Goal: Information Seeking & Learning: Learn about a topic

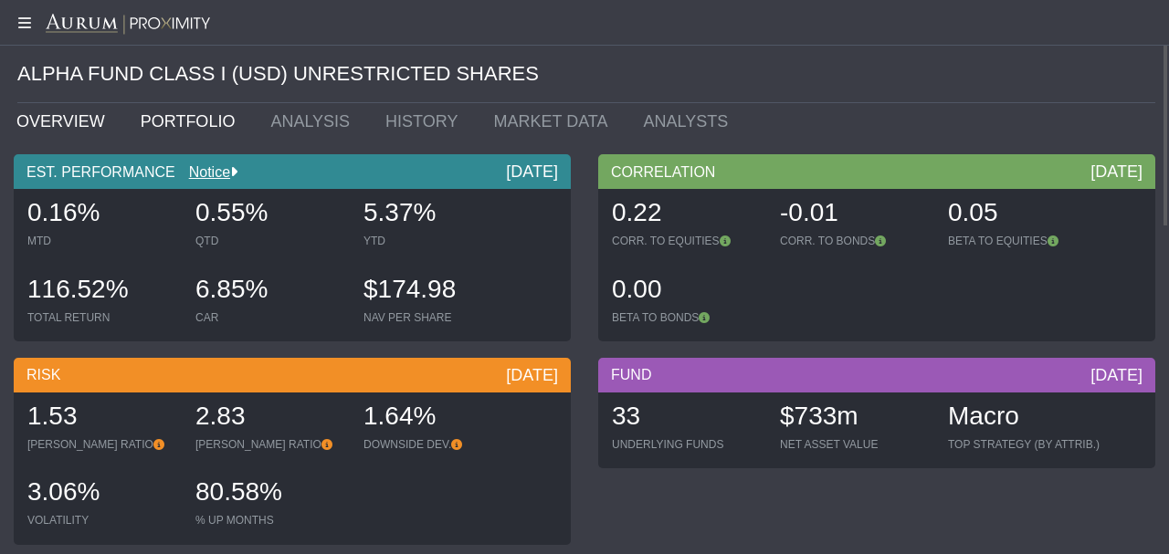
click at [163, 125] on link "PORTFOLIO" at bounding box center [192, 121] width 131 height 37
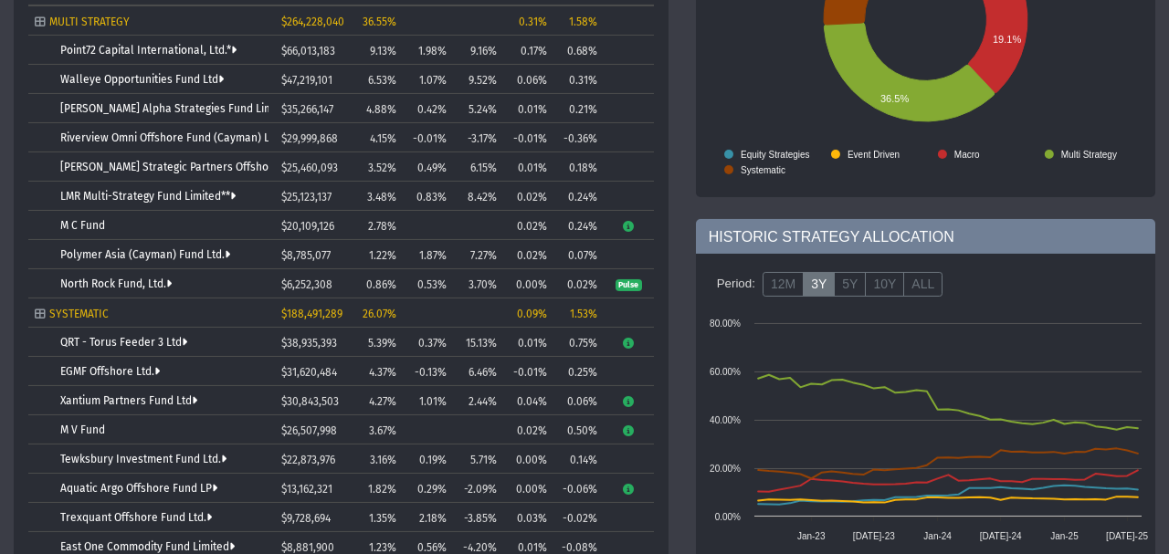
scroll to position [174, 0]
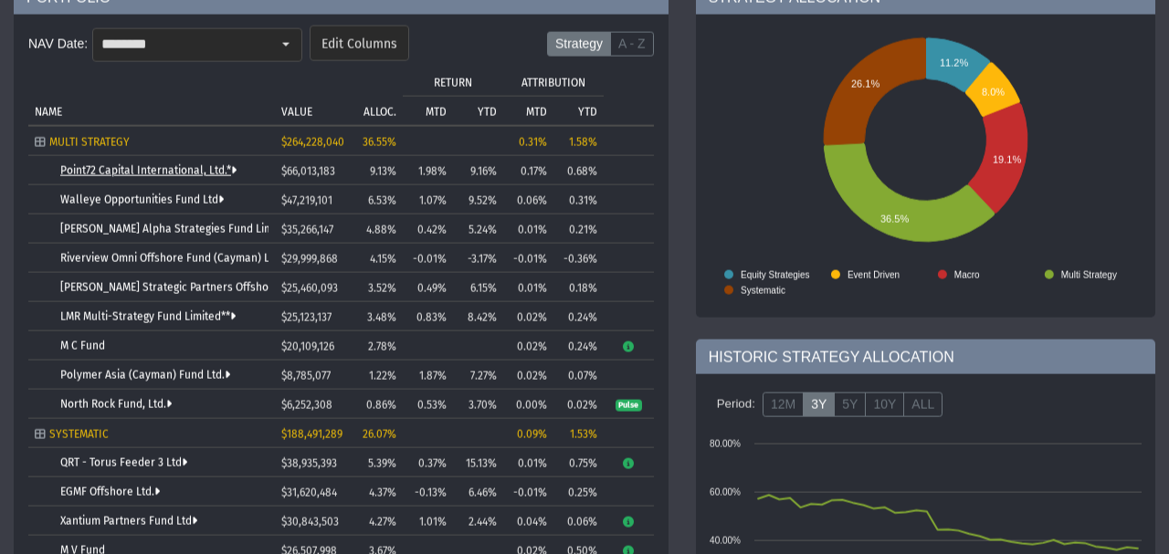
click at [130, 167] on link "Point72 Capital International, Ltd.*" at bounding box center [148, 170] width 176 height 13
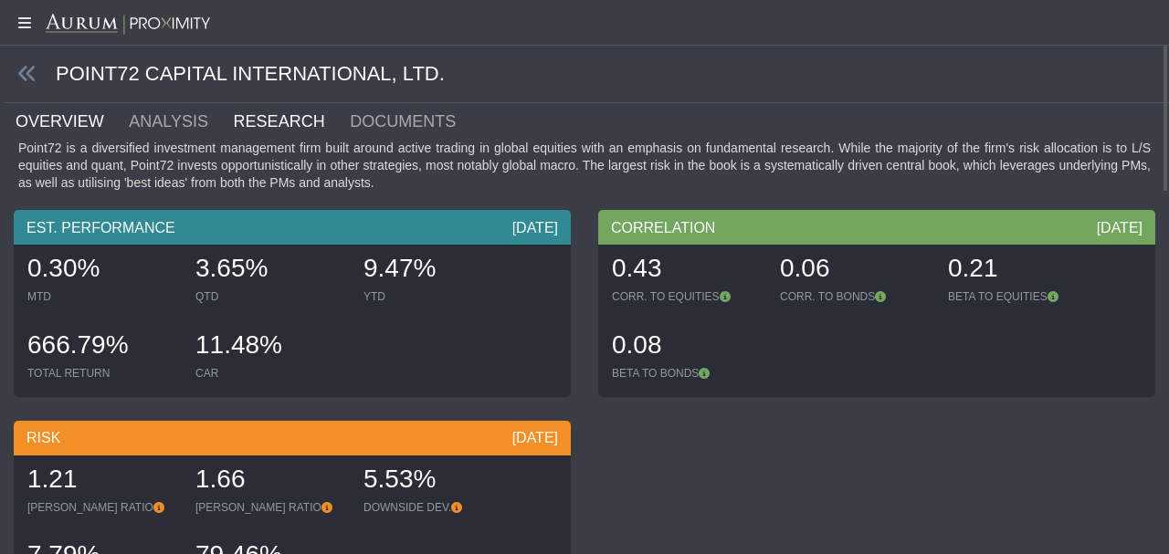
click at [265, 133] on link "RESEARCH" at bounding box center [290, 121] width 117 height 37
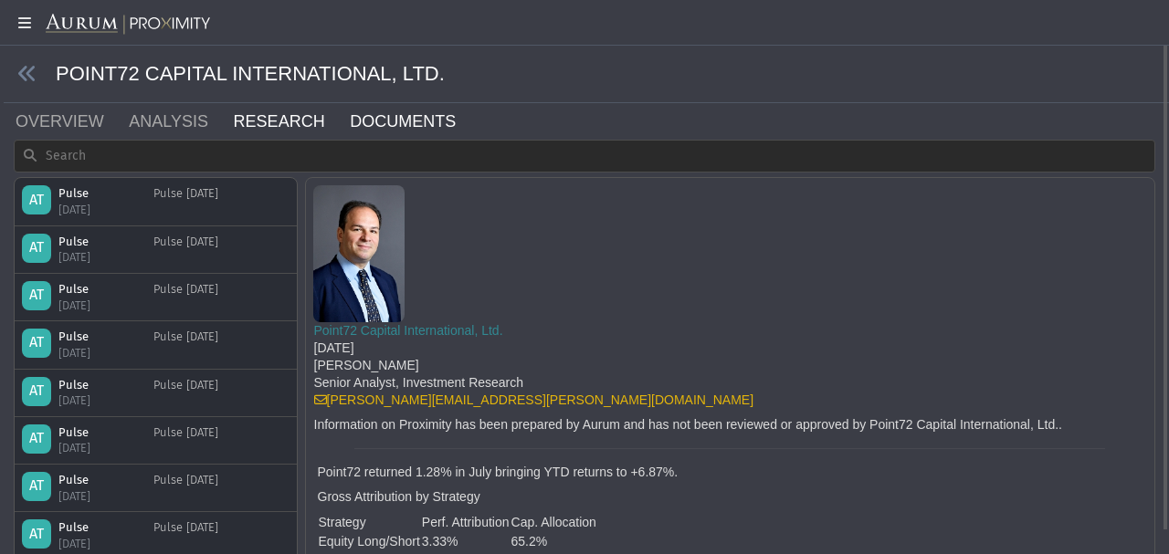
click at [372, 115] on link "DOCUMENTS" at bounding box center [413, 121] width 131 height 37
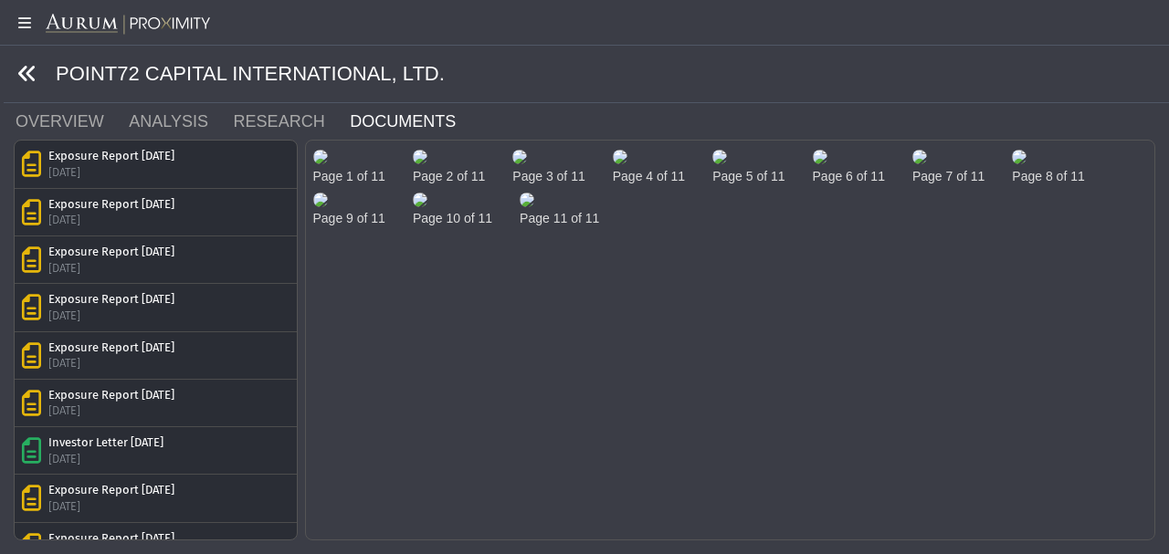
click at [35, 73] on icon at bounding box center [27, 74] width 20 height 20
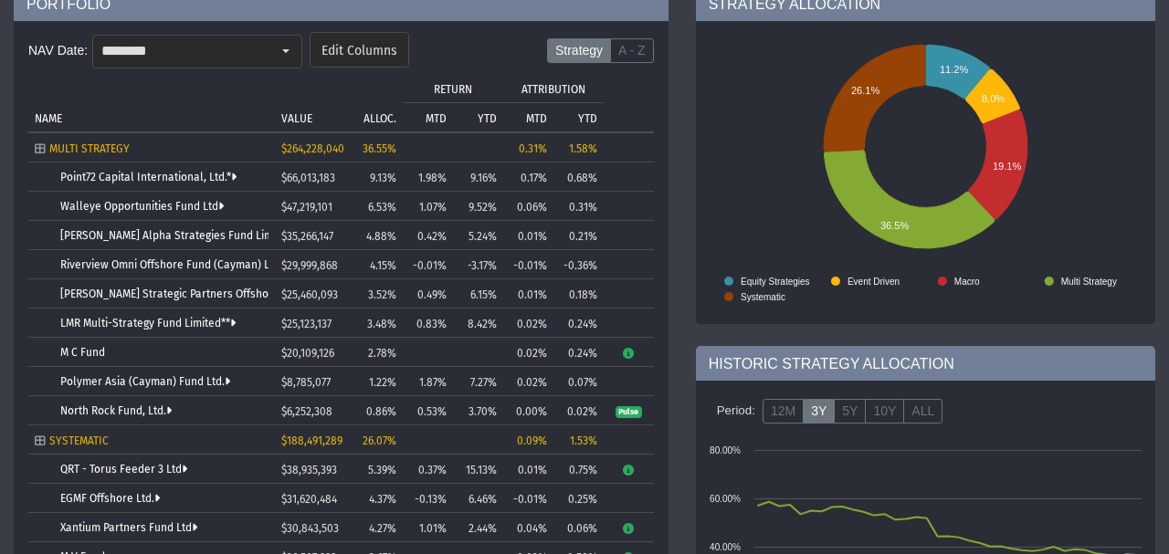
scroll to position [6, 0]
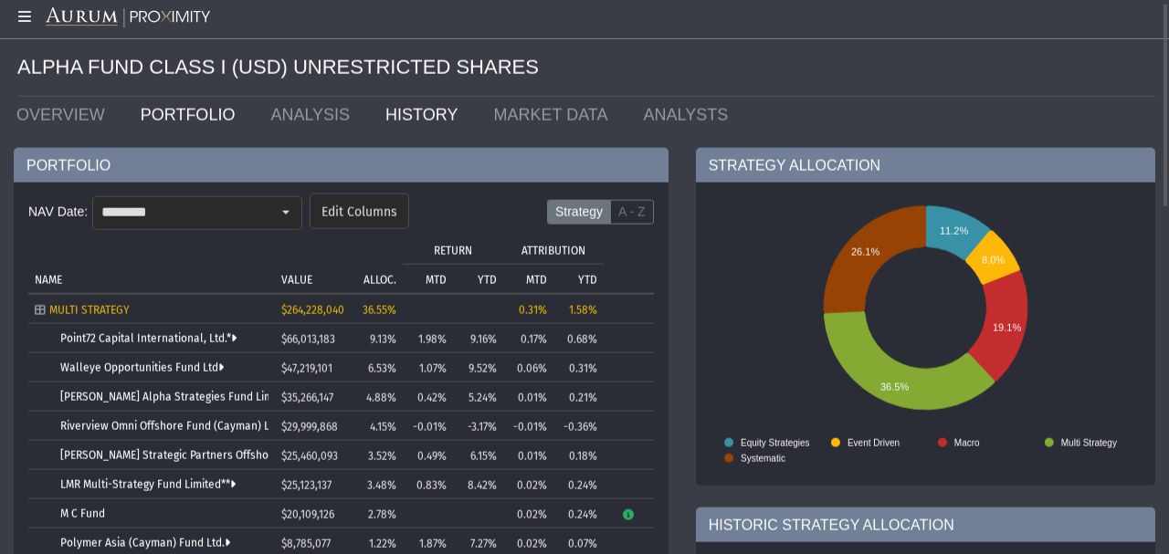
click at [374, 117] on link "HISTORY" at bounding box center [426, 115] width 108 height 37
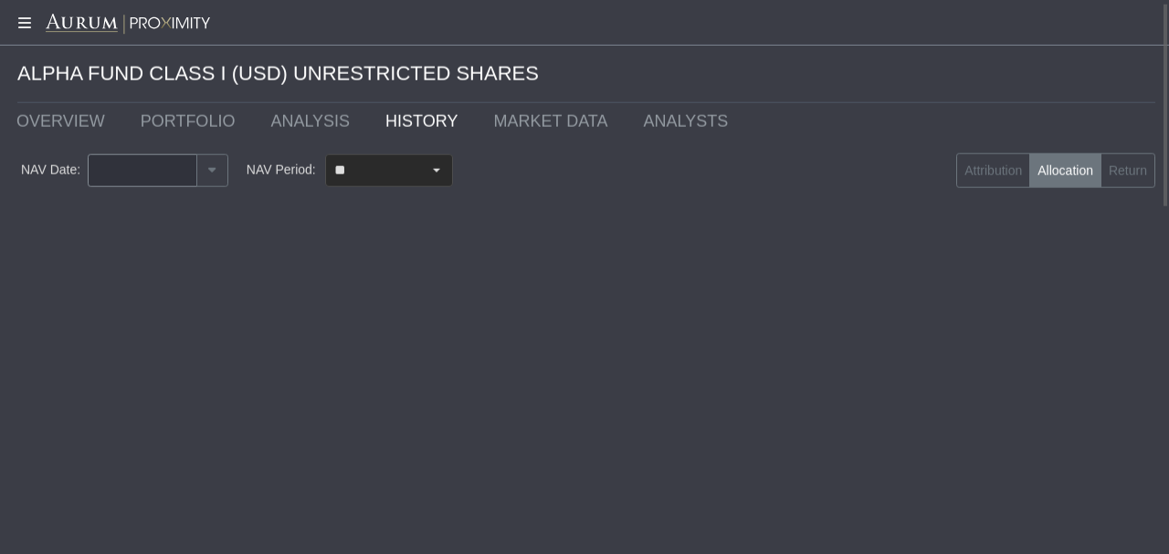
type input "********"
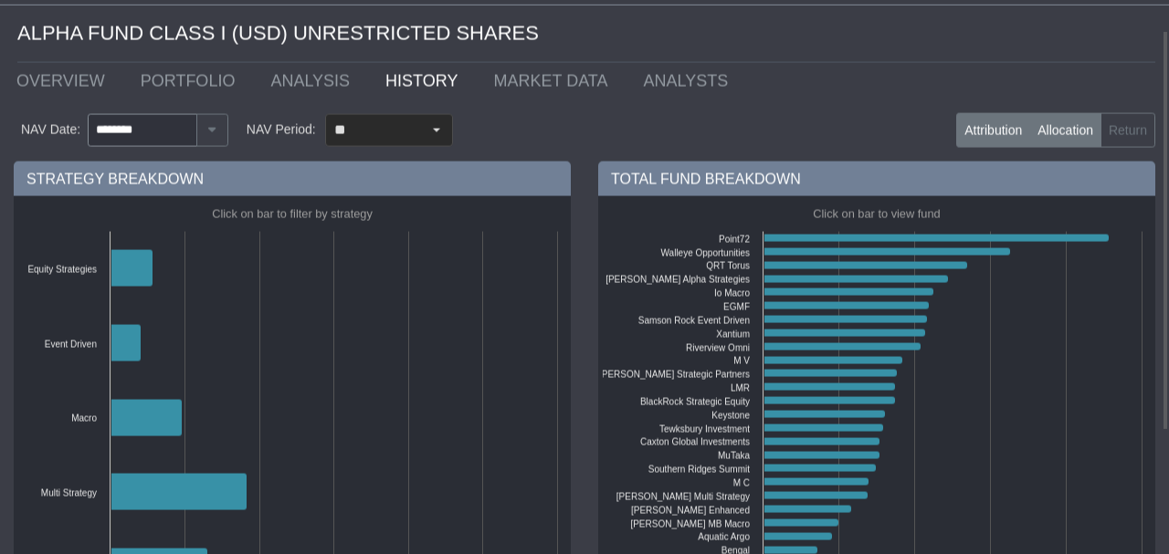
scroll to position [41, 0]
click at [387, 138] on label "Attribution" at bounding box center [993, 129] width 74 height 35
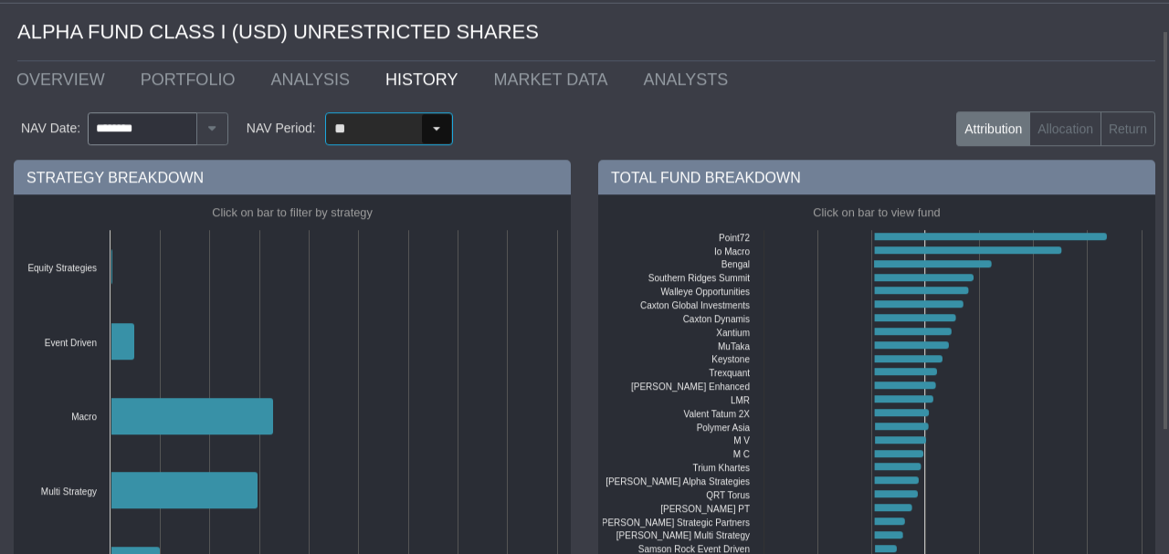
click at [387, 127] on div "Select" at bounding box center [436, 129] width 29 height 29
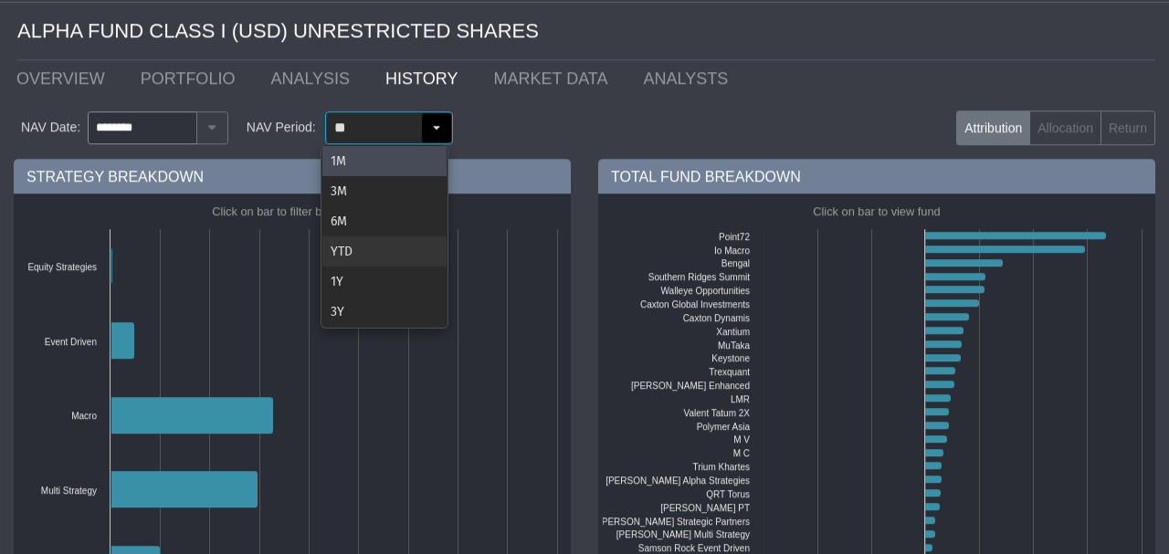
click at [386, 247] on div "YTD" at bounding box center [384, 252] width 124 height 30
type input "***"
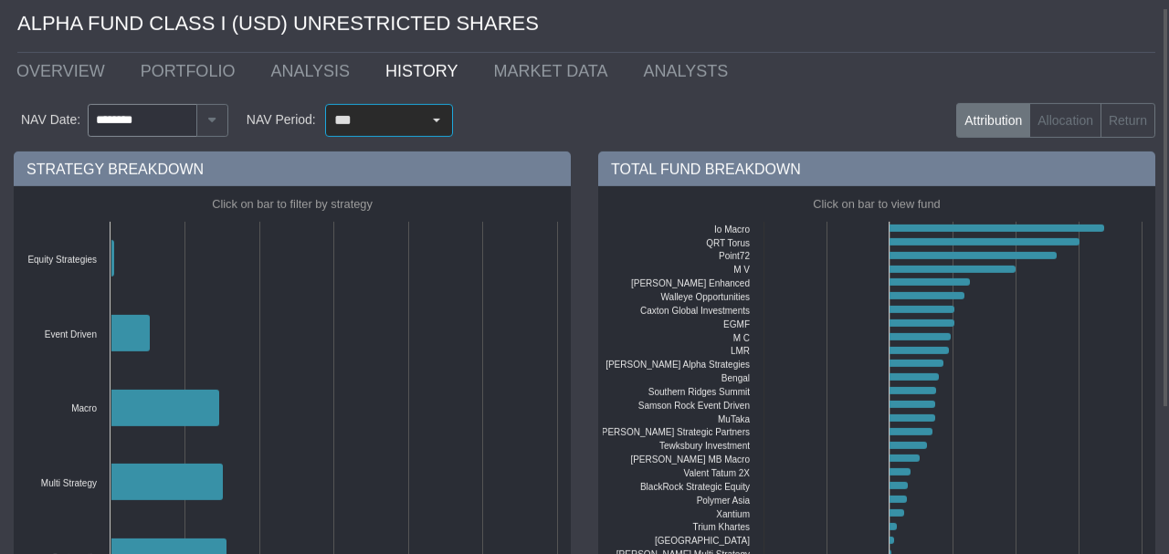
scroll to position [10, 0]
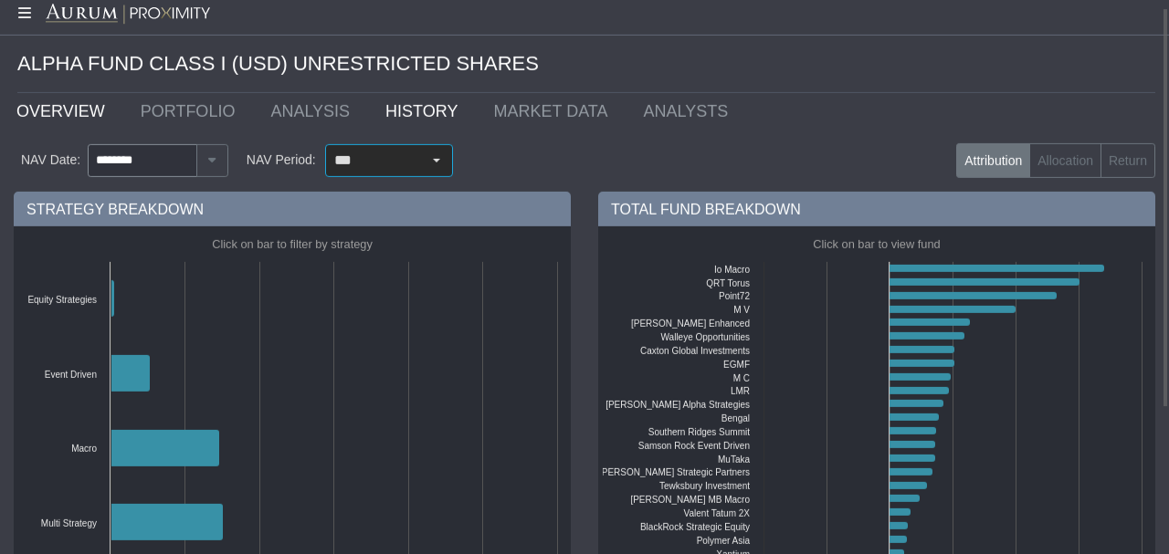
click at [49, 111] on link "OVERVIEW" at bounding box center [65, 111] width 124 height 37
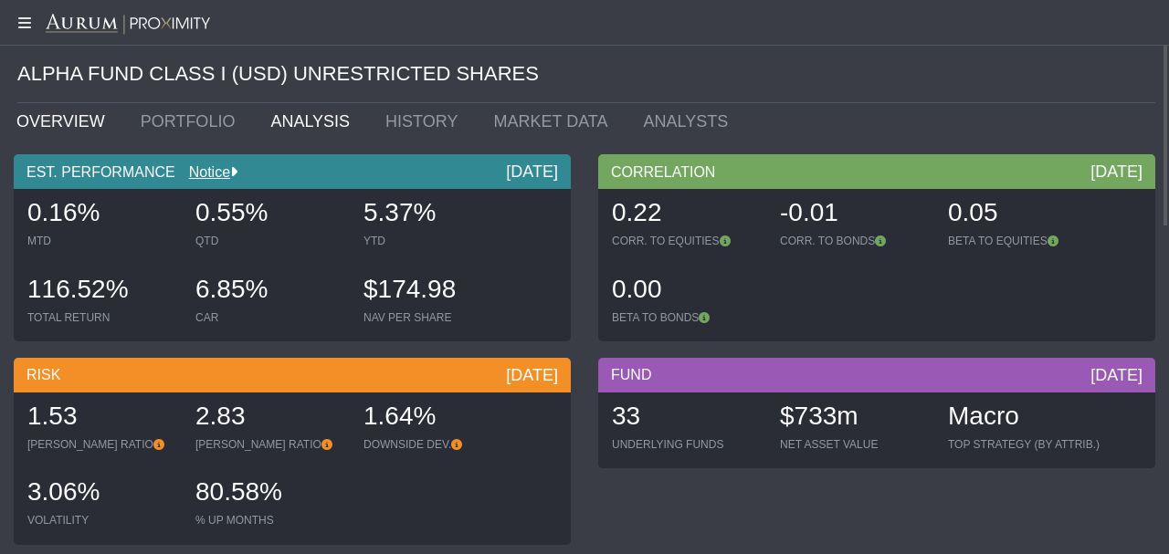
click at [284, 124] on link "ANALYSIS" at bounding box center [314, 121] width 115 height 37
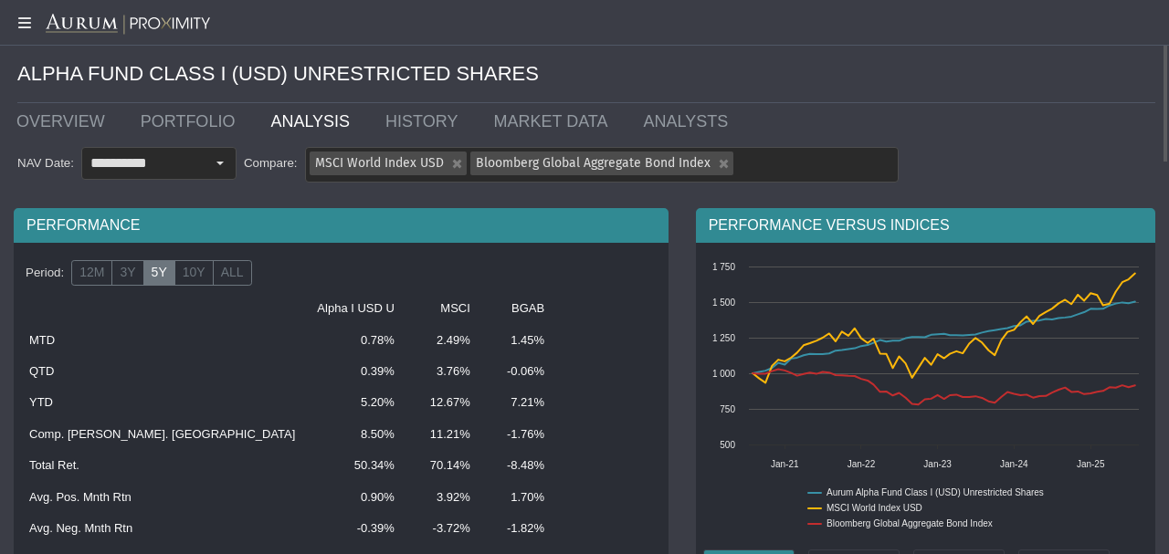
drag, startPoint x: 31, startPoint y: 436, endPoint x: 276, endPoint y: 436, distance: 244.7
click at [276, 436] on tr "Comp. [PERSON_NAME]. Rtn 8.50% 11.21% -1.76%" at bounding box center [341, 434] width 646 height 31
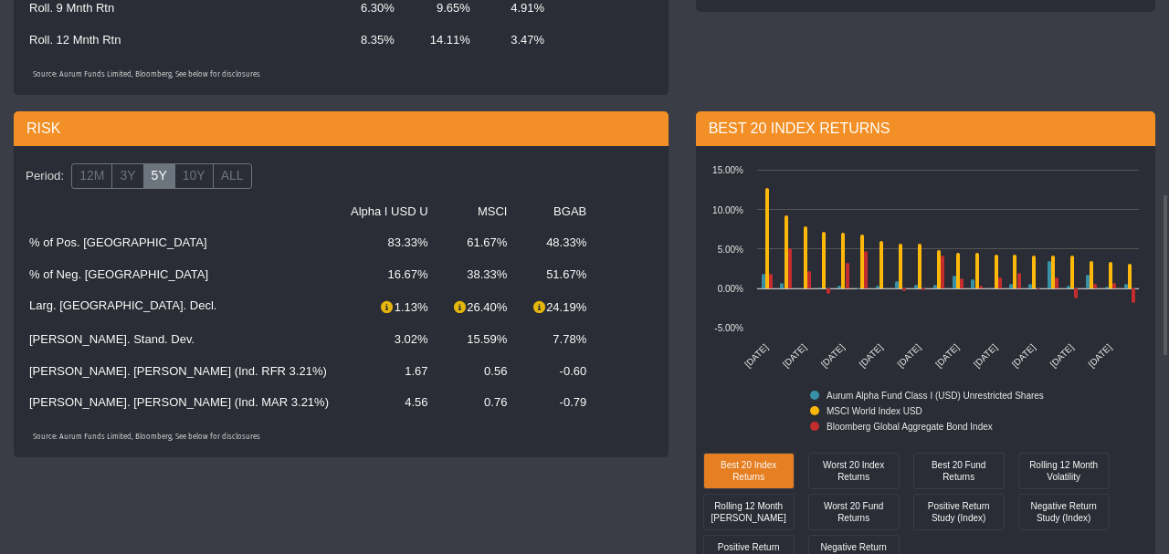
scroll to position [656, 0]
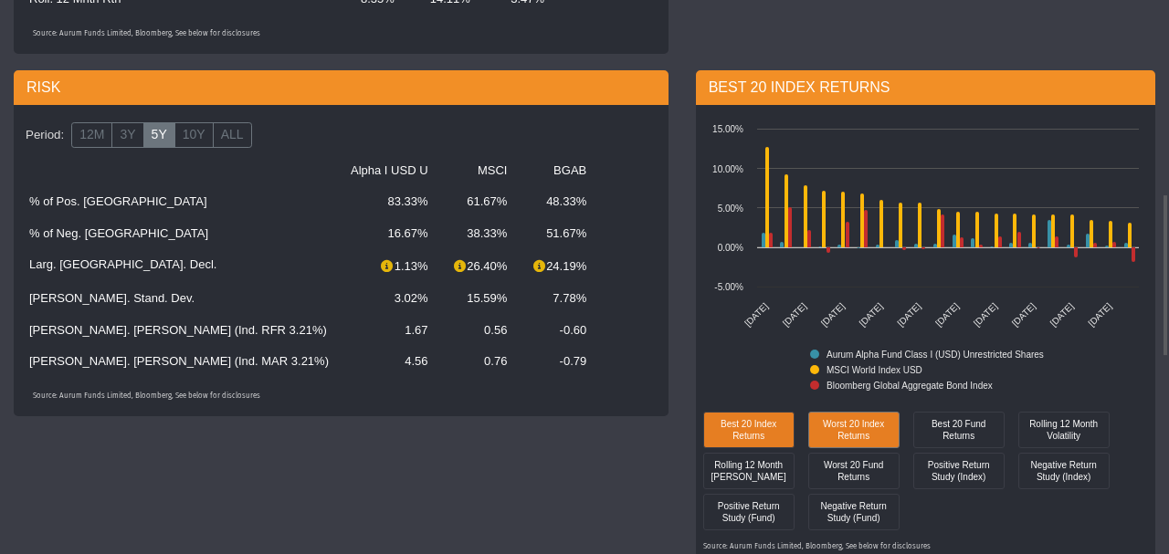
click at [387, 431] on div "Worst 20 Index Returns" at bounding box center [854, 429] width 82 height 26
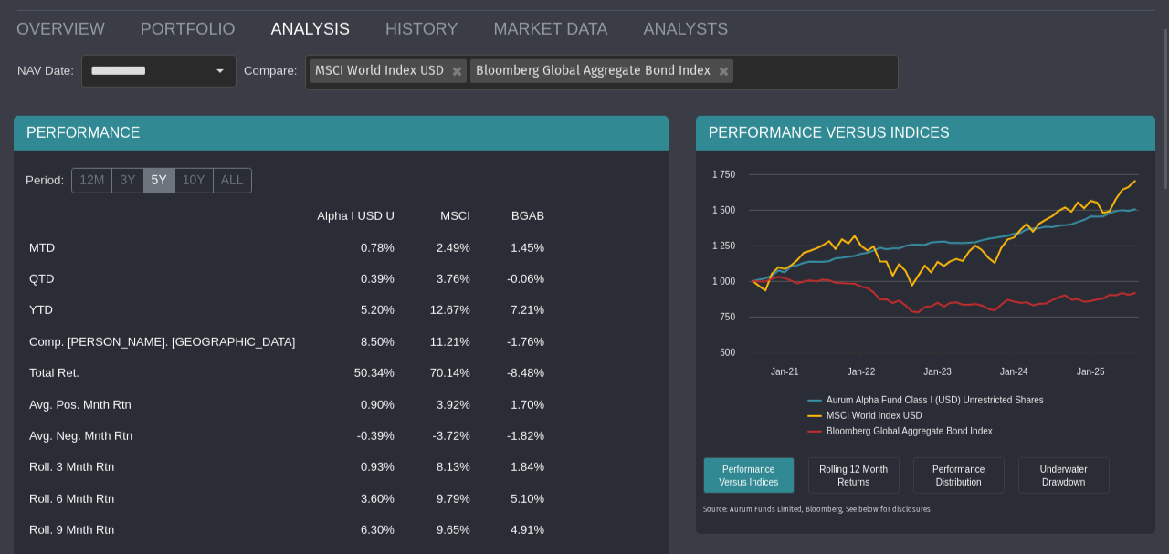
scroll to position [0, 0]
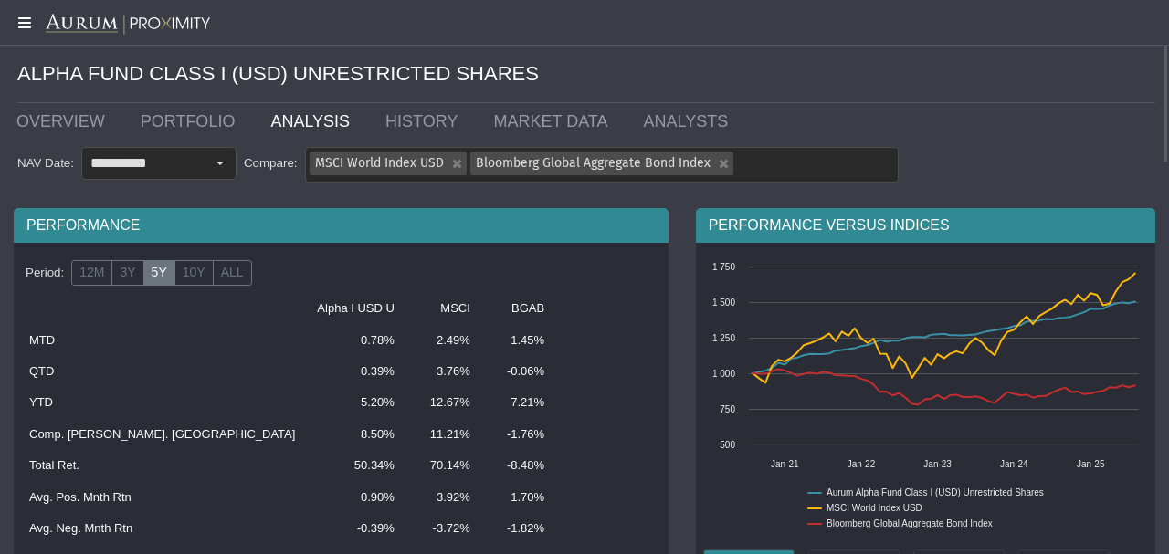
click at [27, 24] on icon at bounding box center [23, 23] width 46 height 15
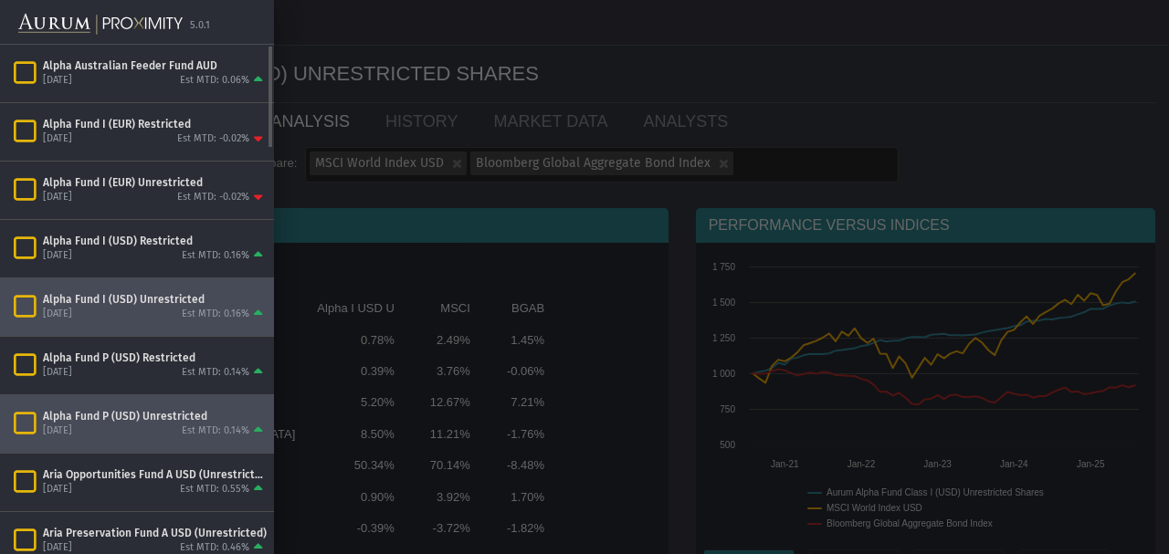
click at [173, 409] on div "Alpha Fund P (USD) Unrestricted" at bounding box center [155, 416] width 224 height 15
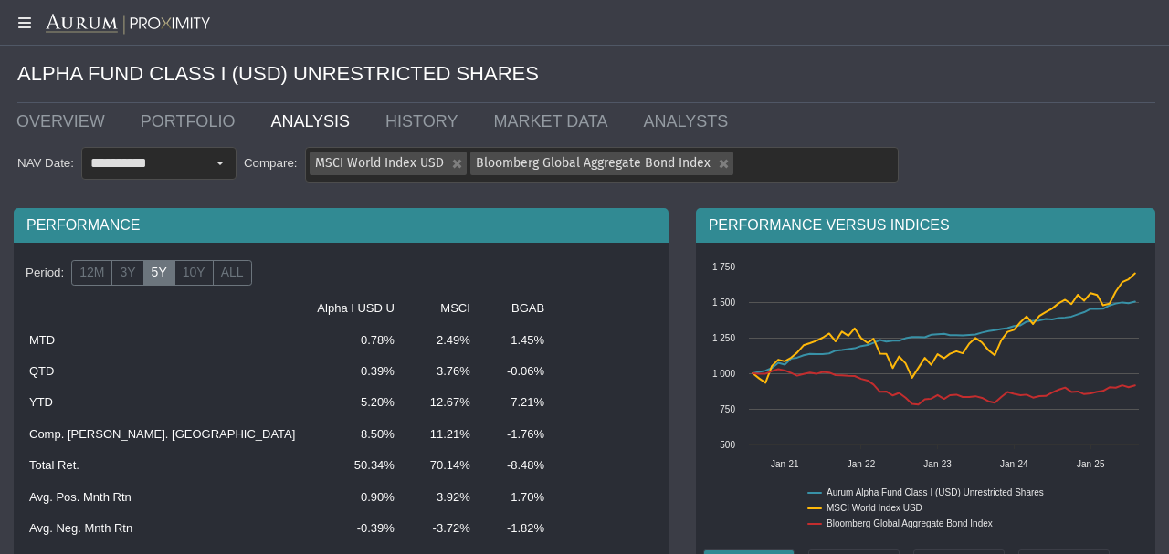
click at [173, 407] on div at bounding box center [584, 277] width 1169 height 554
click at [56, 130] on link "OVERVIEW" at bounding box center [65, 121] width 124 height 37
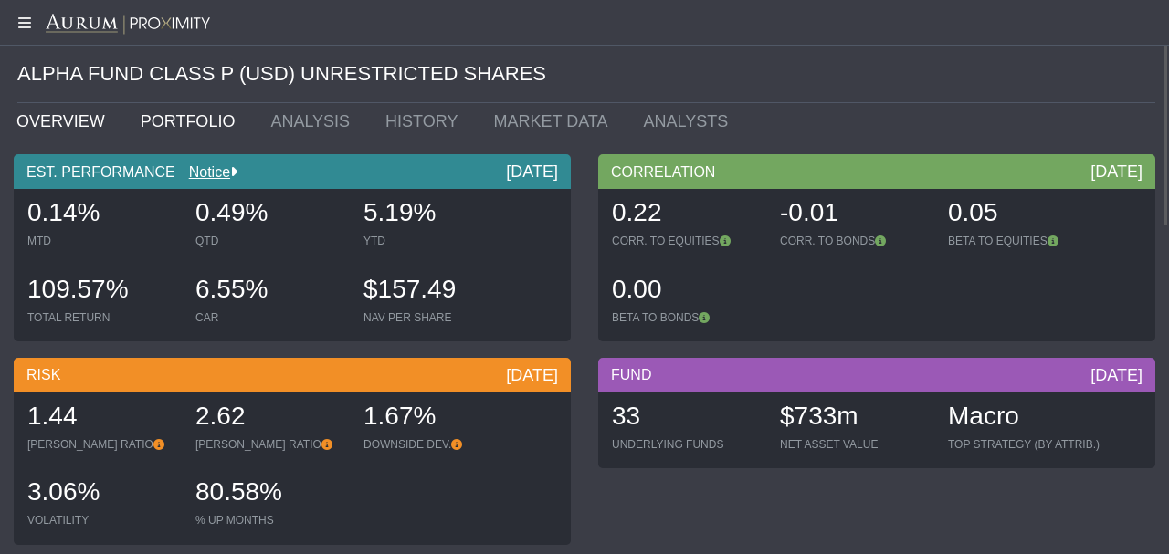
click at [162, 120] on link "PORTFOLIO" at bounding box center [192, 121] width 131 height 37
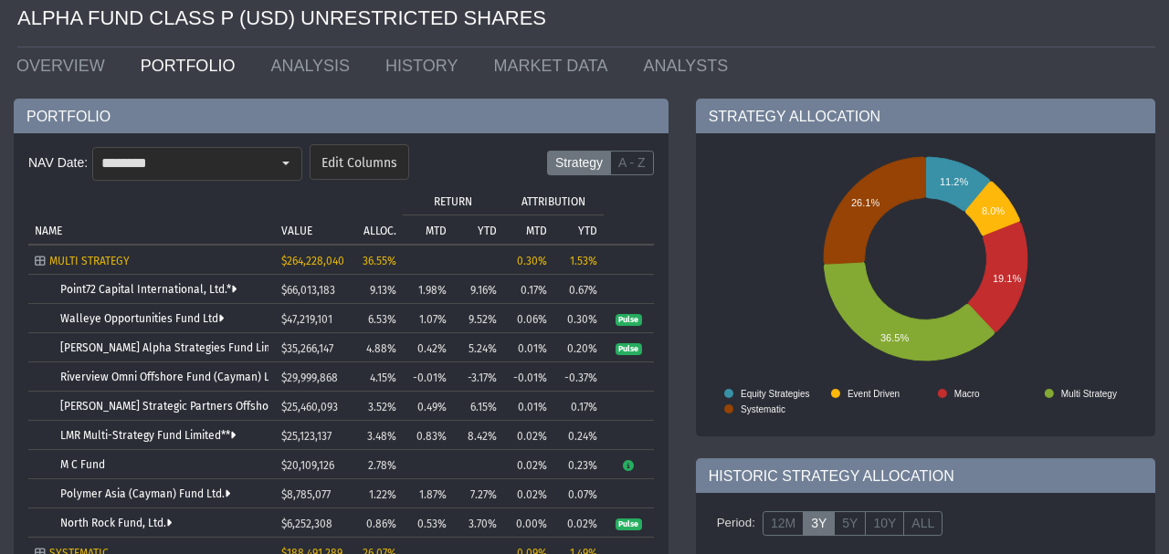
scroll to position [16, 0]
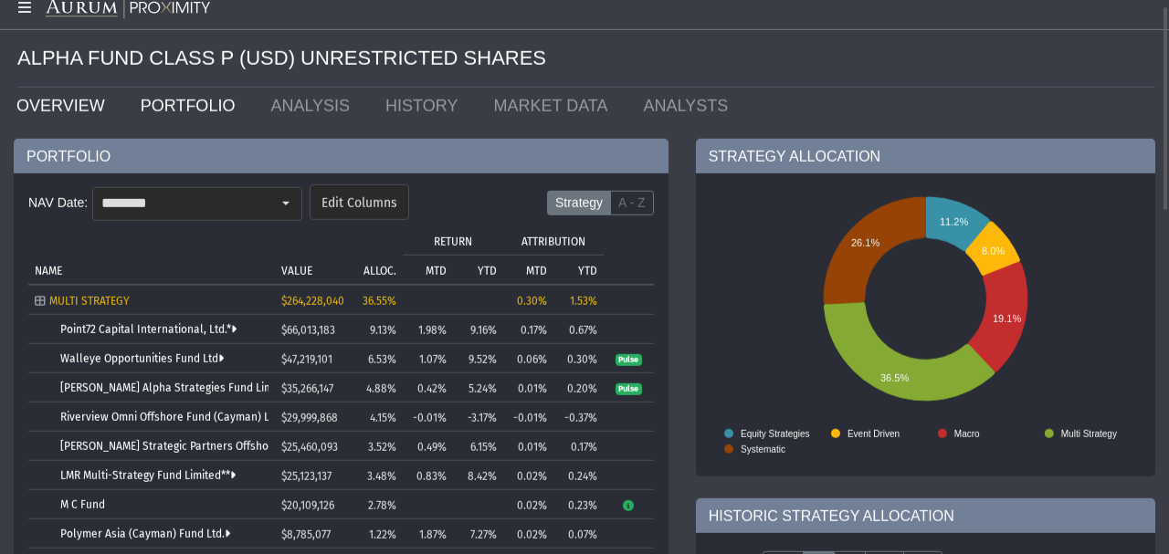
click at [85, 104] on link "OVERVIEW" at bounding box center [65, 106] width 124 height 37
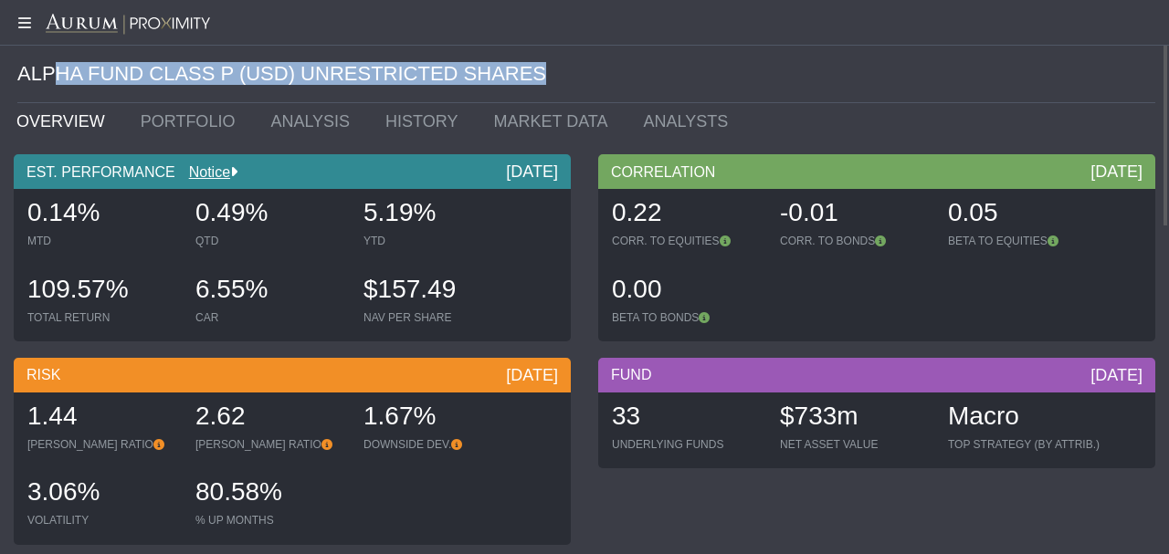
drag, startPoint x: 48, startPoint y: 71, endPoint x: 421, endPoint y: 137, distance: 378.3
click at [387, 84] on div "ALPHA FUND CLASS P (USD) UNRESTRICTED SHARES" at bounding box center [586, 75] width 1138 height 58
click at [229, 95] on div "ALPHA FUND CLASS P (USD) UNRESTRICTED SHARES" at bounding box center [586, 75] width 1138 height 58
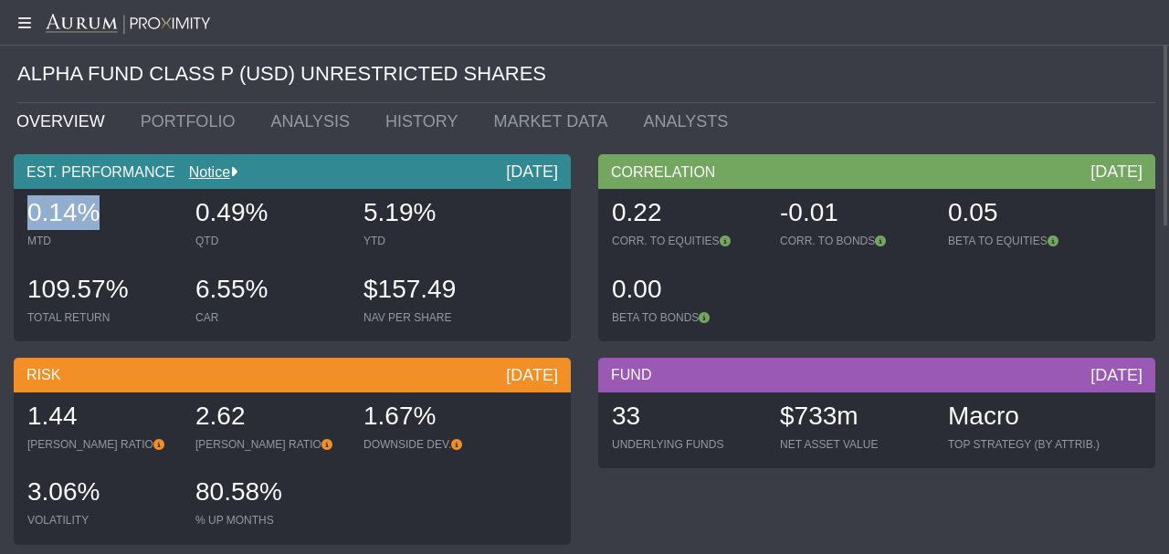
drag, startPoint x: 19, startPoint y: 210, endPoint x: 117, endPoint y: 210, distance: 97.7
click at [117, 210] on div "0.14% MTD 0.49% QTD 5.19% YTD 109.57% TOTAL RETURN 6.55% CAR $157.49 NAV PER SH…" at bounding box center [292, 265] width 548 height 153
click at [110, 241] on div "MTD" at bounding box center [102, 241] width 150 height 15
drag, startPoint x: 354, startPoint y: 218, endPoint x: 457, endPoint y: 214, distance: 102.4
click at [387, 214] on div "0.14% MTD 0.49% QTD 5.19% YTD 109.57% TOTAL RETURN 6.55% CAR $157.49 NAV PER SH…" at bounding box center [292, 265] width 548 height 153
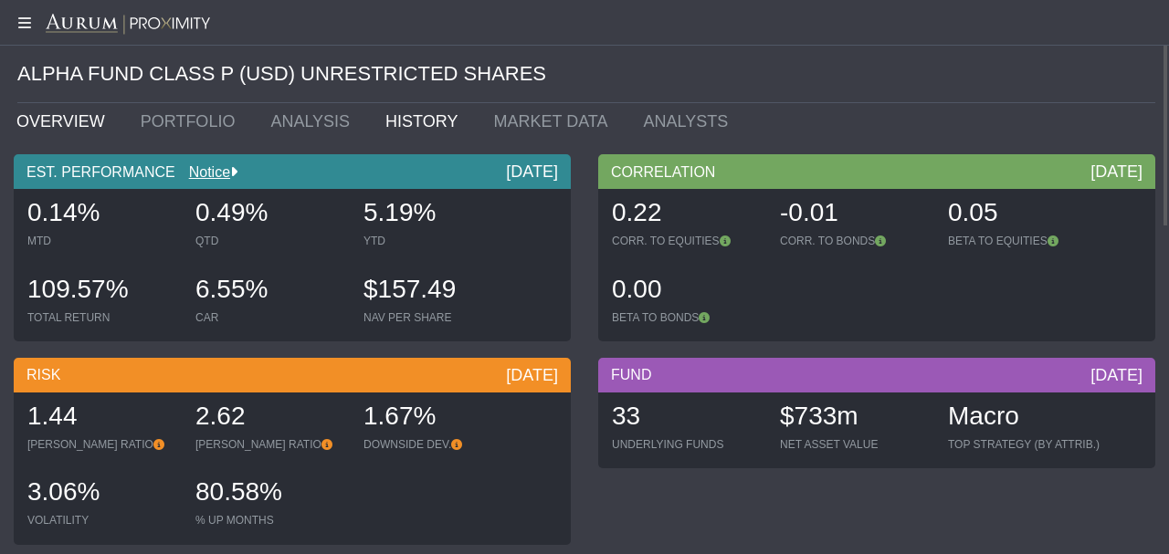
click at [387, 127] on link "HISTORY" at bounding box center [426, 121] width 108 height 37
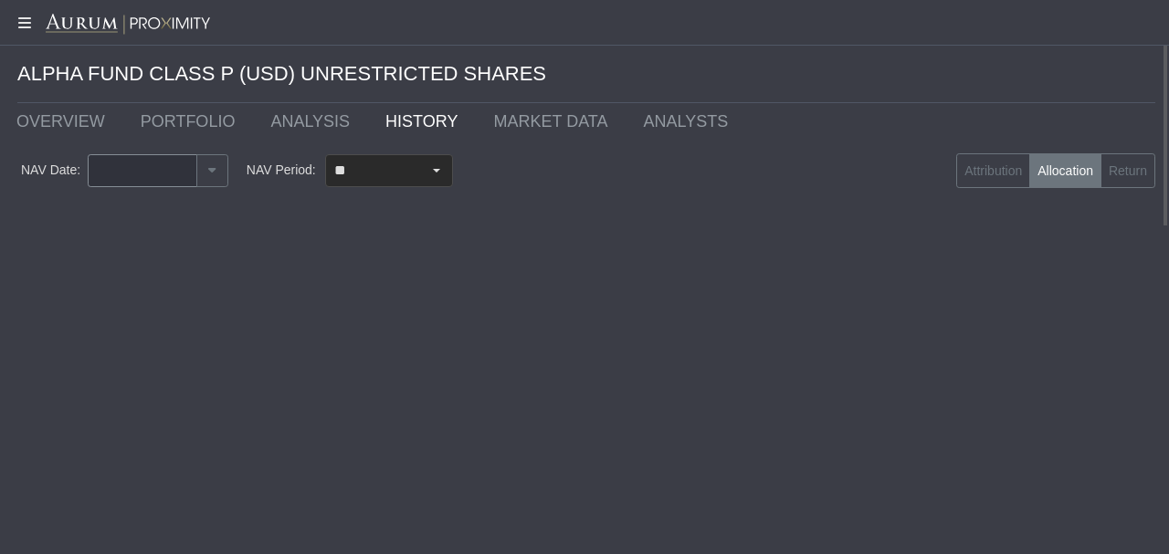
type input "********"
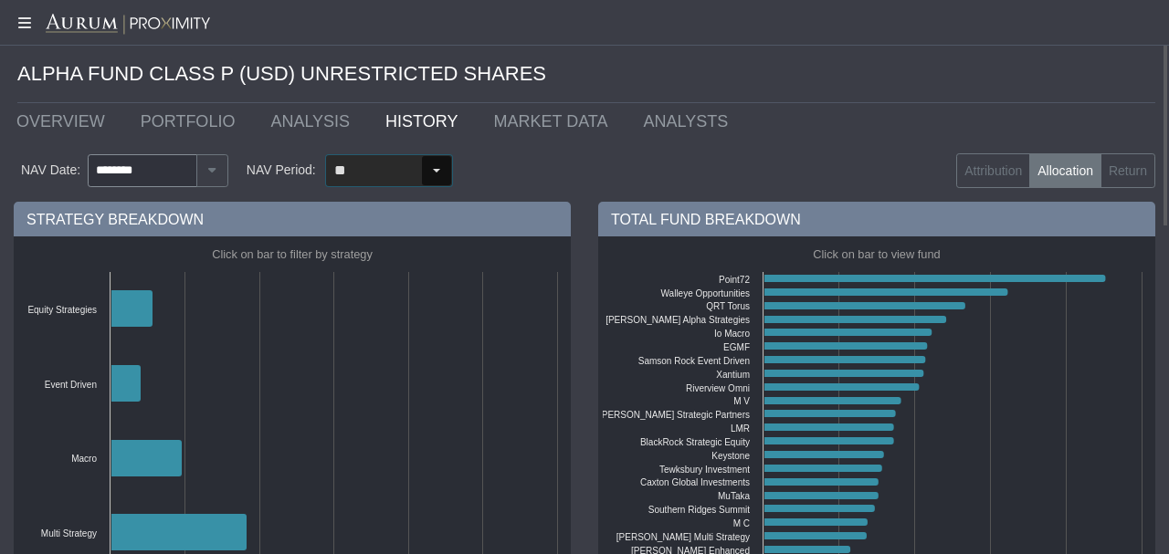
click at [387, 170] on div "Select" at bounding box center [436, 170] width 29 height 29
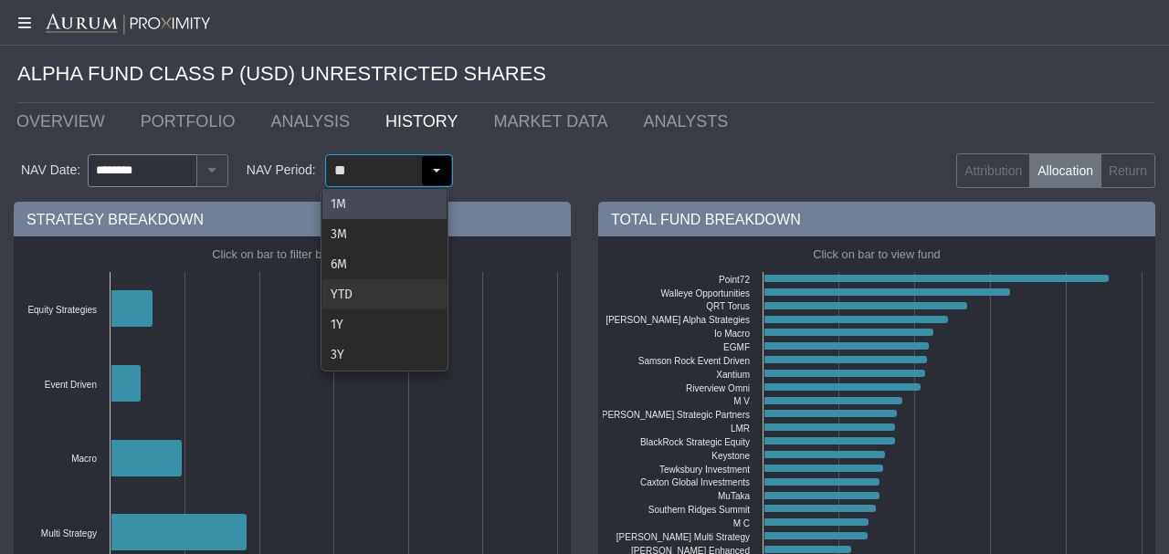
click at [368, 289] on div "YTD" at bounding box center [384, 294] width 124 height 30
type input "***"
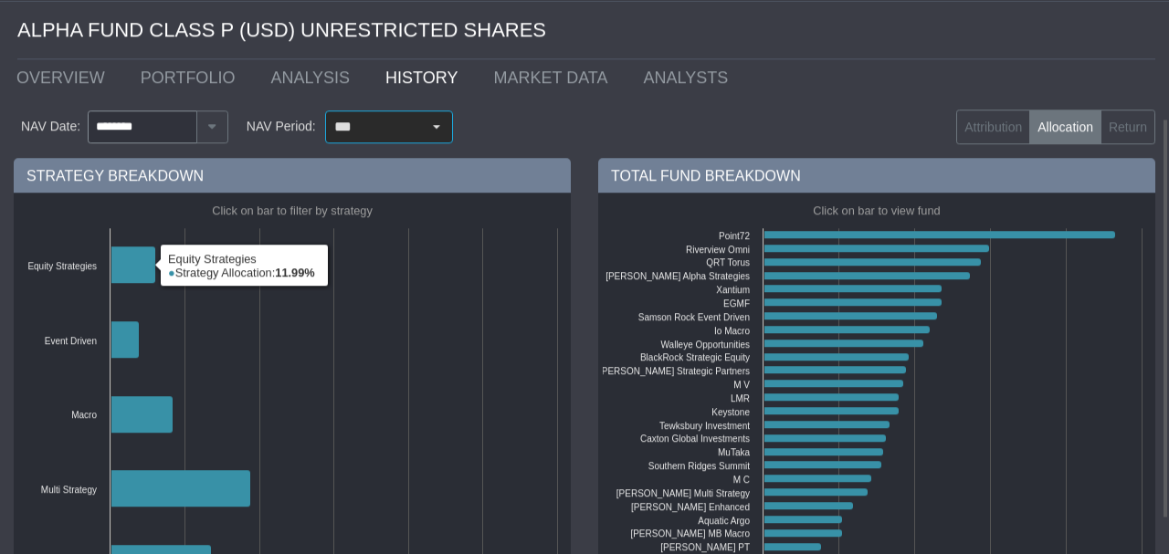
scroll to position [3, 0]
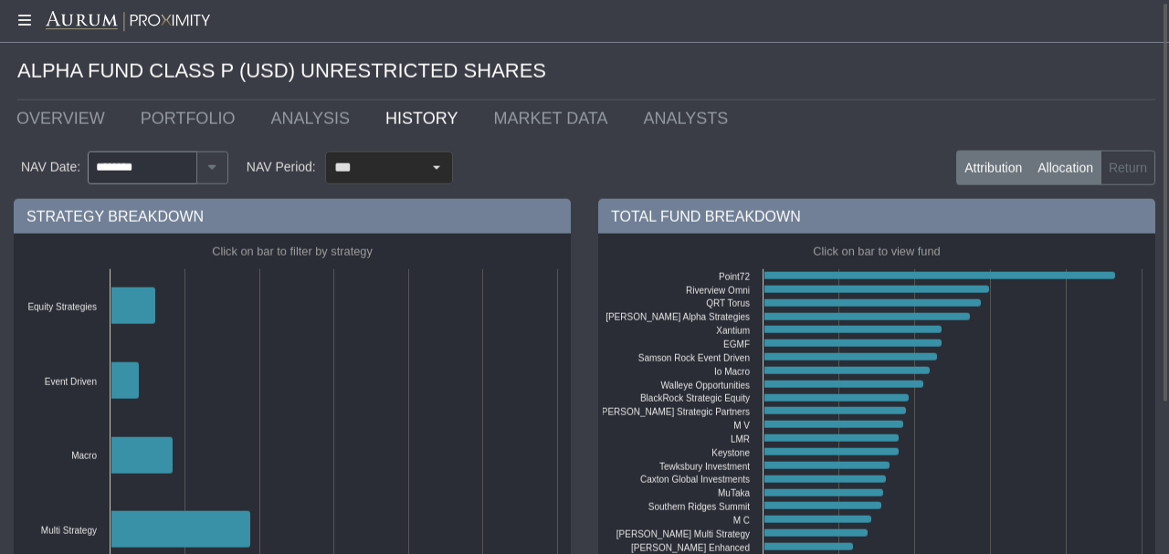
click at [387, 177] on label "Attribution" at bounding box center [993, 168] width 74 height 35
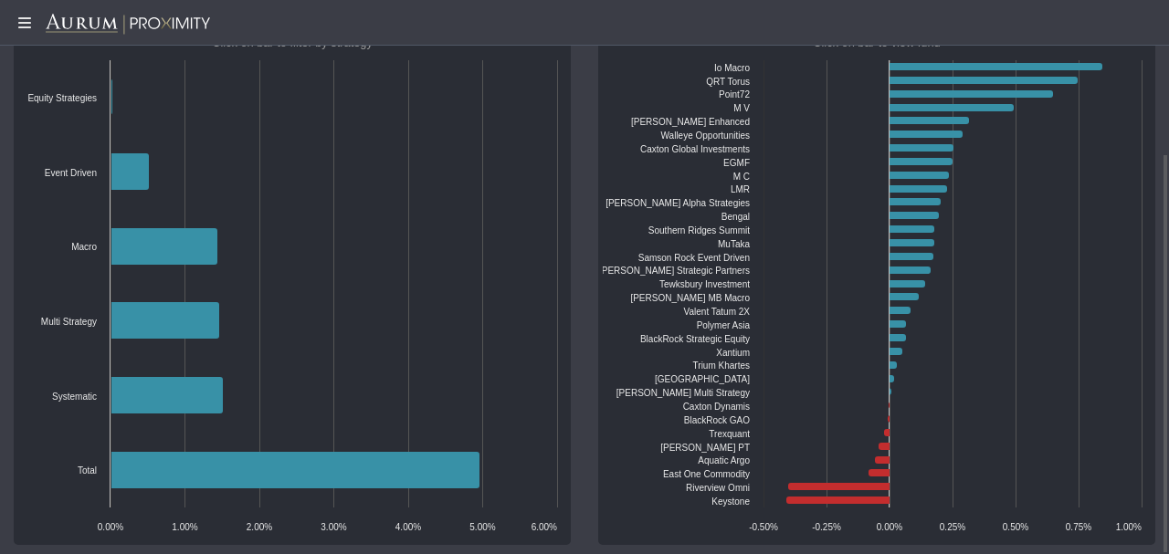
scroll to position [171, 0]
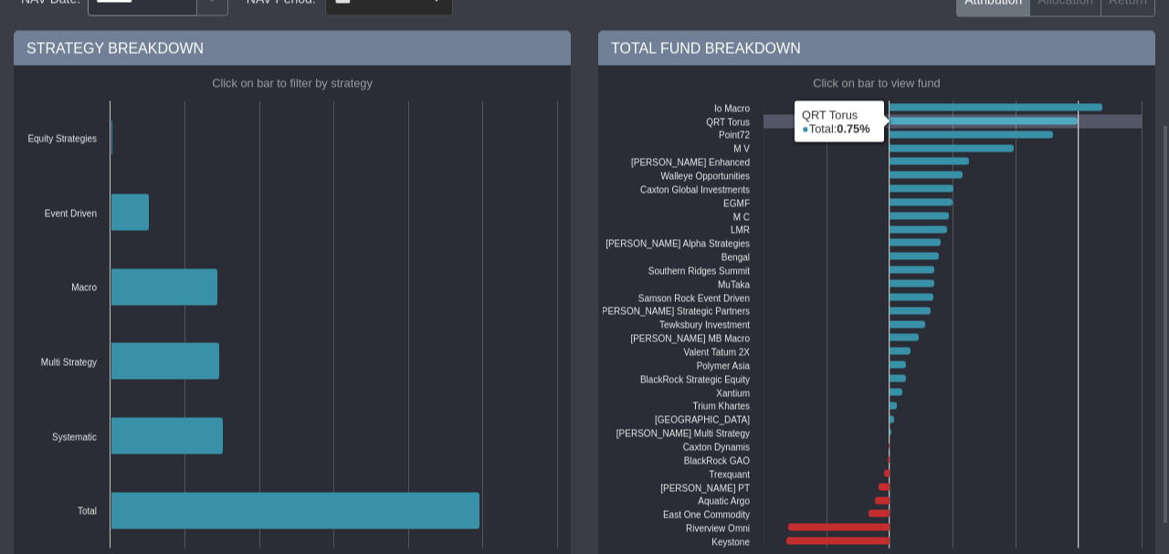
click at [387, 119] on icon at bounding box center [983, 121] width 188 height 7
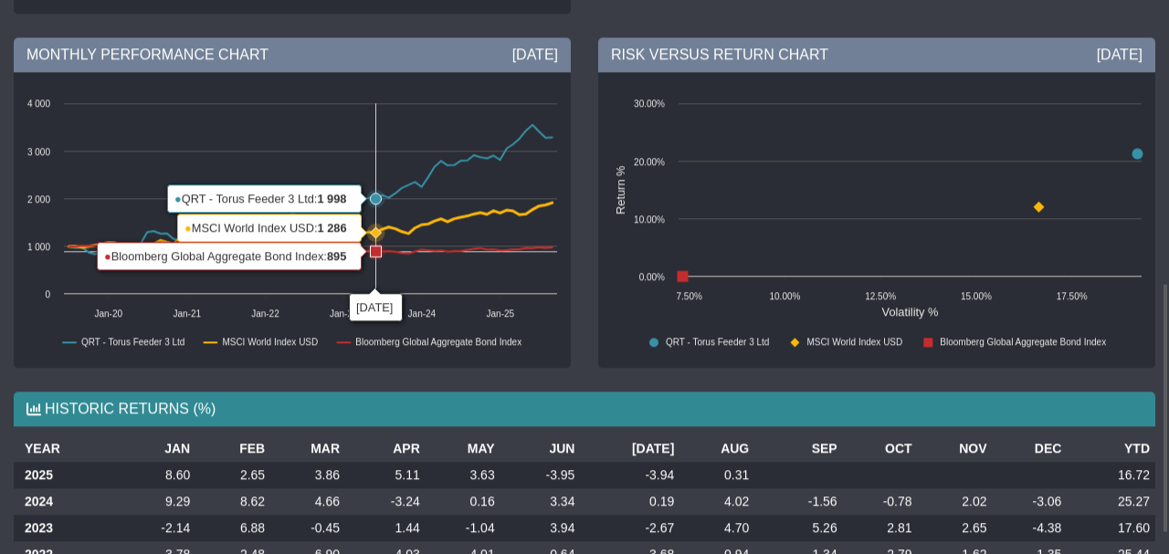
scroll to position [668, 0]
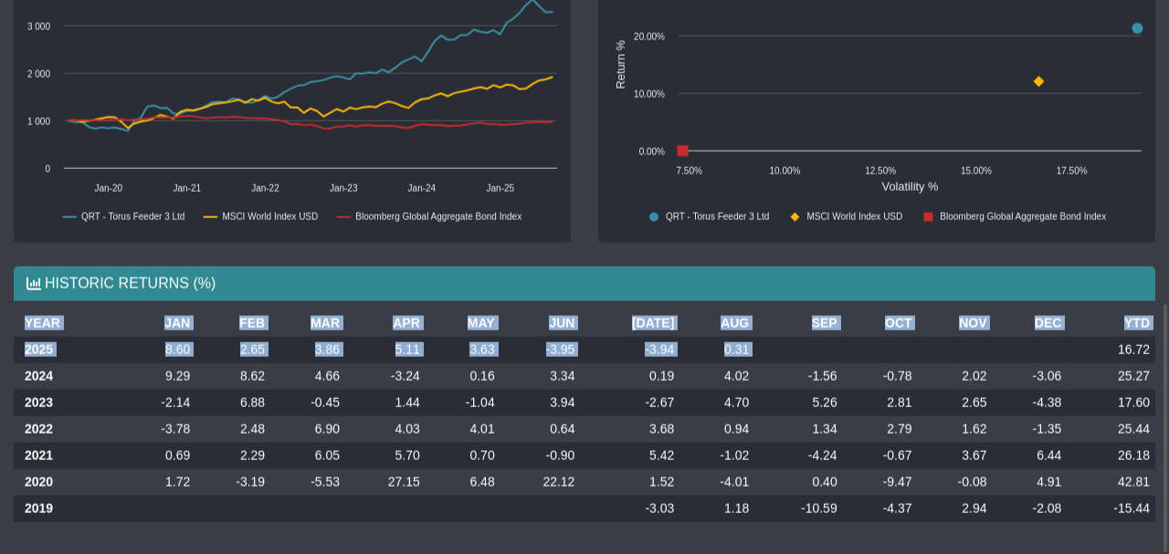
drag, startPoint x: 1121, startPoint y: 345, endPoint x: 1160, endPoint y: 342, distance: 38.5
click at [387, 342] on div "YEAR JAN FEB MAR APR MAY JUN [DATE] AUG SEP OCT NOV DEC YTD 2025 8.60 2.65 3.86…" at bounding box center [584, 423] width 1169 height 226
click at [387, 435] on td "25.44" at bounding box center [1111, 428] width 89 height 26
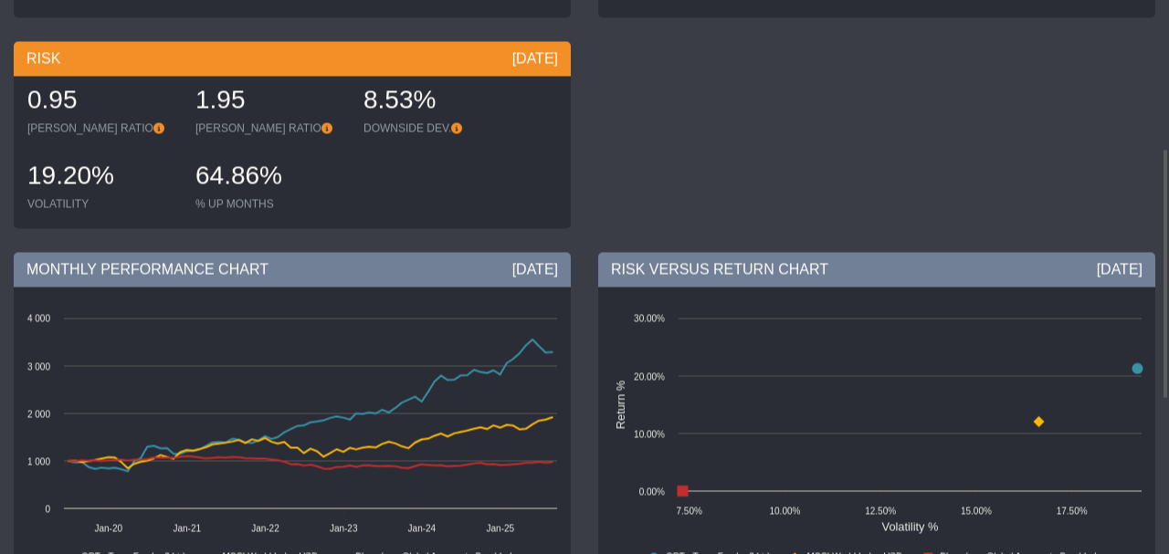
scroll to position [328, 0]
drag, startPoint x: 122, startPoint y: 174, endPoint x: 36, endPoint y: 180, distance: 86.9
click at [36, 180] on div "19.20%" at bounding box center [102, 177] width 150 height 38
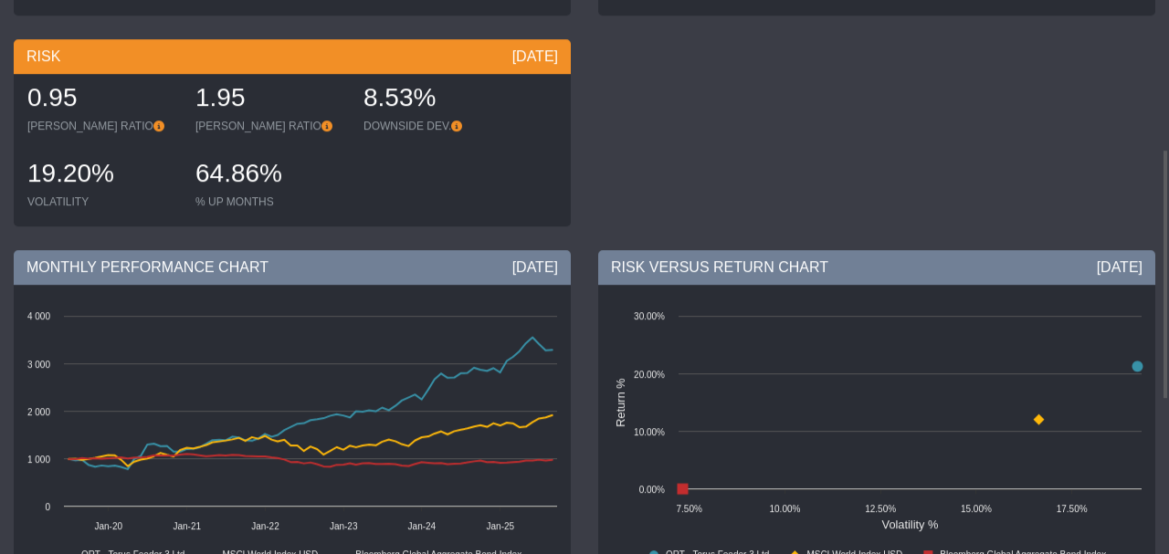
click at [108, 199] on div "VOLATILITY" at bounding box center [102, 202] width 150 height 15
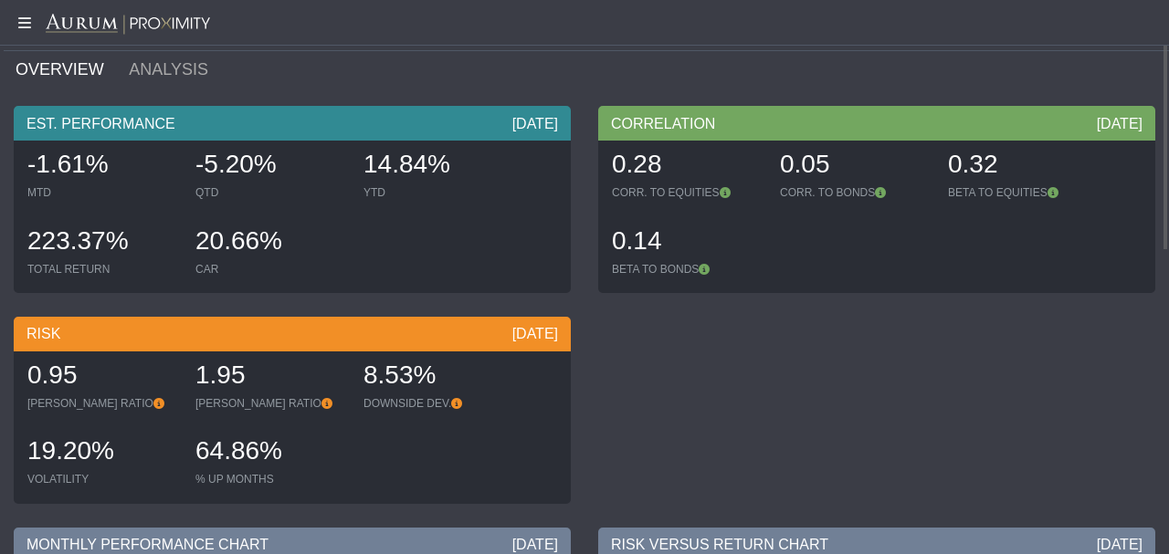
scroll to position [0, 0]
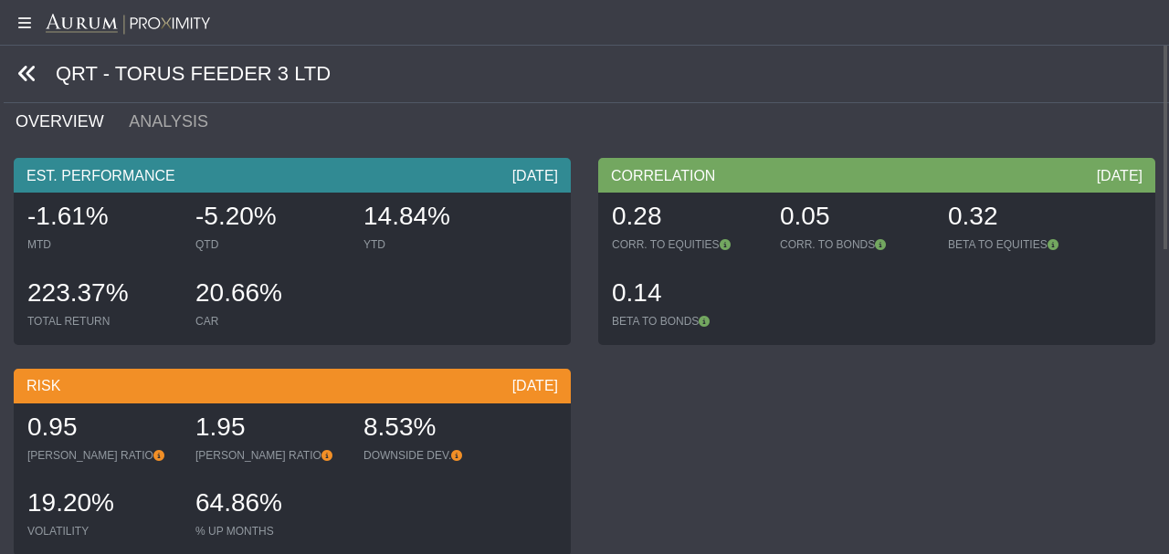
click at [25, 69] on icon at bounding box center [27, 74] width 20 height 20
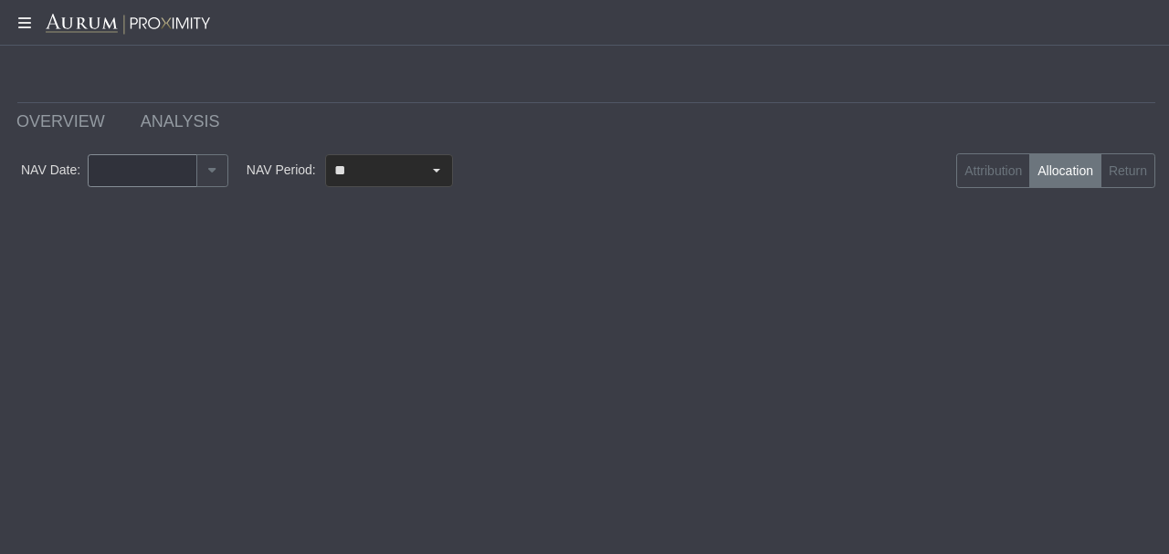
type input "********"
type input "***"
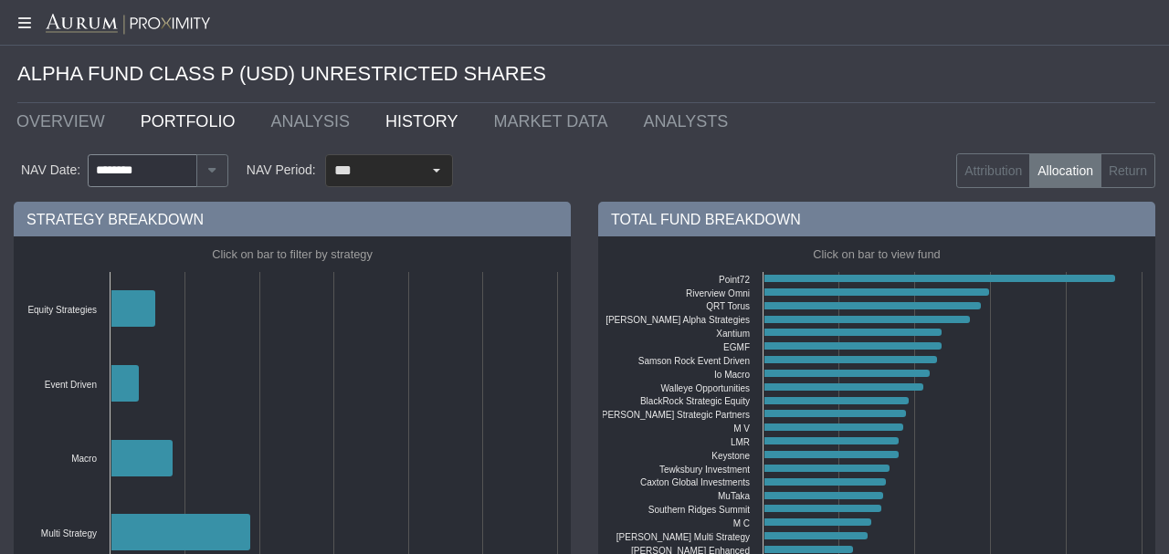
click at [161, 131] on link "PORTFOLIO" at bounding box center [192, 121] width 131 height 37
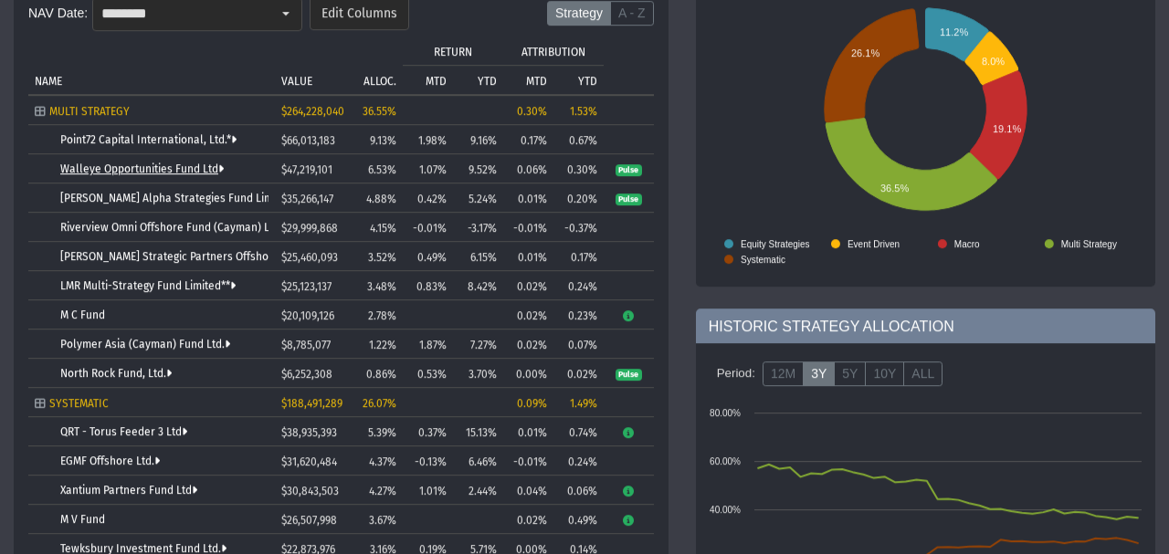
scroll to position [287, 0]
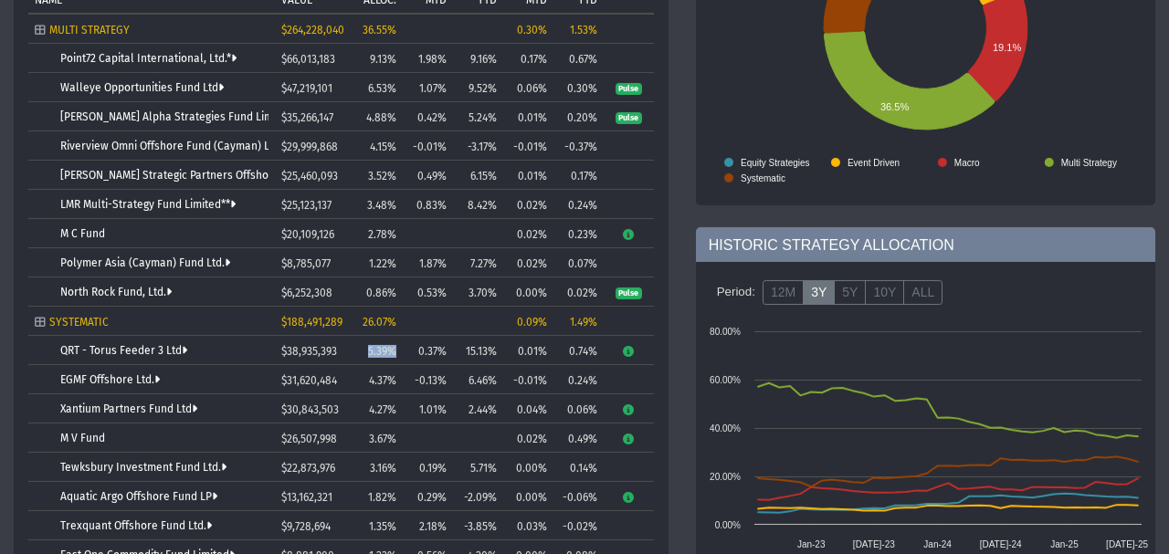
drag, startPoint x: 367, startPoint y: 350, endPoint x: 399, endPoint y: 341, distance: 33.2
click at [387, 341] on td "5.39%" at bounding box center [372, 350] width 59 height 29
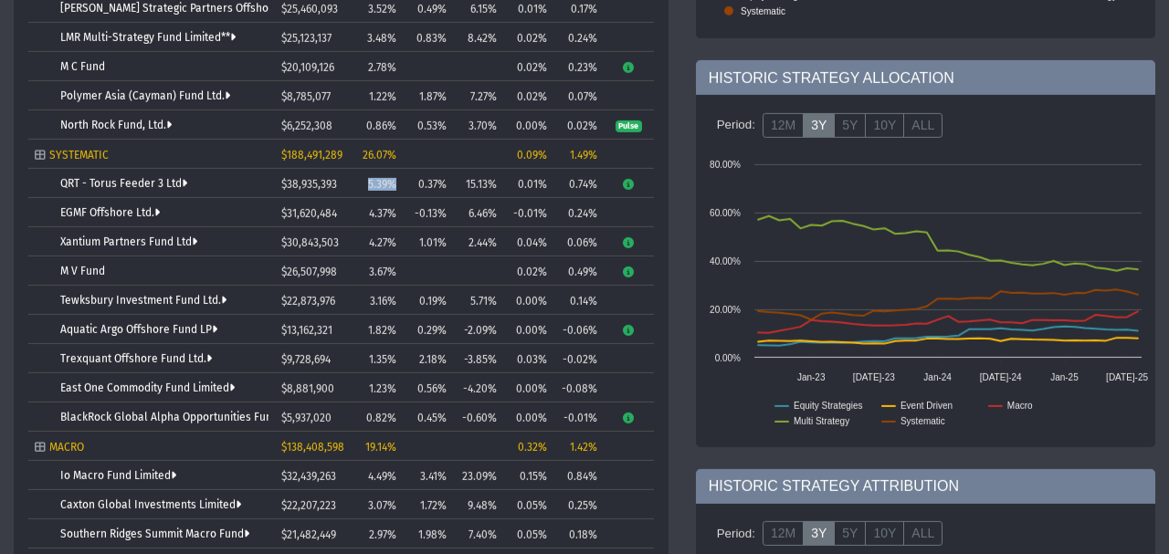
scroll to position [414, 0]
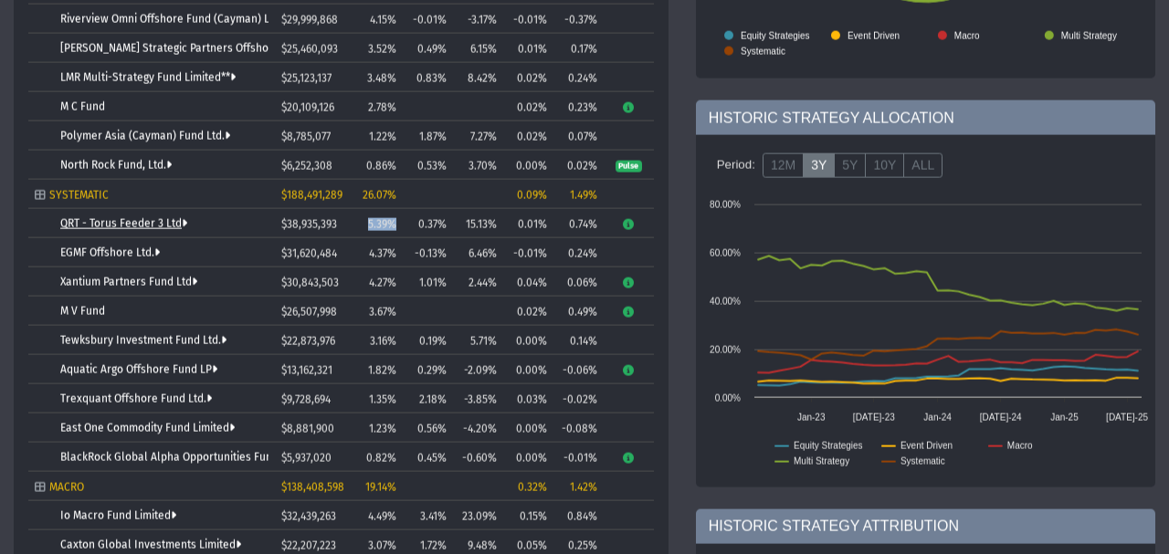
click at [139, 226] on link "QRT - Torus Feeder 3 Ltd" at bounding box center [123, 223] width 127 height 13
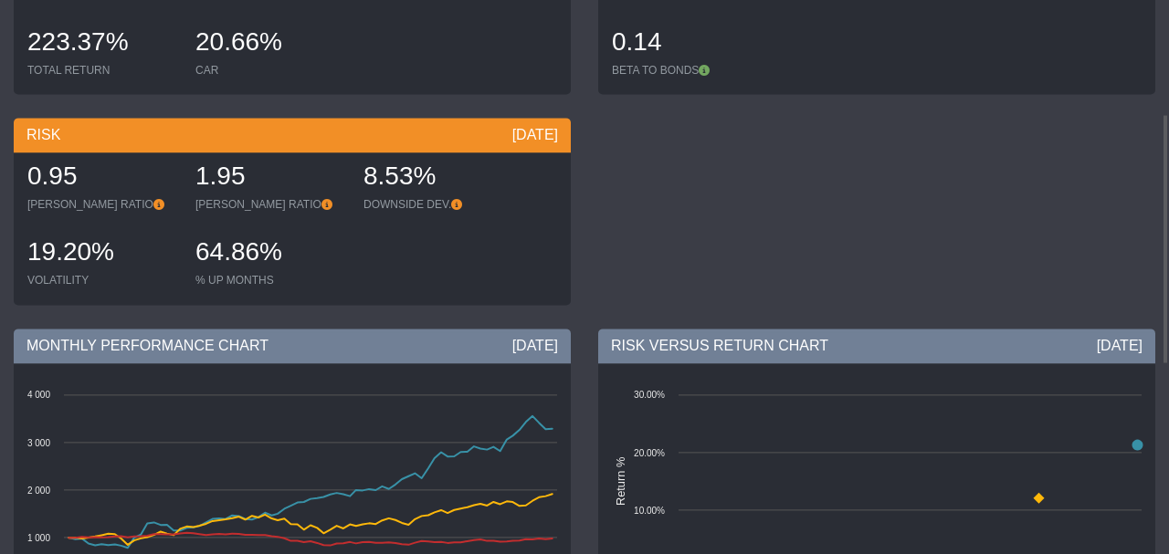
scroll to position [90, 0]
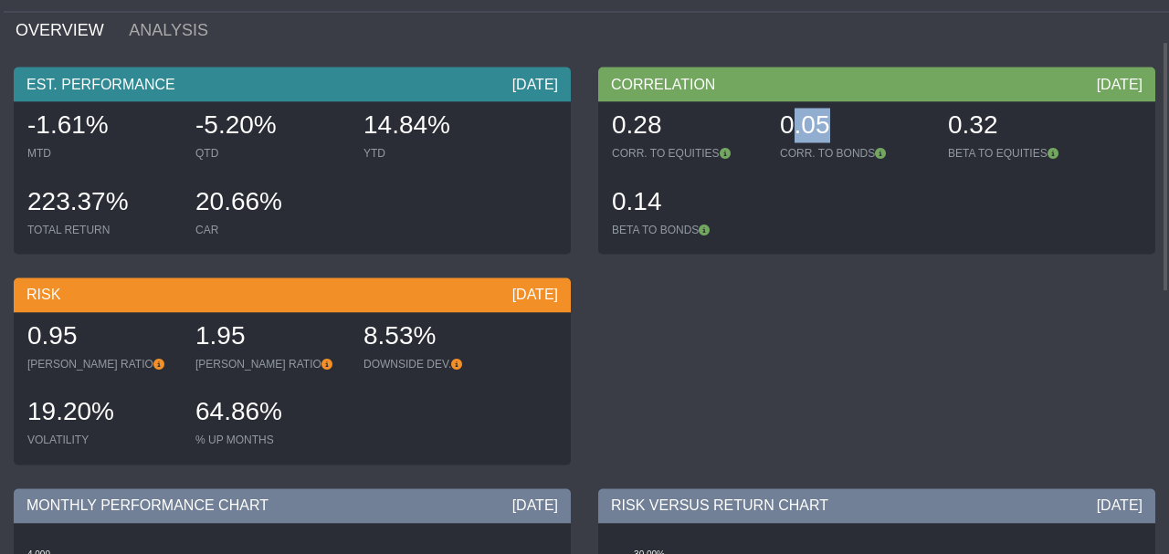
drag, startPoint x: 788, startPoint y: 133, endPoint x: 836, endPoint y: 122, distance: 48.7
click at [387, 122] on div "0.05" at bounding box center [855, 128] width 150 height 38
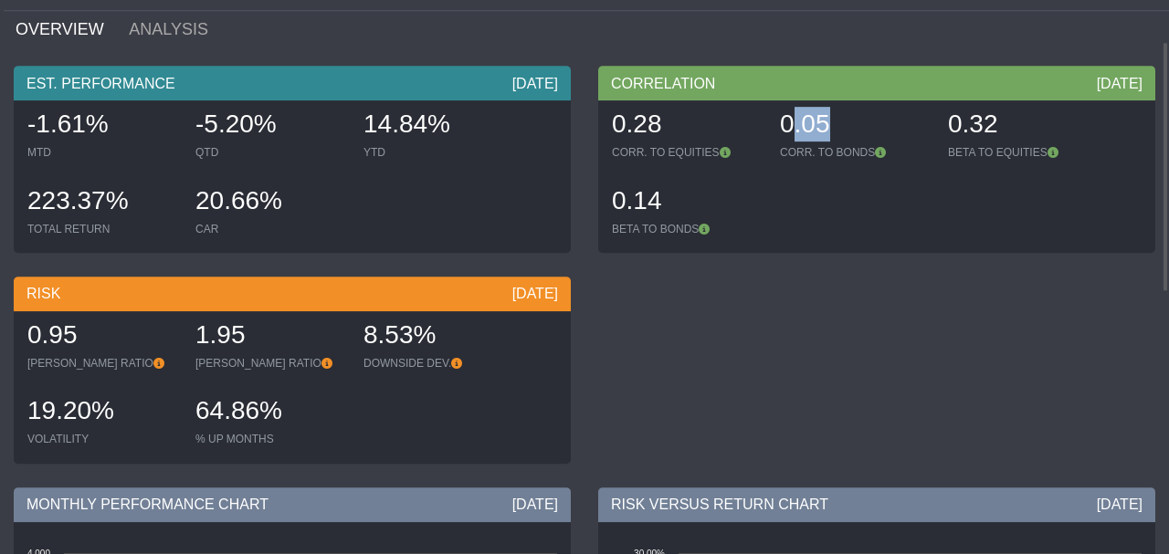
scroll to position [0, 0]
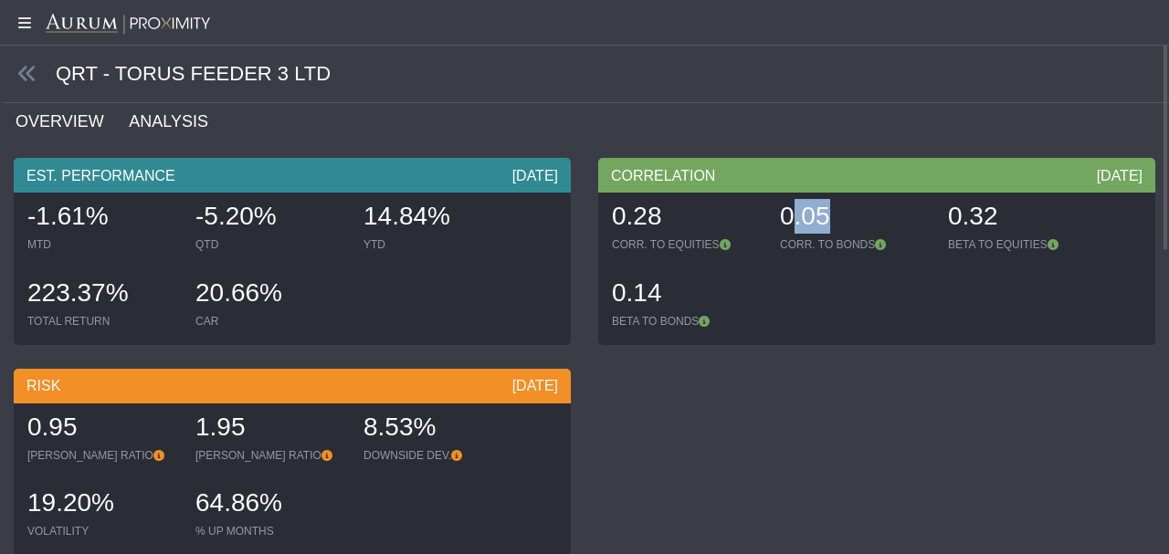
click at [138, 124] on link "ANALYSIS" at bounding box center [179, 121] width 104 height 37
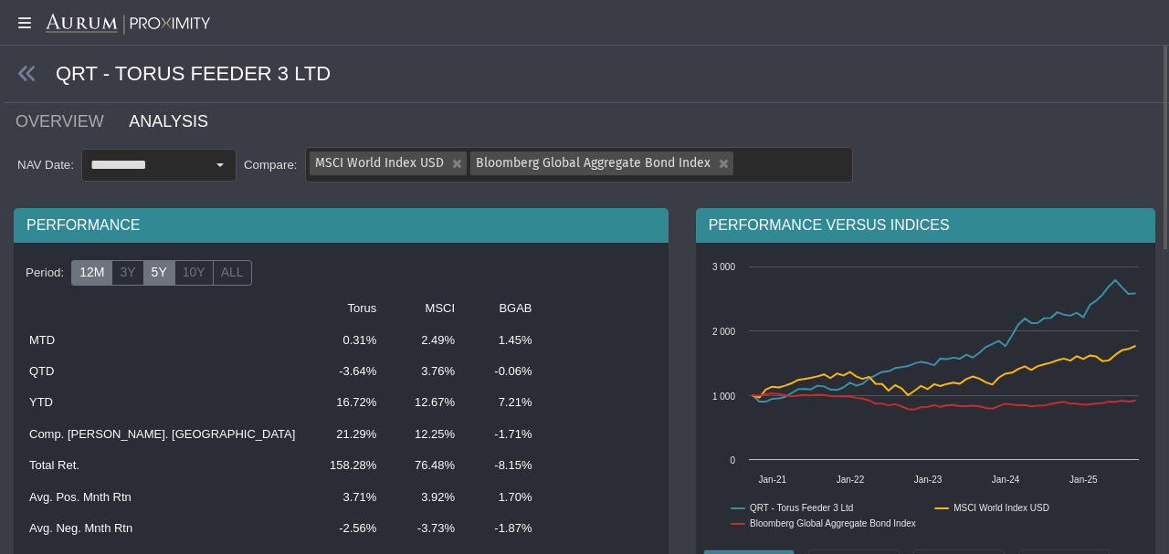
click at [96, 274] on label "12M" at bounding box center [91, 273] width 41 height 26
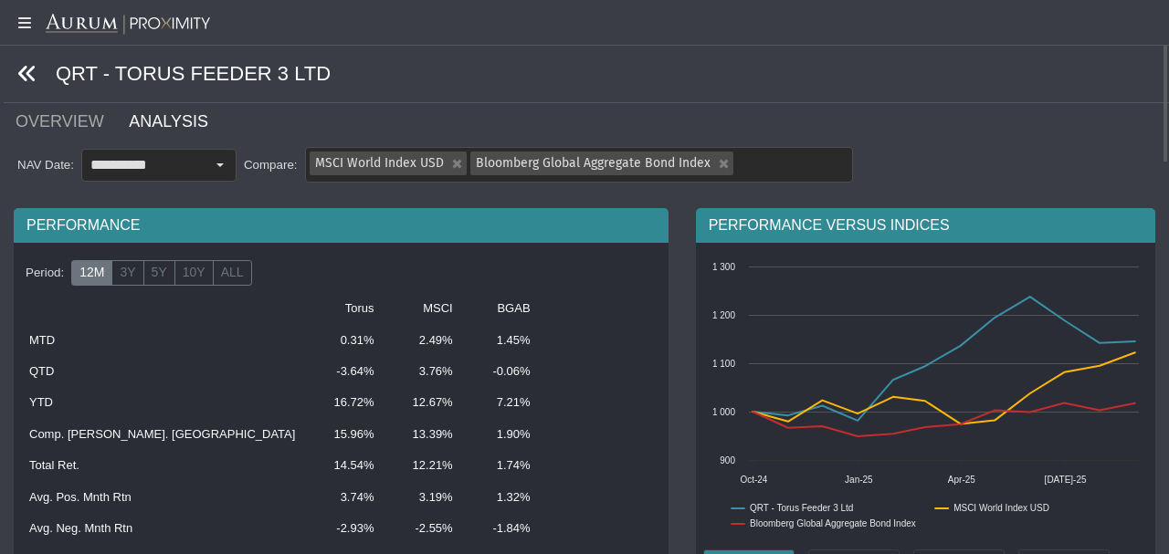
click at [24, 76] on icon at bounding box center [27, 74] width 20 height 20
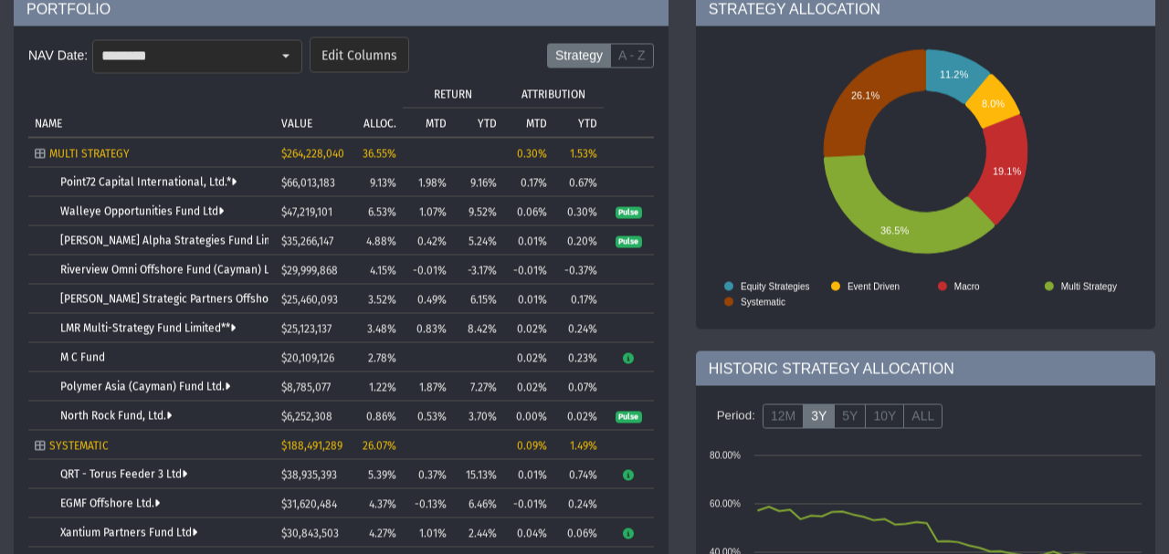
scroll to position [327, 0]
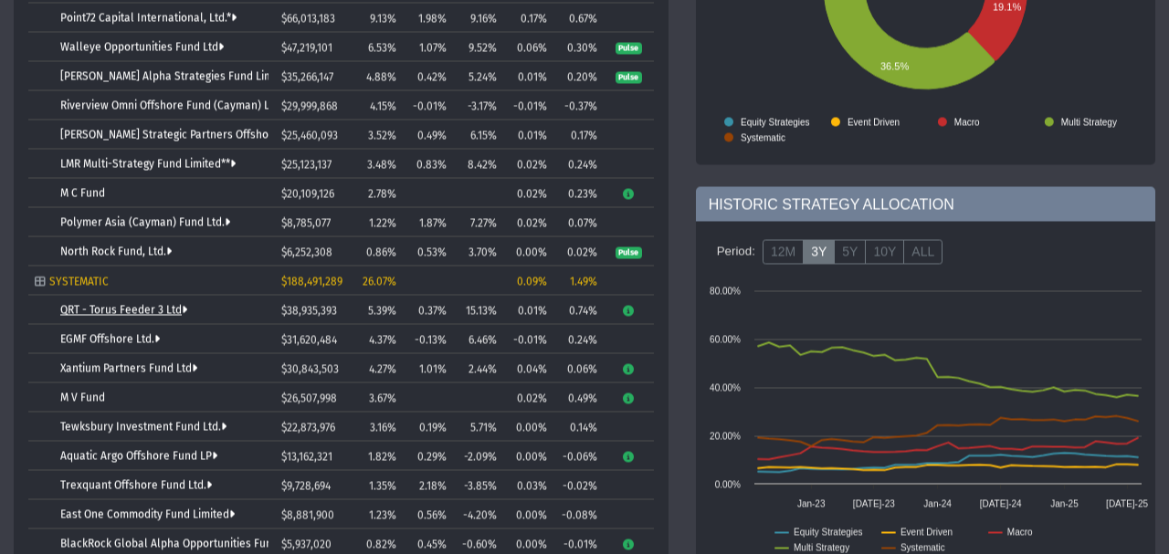
click at [110, 308] on link "QRT - Torus Feeder 3 Ltd" at bounding box center [123, 310] width 127 height 13
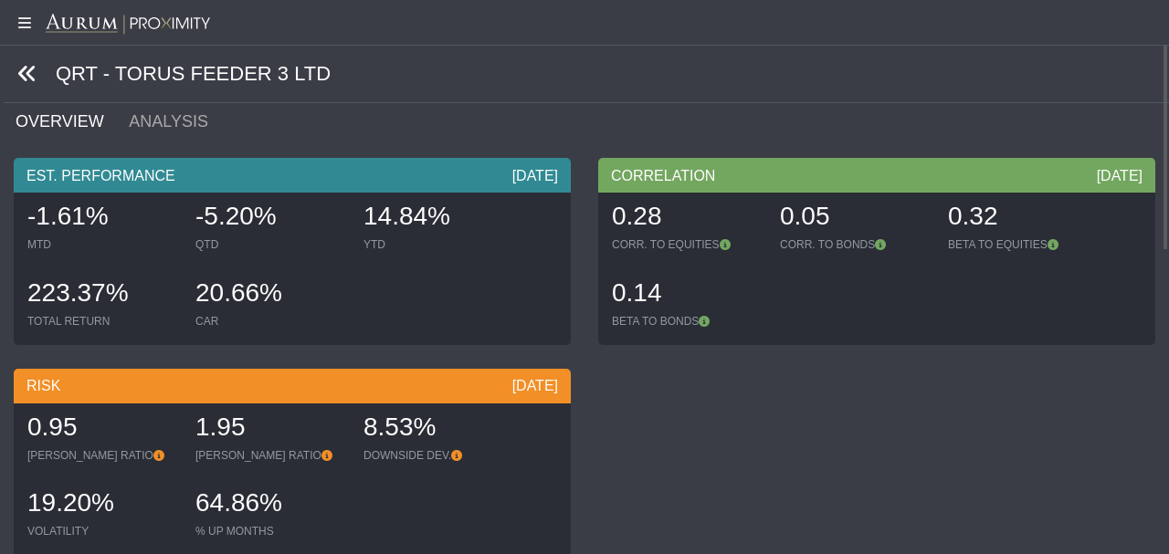
click at [31, 76] on icon at bounding box center [27, 74] width 20 height 20
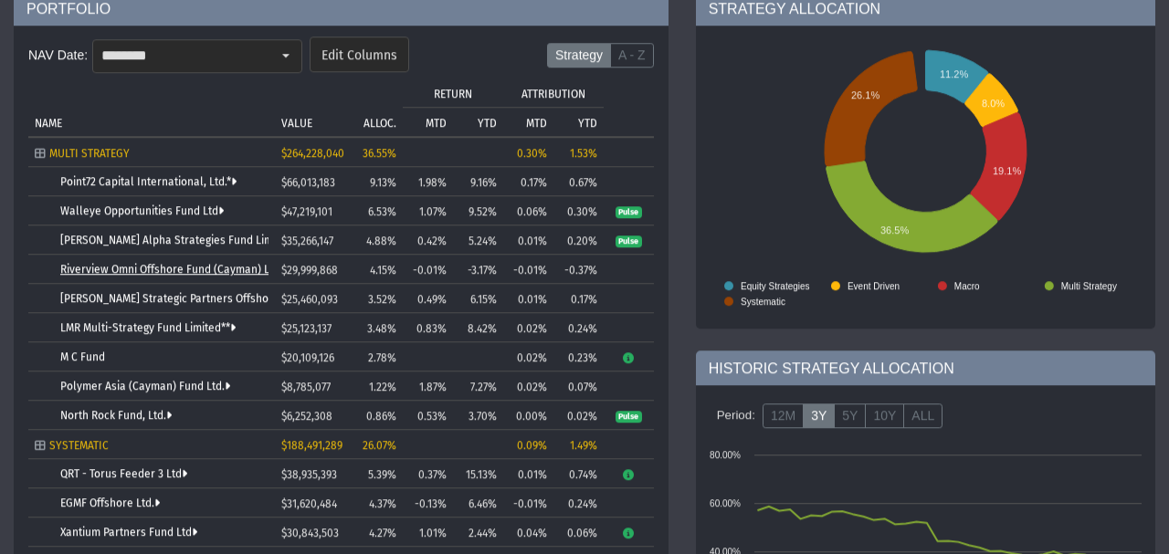
scroll to position [205, 0]
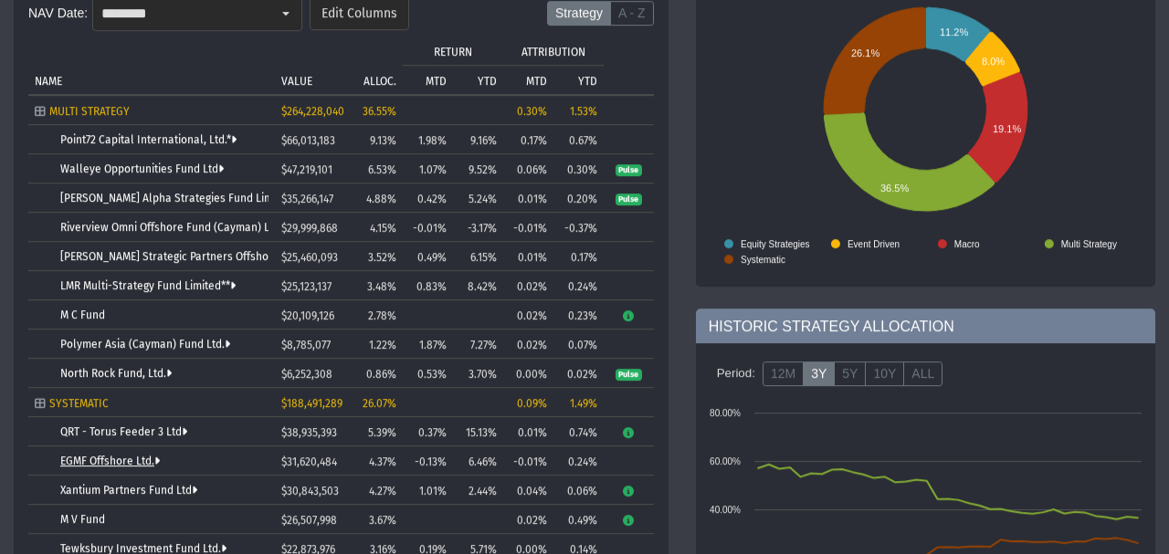
click at [124, 464] on link "EGMF Offshore Ltd." at bounding box center [110, 462] width 100 height 13
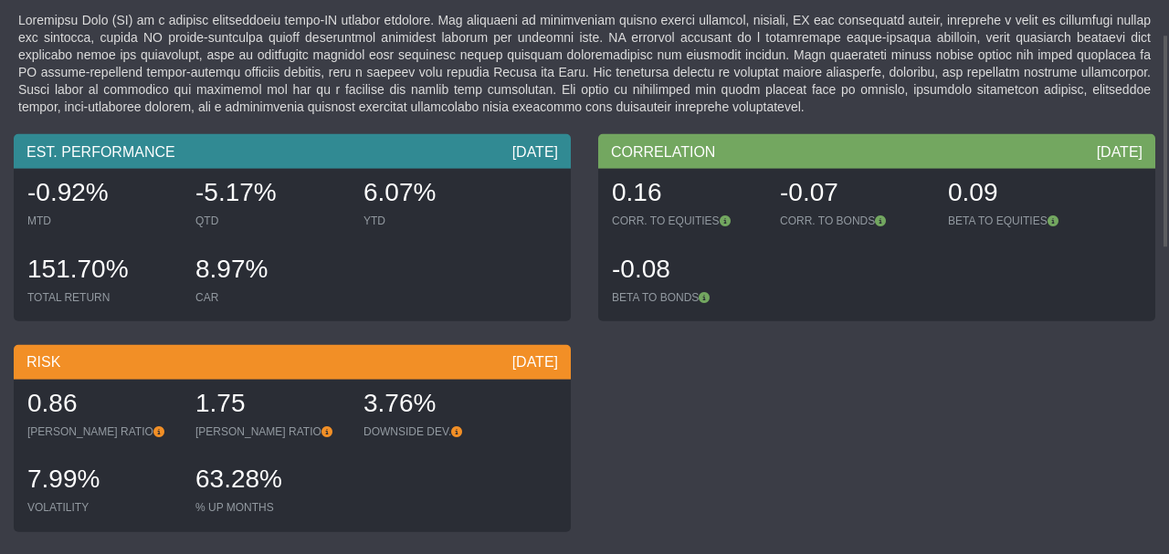
scroll to position [47, 0]
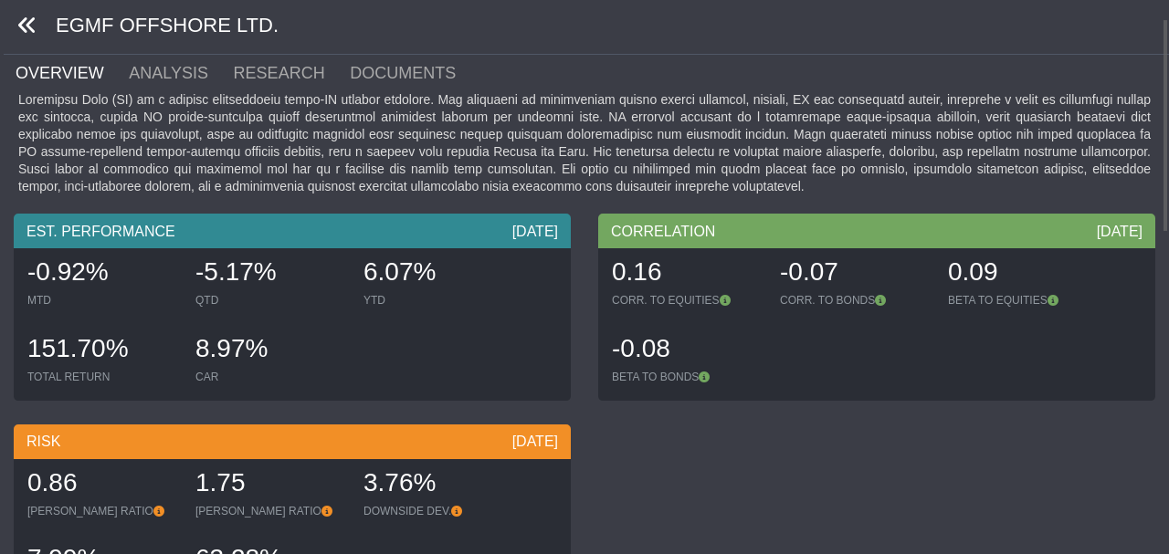
click at [17, 31] on icon at bounding box center [27, 26] width 20 height 20
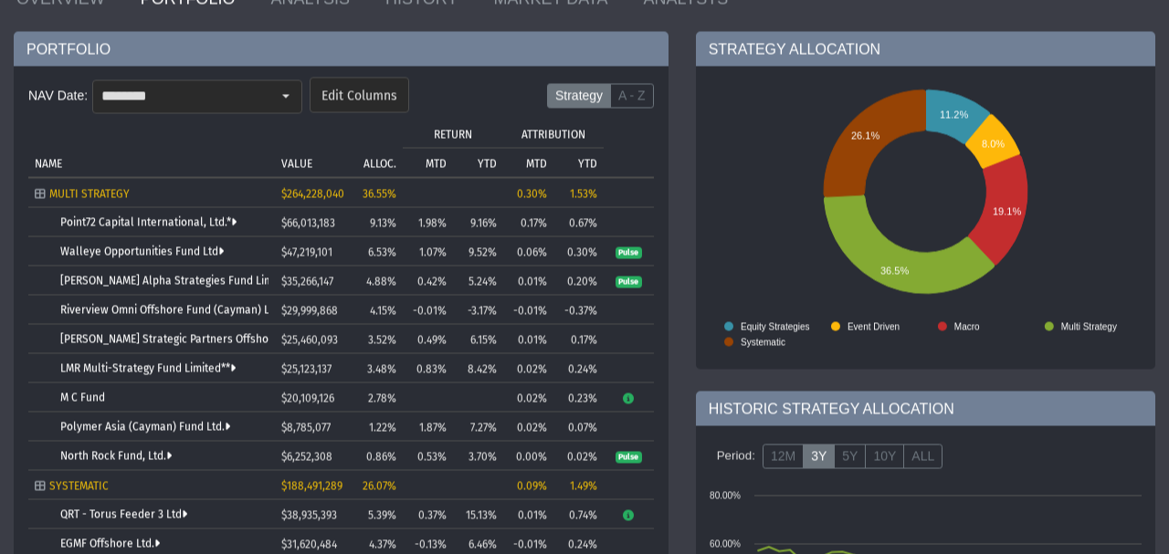
scroll to position [123, 0]
drag, startPoint x: 365, startPoint y: 217, endPoint x: 415, endPoint y: 216, distance: 49.3
click at [387, 216] on tr "Point72 Capital International, Ltd.* $66,013,183 9.13% 1.98% 9.16% 0.17% 0.67%" at bounding box center [341, 221] width 626 height 29
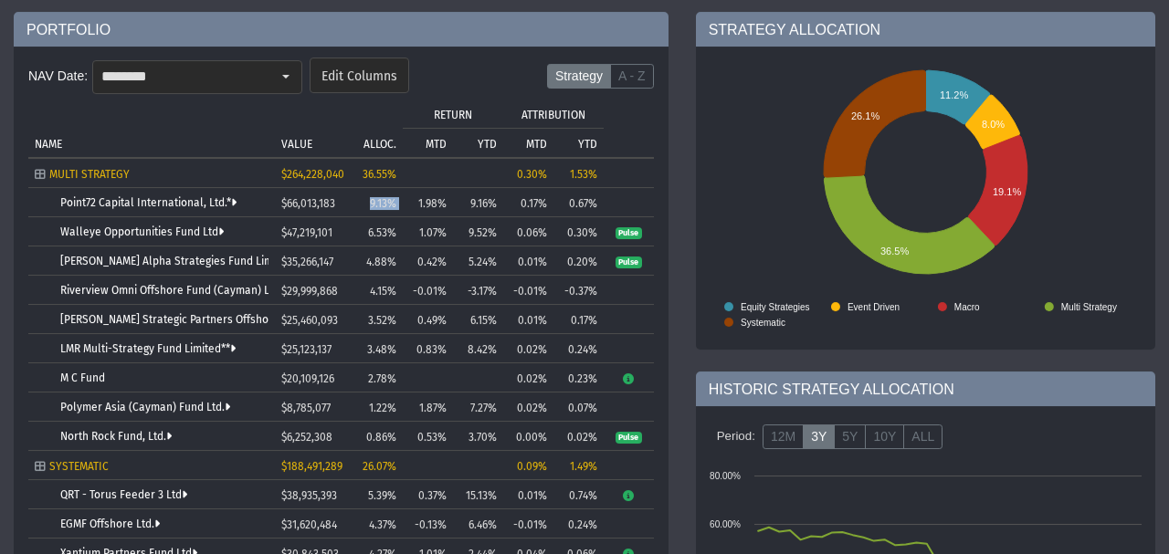
scroll to position [0, 0]
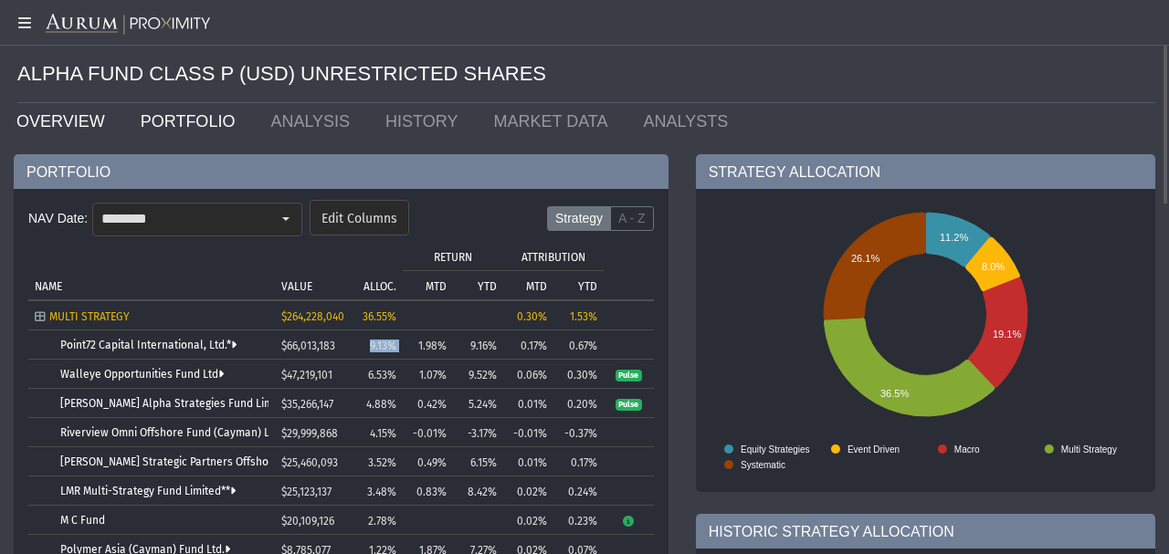
click at [66, 128] on link "OVERVIEW" at bounding box center [65, 121] width 124 height 37
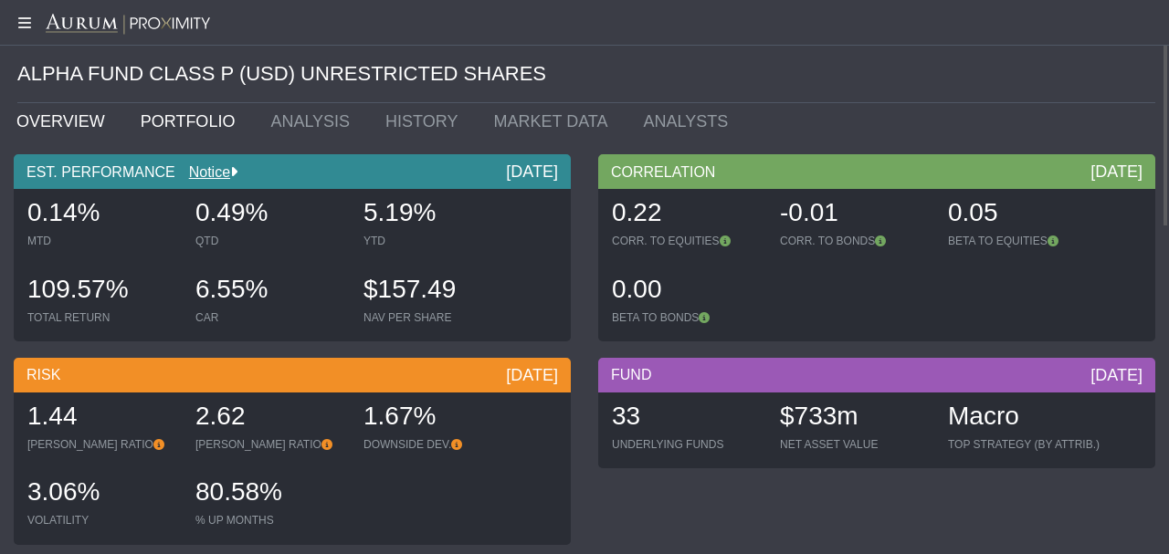
click at [196, 123] on link "PORTFOLIO" at bounding box center [192, 121] width 131 height 37
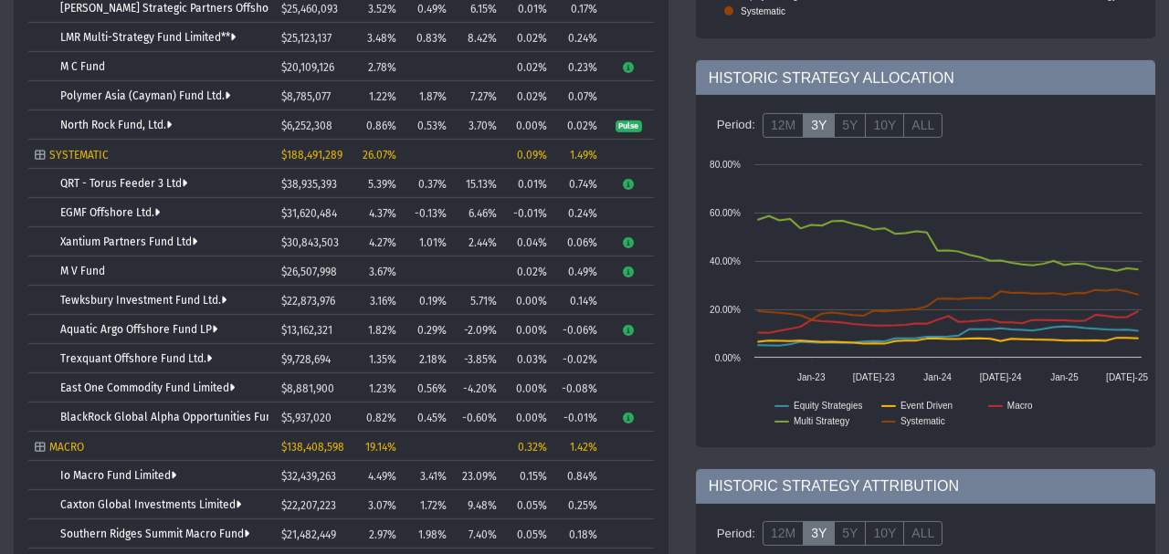
scroll to position [536, 0]
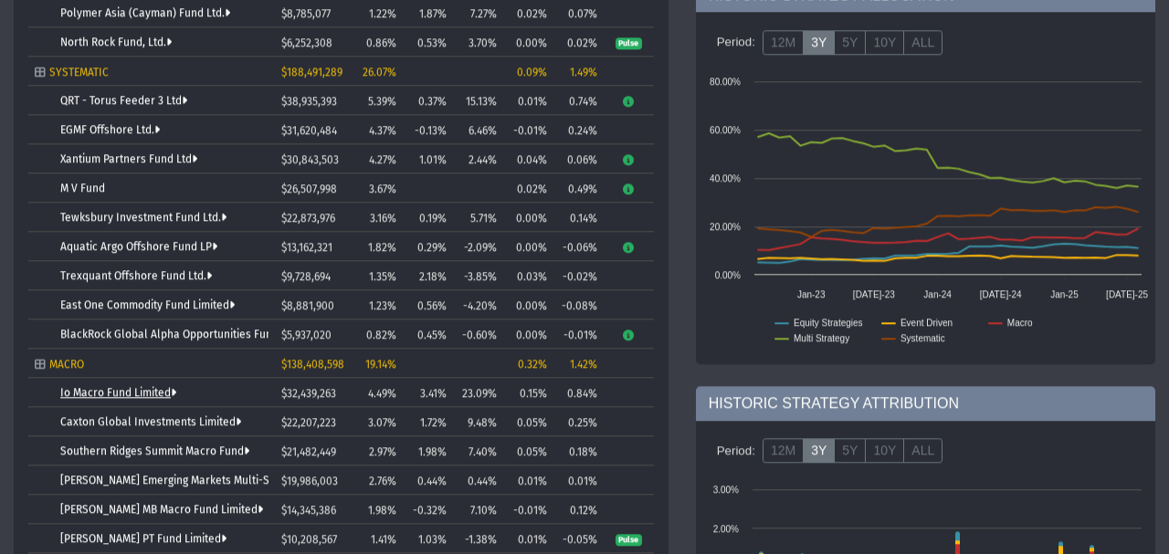
click at [134, 391] on link "Io Macro Fund Limited" at bounding box center [118, 393] width 116 height 13
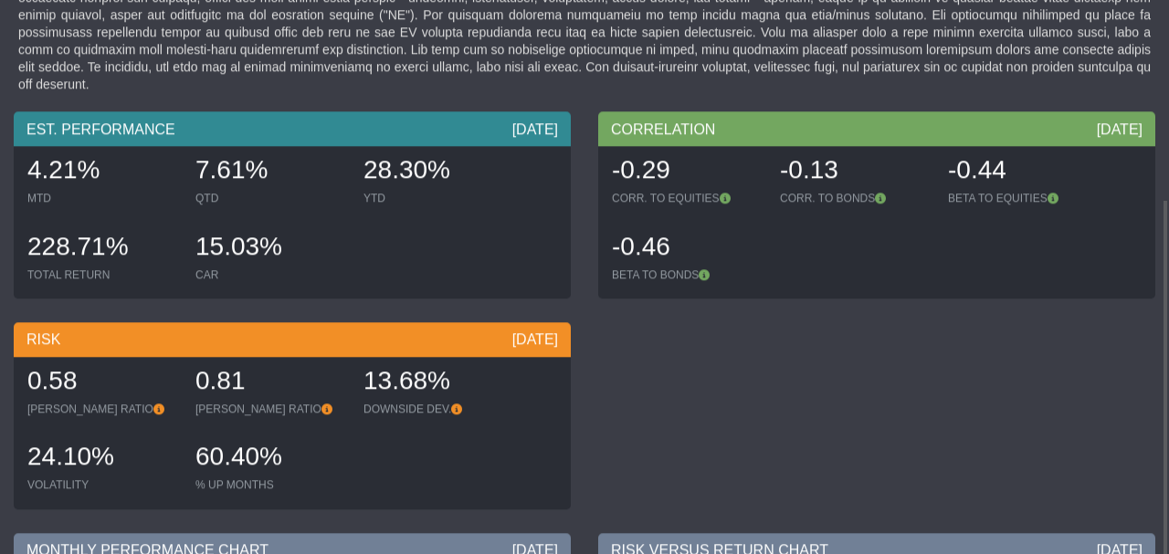
scroll to position [168, 0]
drag, startPoint x: 18, startPoint y: 441, endPoint x: 104, endPoint y: 439, distance: 85.9
click at [104, 439] on div "0.58 [PERSON_NAME] RATIO 0.81 [PERSON_NAME] RATIO 13.68% DOWNSIDE DEV. 24.10% V…" at bounding box center [292, 433] width 548 height 153
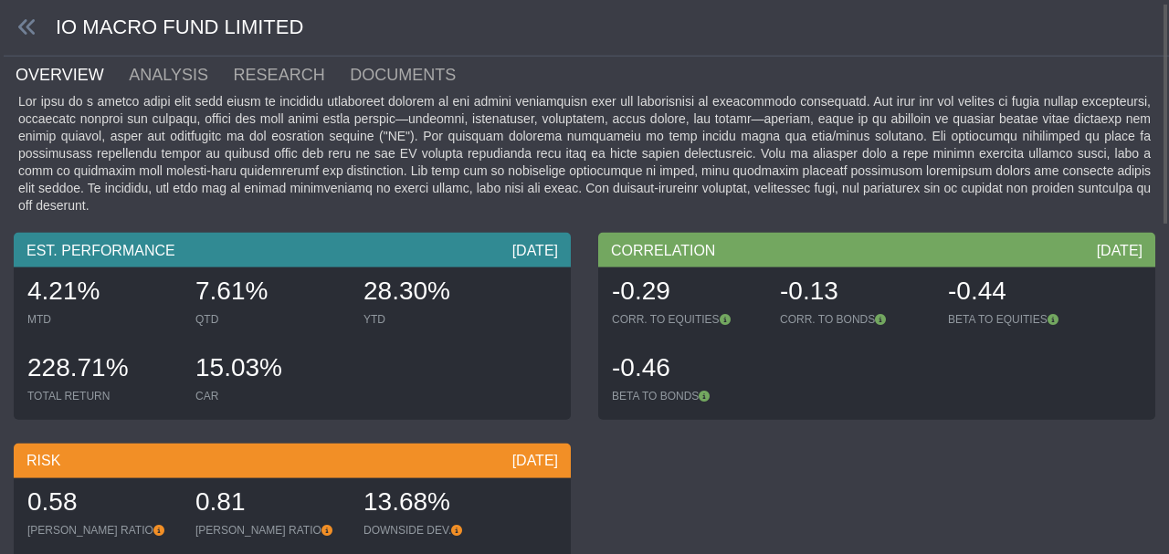
scroll to position [6, 0]
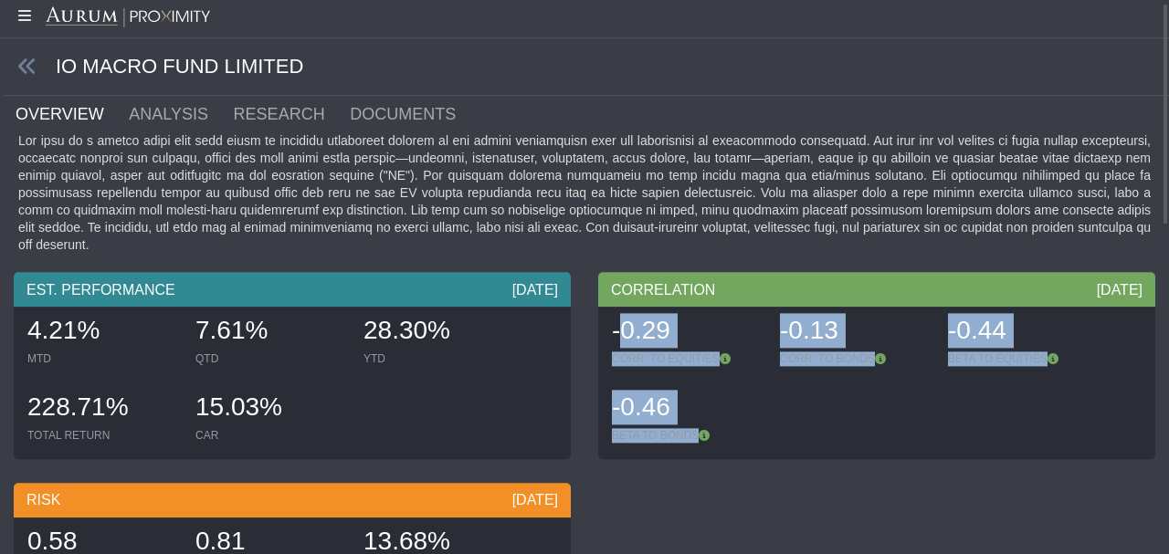
drag, startPoint x: 617, startPoint y: 310, endPoint x: 701, endPoint y: 412, distance: 131.7
click at [387, 412] on div "-0.29 CORR. TO EQUITIES -0.13 CORR. TO BONDS -0.44 BETA TO EQUITIES -0.46 BETA …" at bounding box center [877, 384] width 548 height 153
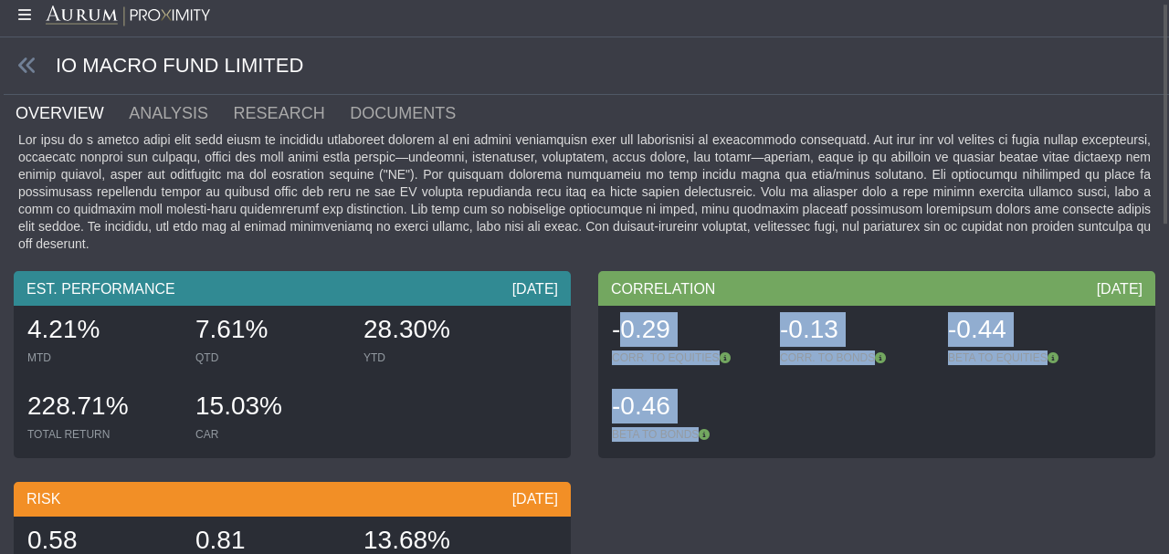
click at [387, 464] on div "EST. PERFORMANCE [DATE] 4.21% MTD 7.61% QTD 28.30% YTD 228.71% TOTAL RETURN 15.…" at bounding box center [584, 474] width 1169 height 406
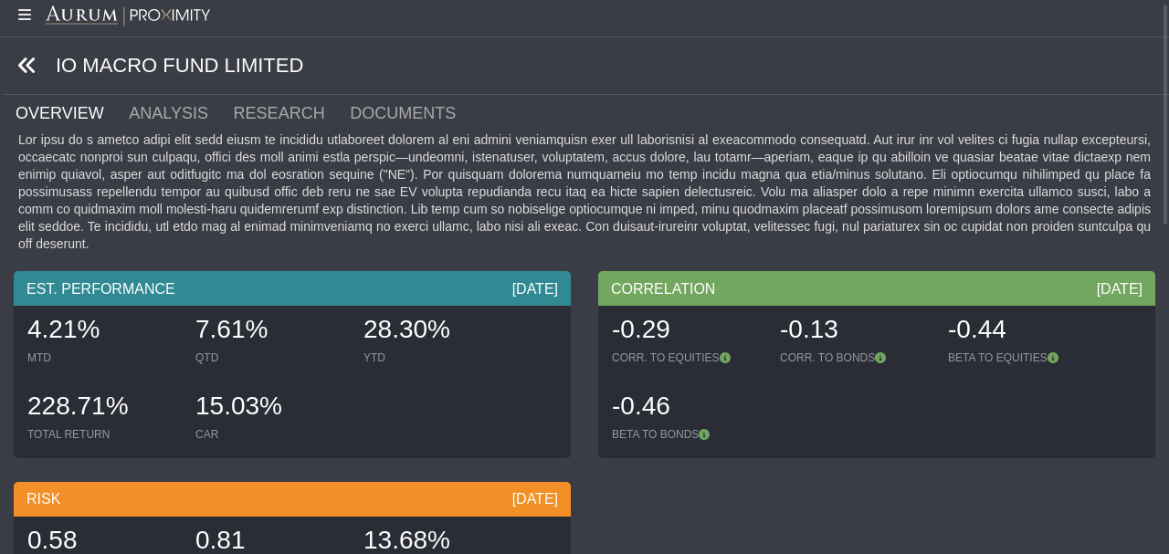
click at [29, 75] on icon at bounding box center [27, 66] width 20 height 20
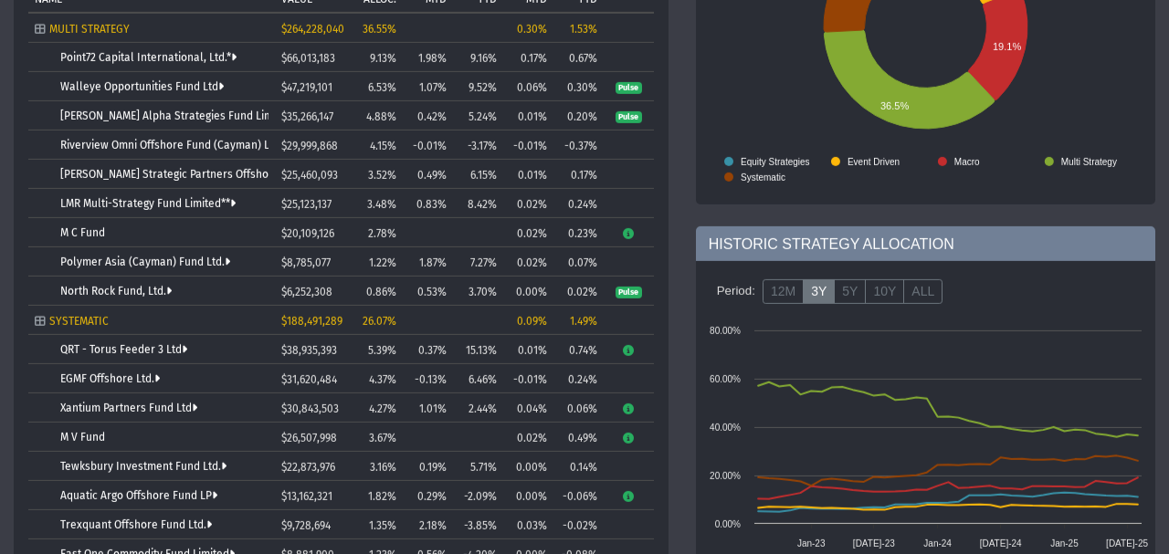
scroll to position [369, 0]
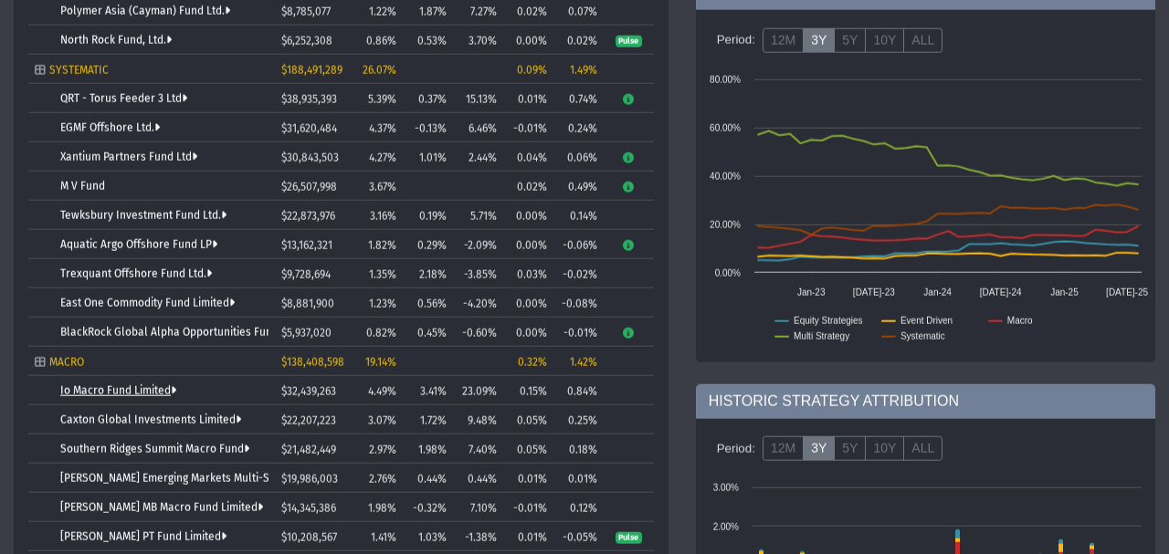
click at [110, 389] on link "Io Macro Fund Limited" at bounding box center [118, 390] width 116 height 13
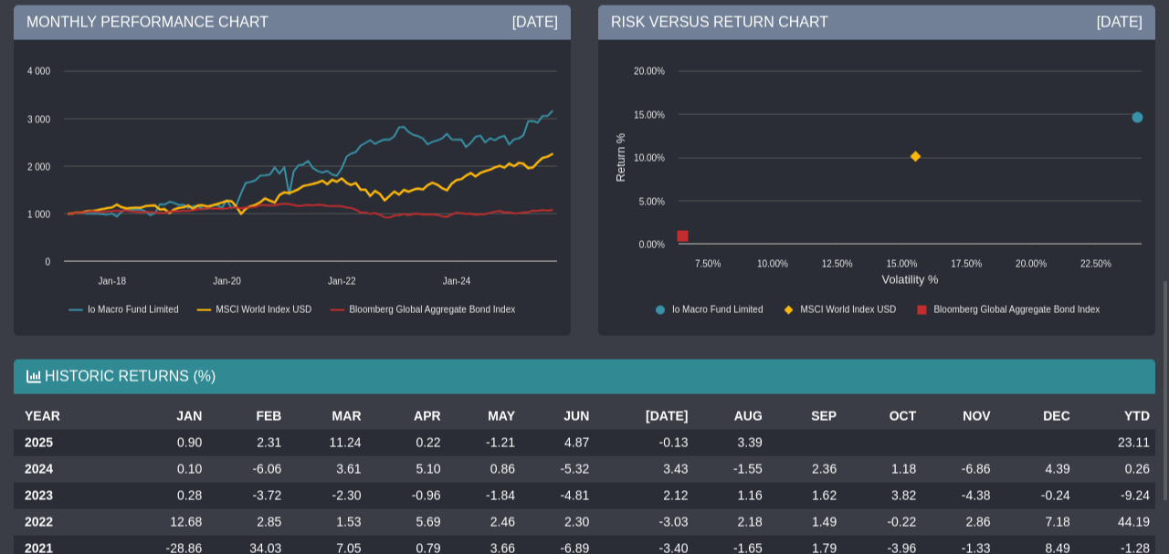
scroll to position [825, 0]
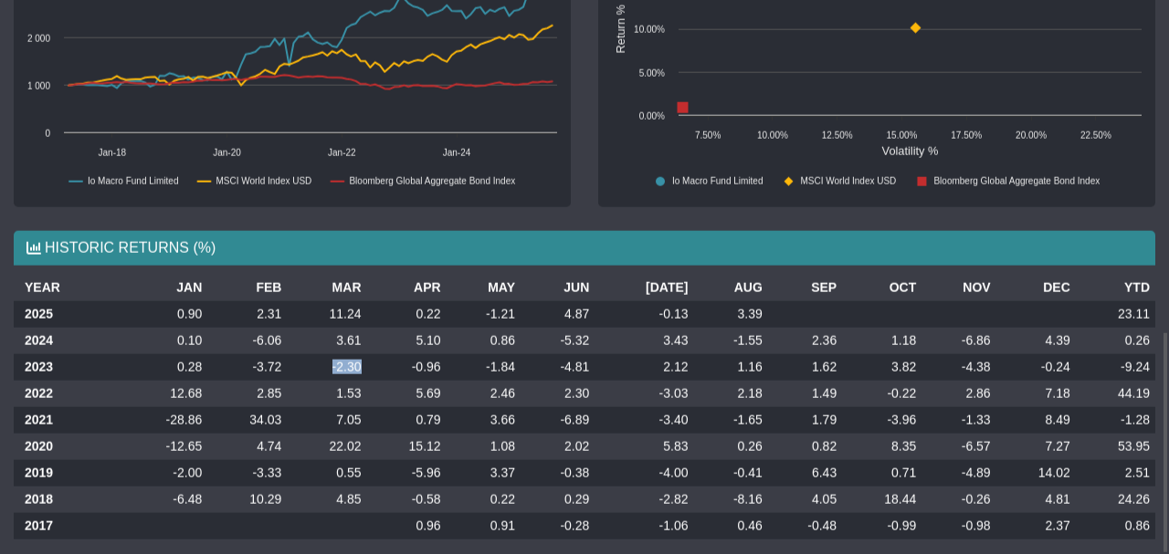
drag, startPoint x: 337, startPoint y: 352, endPoint x: 368, endPoint y: 352, distance: 31.1
click at [366, 353] on td "-2.30" at bounding box center [326, 366] width 79 height 26
drag, startPoint x: 24, startPoint y: 376, endPoint x: 80, endPoint y: 382, distance: 56.9
click at [80, 382] on th "2022" at bounding box center [67, 393] width 107 height 26
click at [55, 353] on th "2023" at bounding box center [67, 366] width 107 height 26
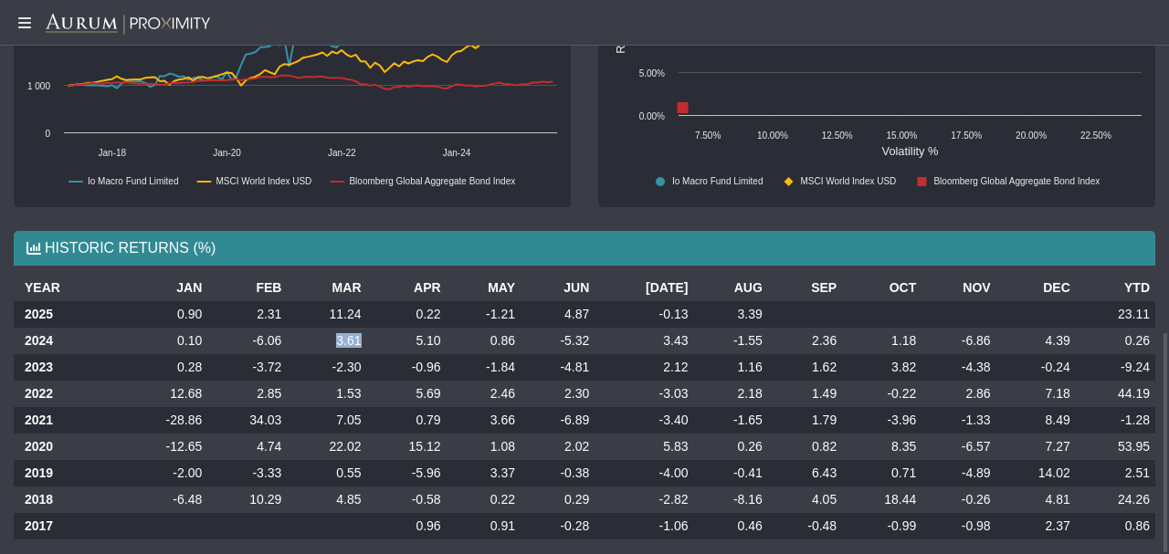
drag, startPoint x: 332, startPoint y: 322, endPoint x: 364, endPoint y: 323, distance: 32.0
click at [364, 328] on td "3.61" at bounding box center [326, 341] width 79 height 26
click at [373, 354] on td "-0.96" at bounding box center [406, 367] width 79 height 26
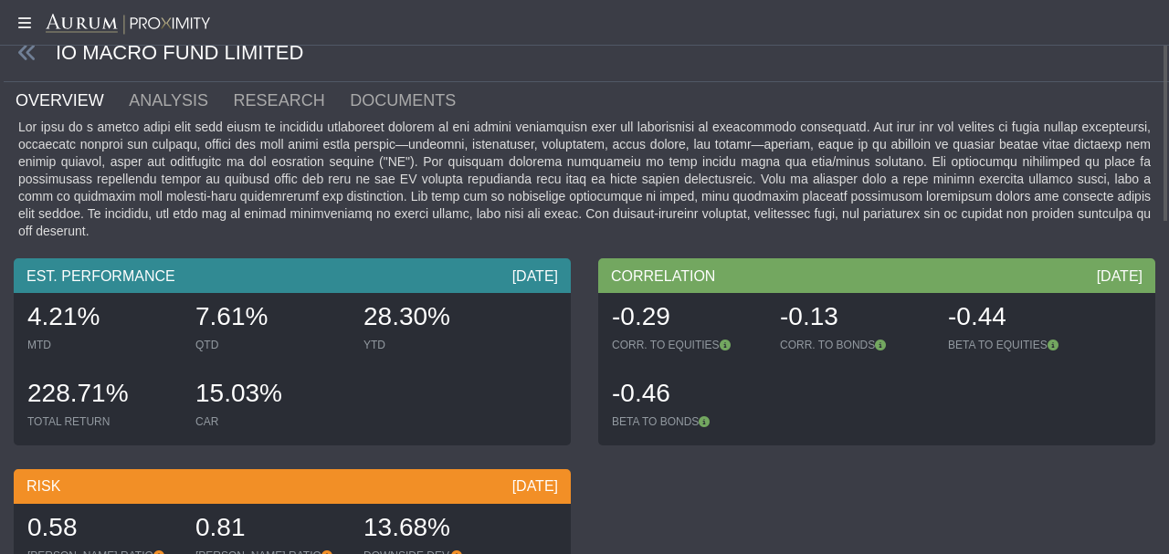
scroll to position [0, 0]
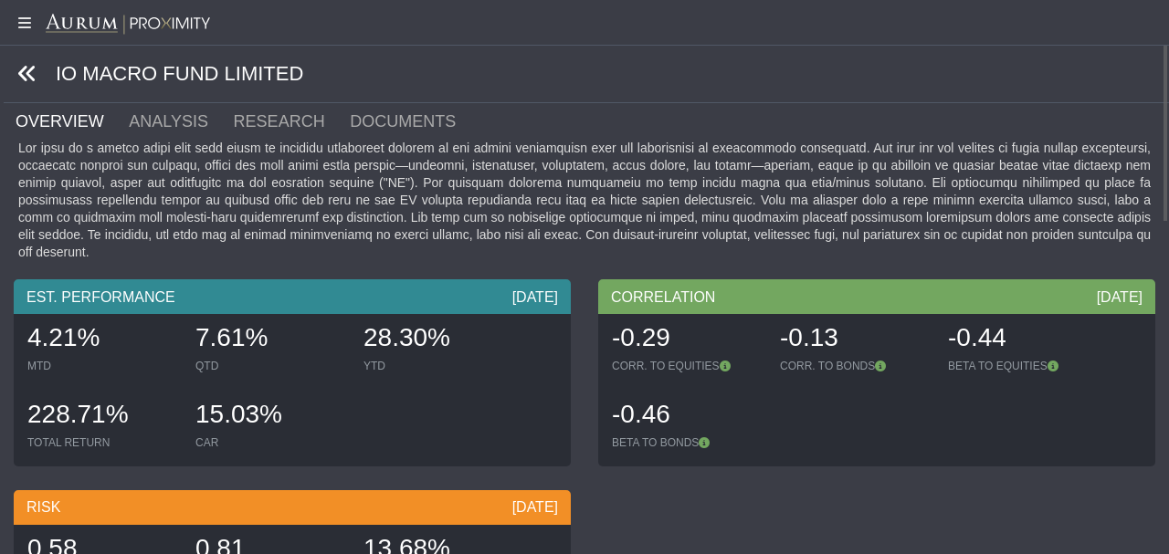
click at [32, 79] on icon at bounding box center [27, 74] width 20 height 20
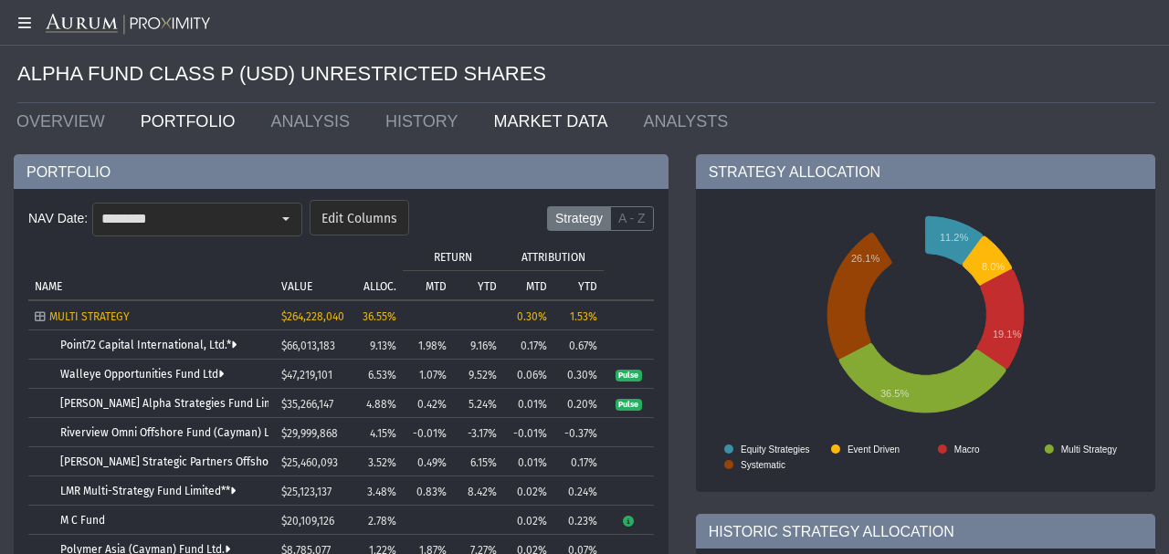
click at [387, 121] on link "MARKET DATA" at bounding box center [554, 121] width 150 height 37
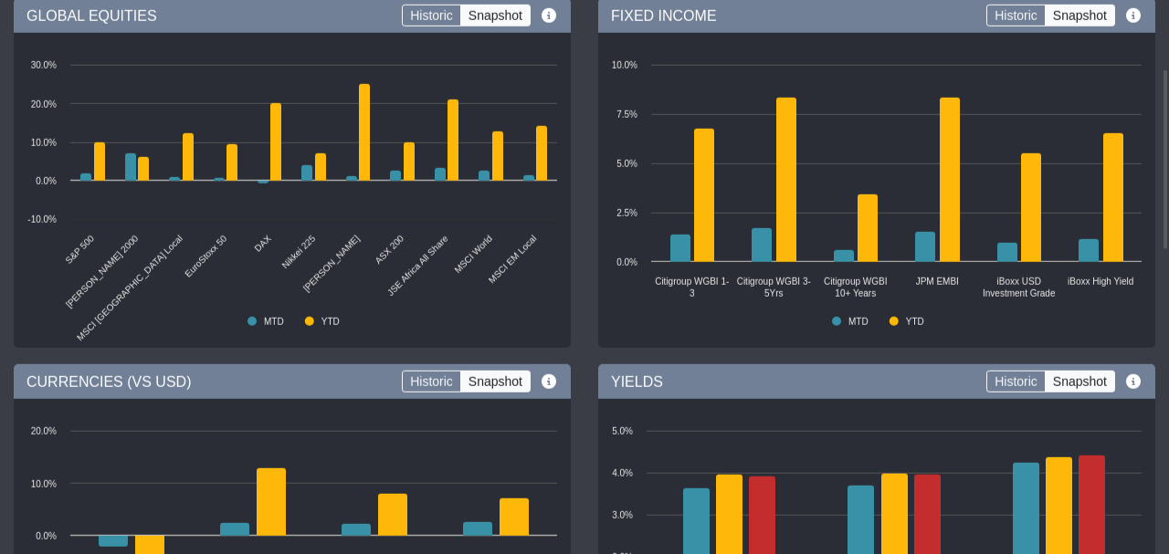
scroll to position [8, 0]
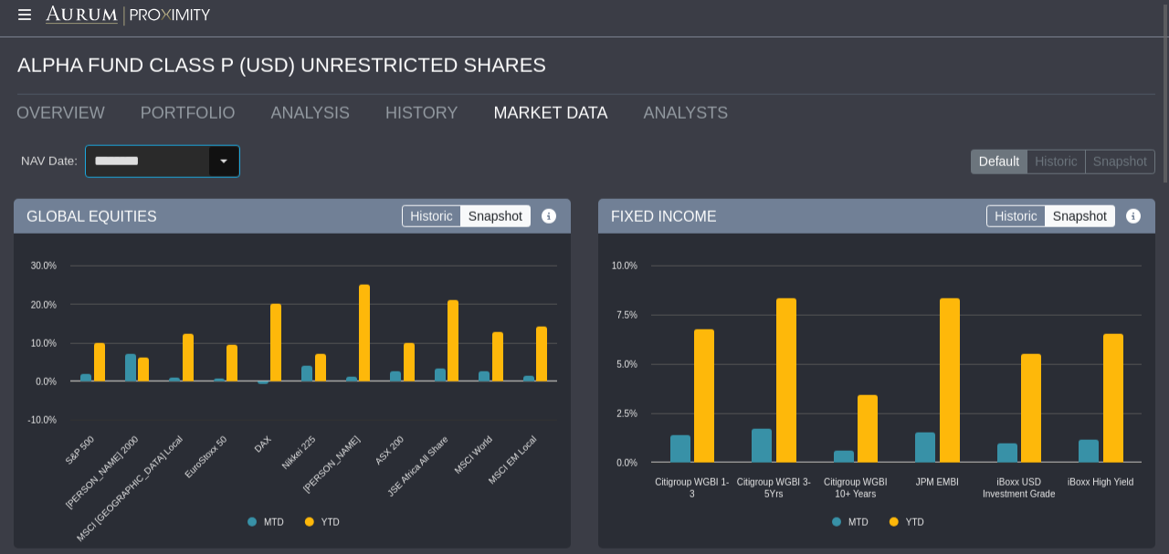
click at [223, 161] on div "Select" at bounding box center [223, 161] width 29 height 29
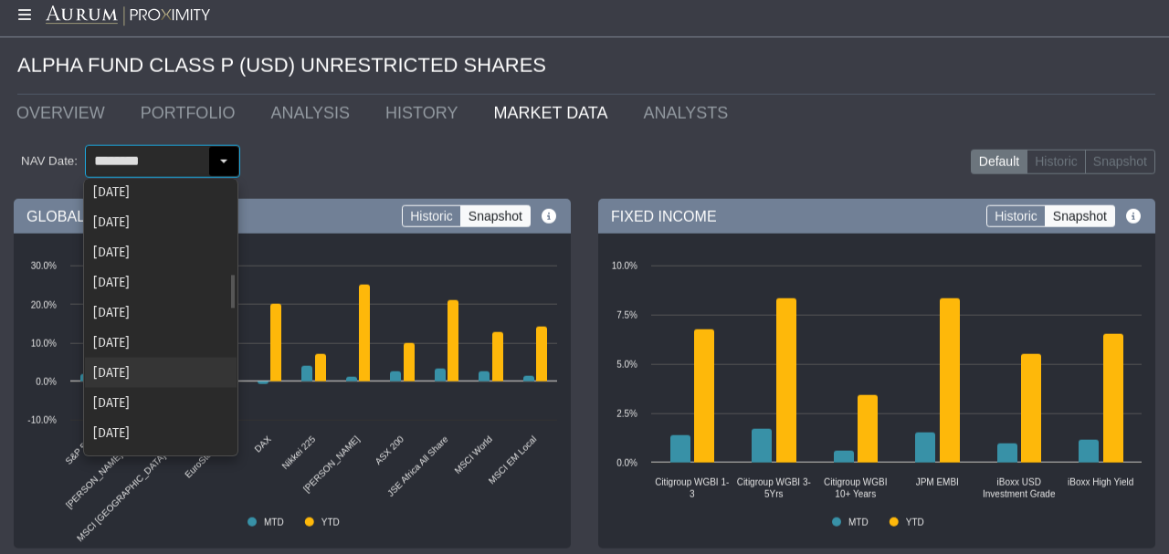
scroll to position [697, 0]
click at [137, 366] on div "[DATE]" at bounding box center [161, 372] width 152 height 30
type input "********"
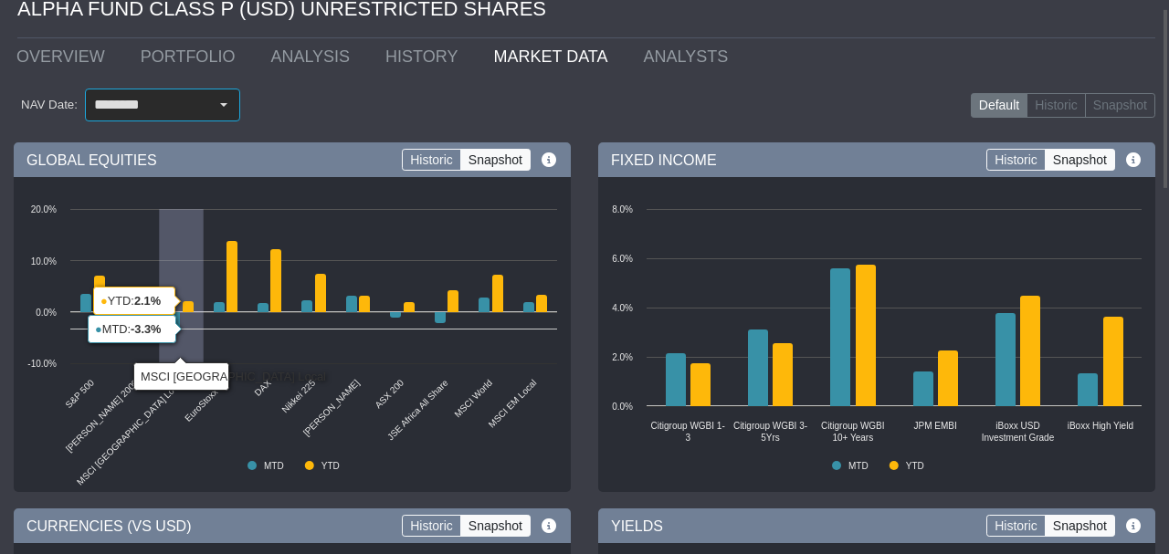
scroll to position [0, 0]
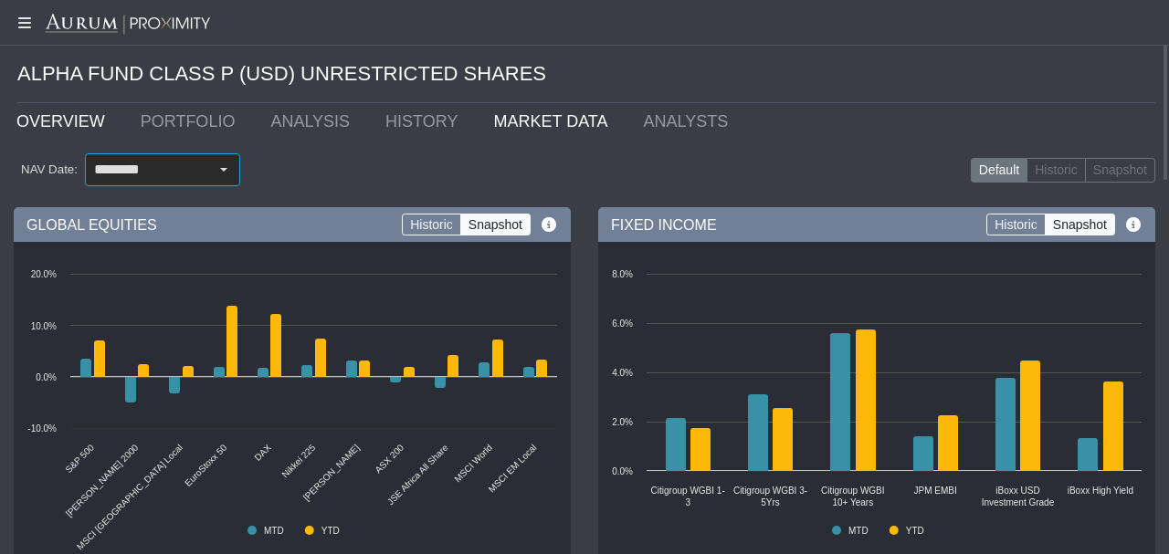
click at [82, 122] on link "OVERVIEW" at bounding box center [65, 121] width 124 height 37
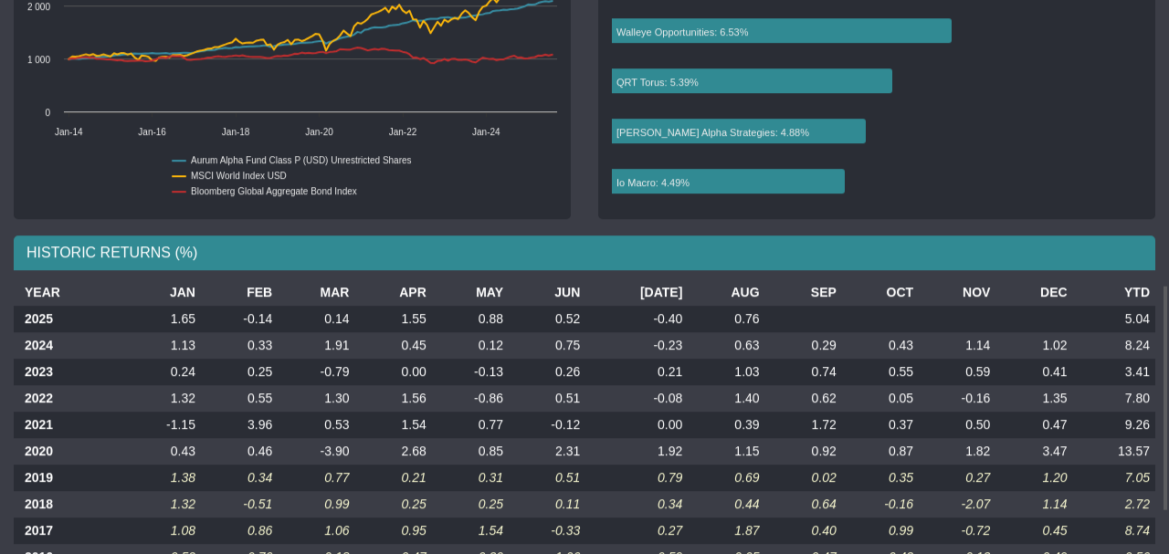
scroll to position [696, 0]
drag, startPoint x: 327, startPoint y: 369, endPoint x: 358, endPoint y: 367, distance: 31.1
click at [354, 367] on td "-0.79" at bounding box center [316, 372] width 77 height 26
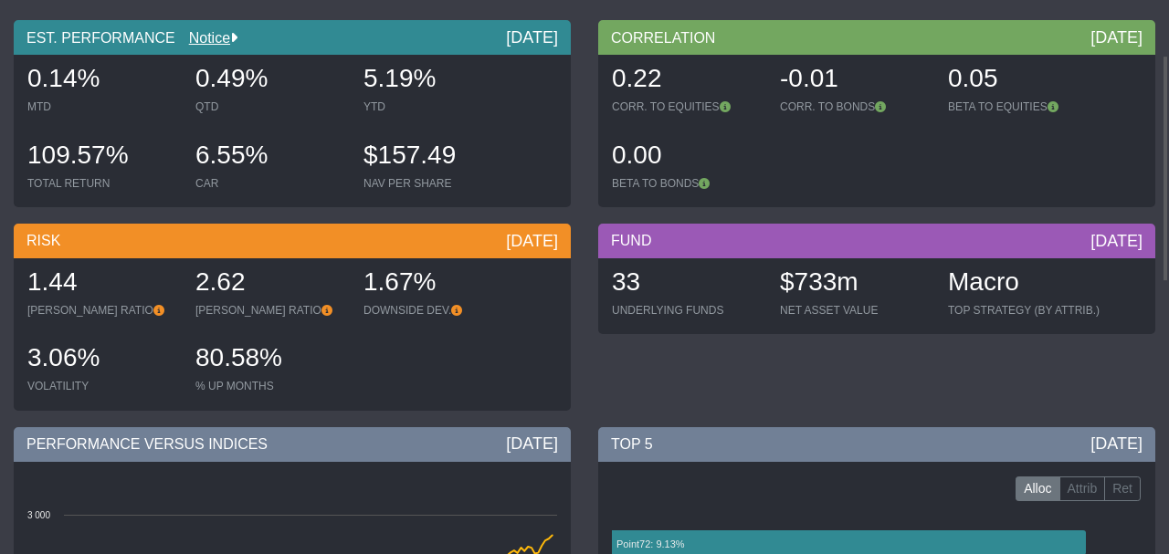
scroll to position [0, 0]
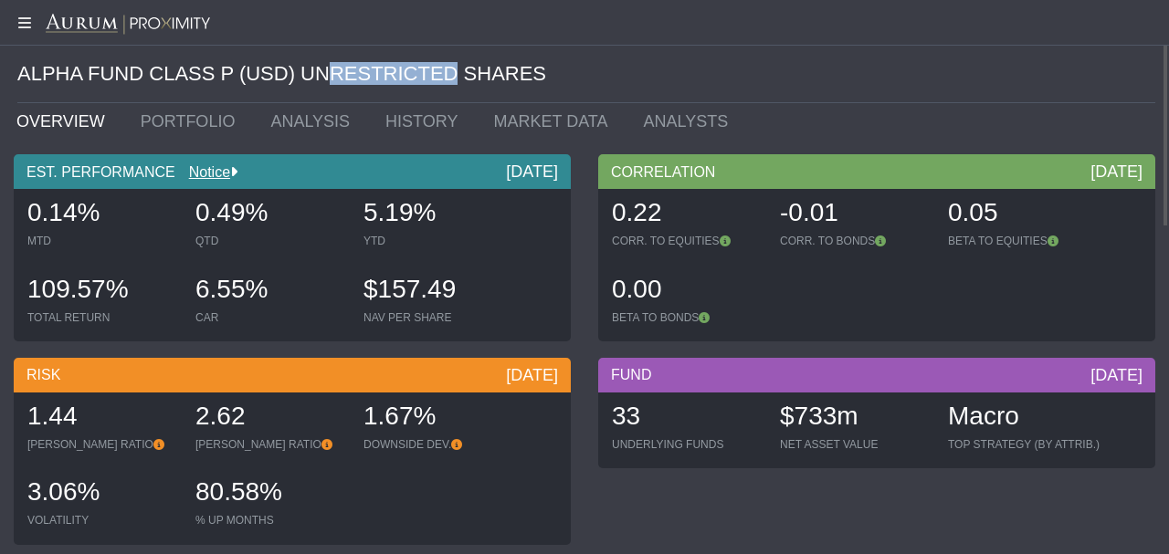
drag, startPoint x: 305, startPoint y: 64, endPoint x: 416, endPoint y: 79, distance: 112.4
click at [387, 74] on div "ALPHA FUND CLASS P (USD) UNRESTRICTED SHARES" at bounding box center [586, 75] width 1138 height 58
click at [387, 139] on link "HISTORY" at bounding box center [426, 121] width 108 height 37
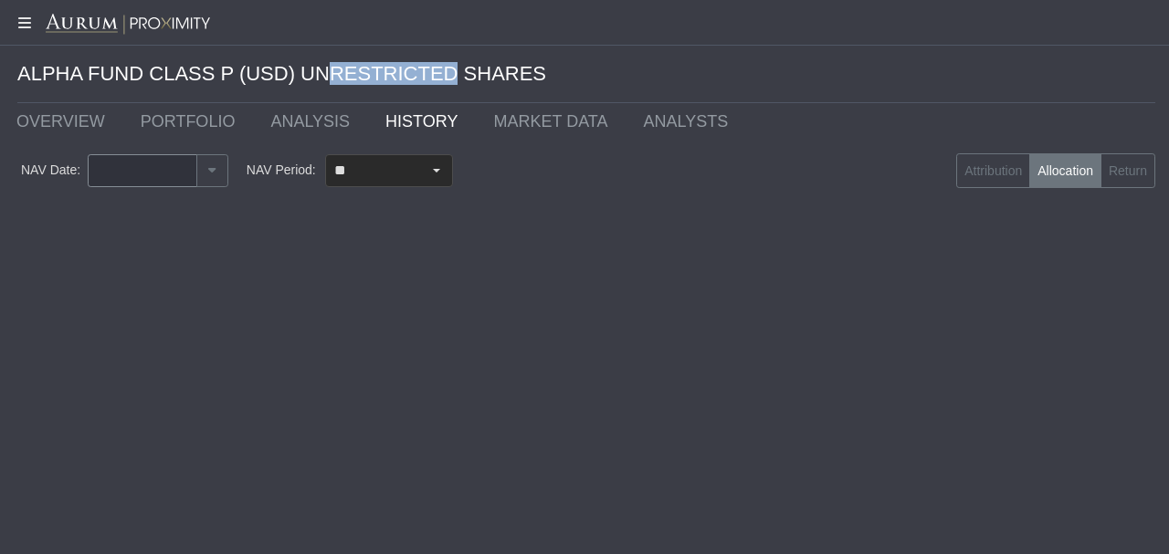
type input "********"
type input "***"
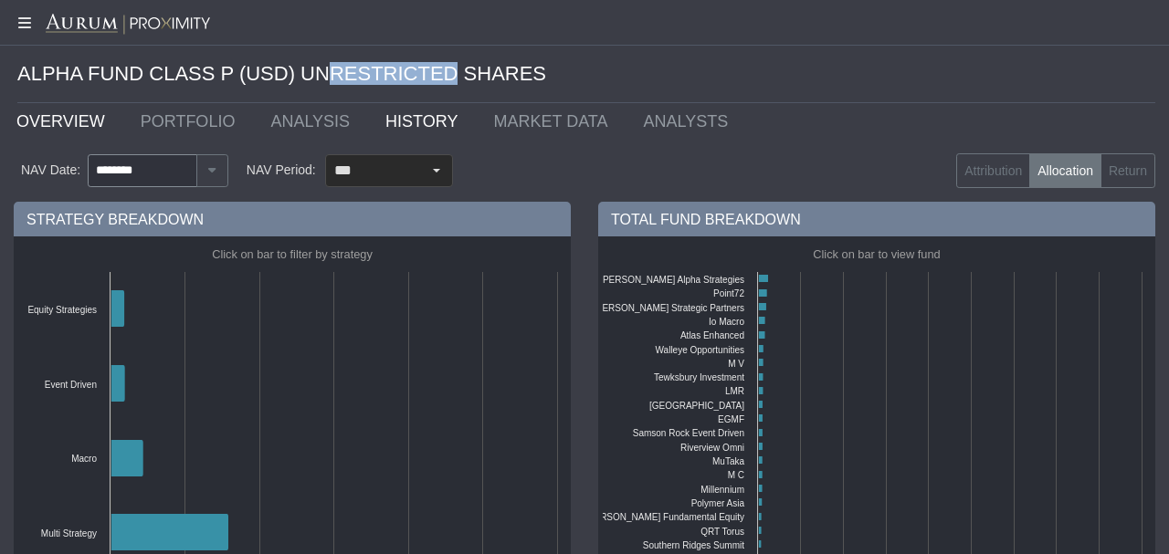
click at [62, 127] on link "OVERVIEW" at bounding box center [65, 121] width 124 height 37
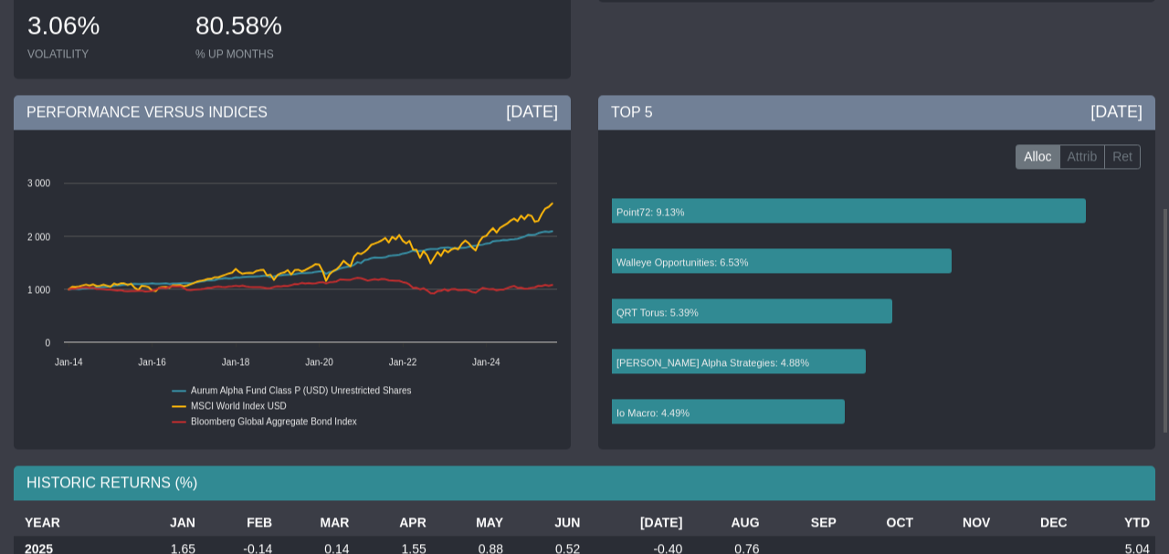
scroll to position [548, 0]
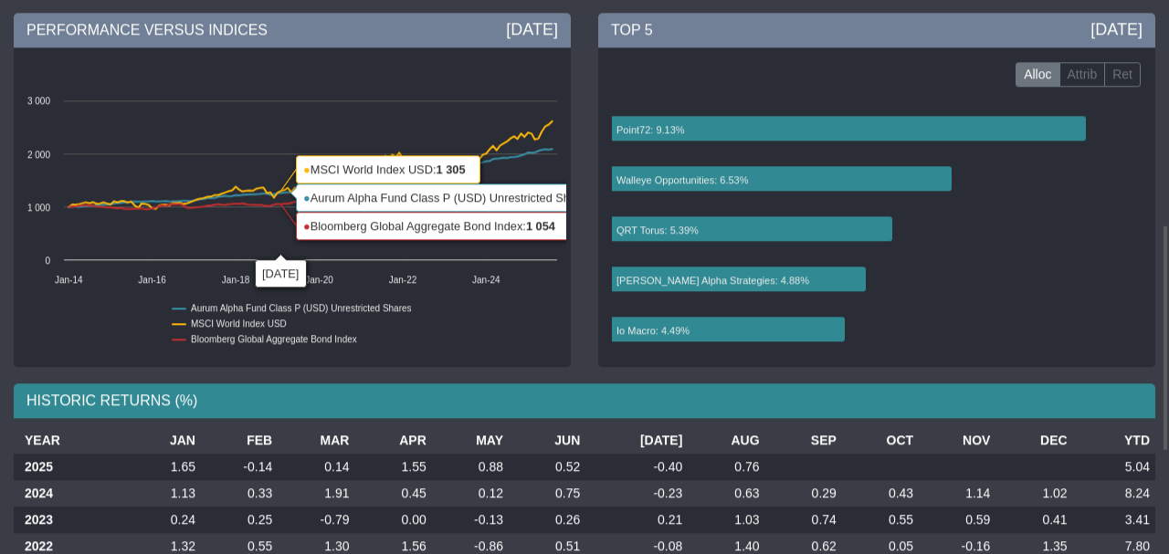
click at [387, 319] on rect at bounding box center [292, 228] width 548 height 274
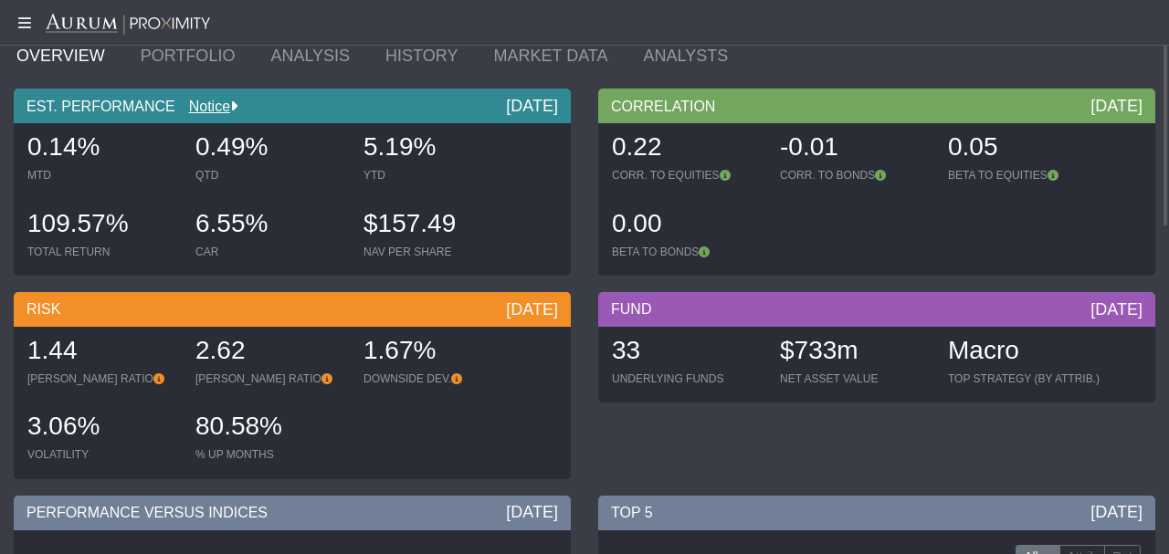
scroll to position [0, 0]
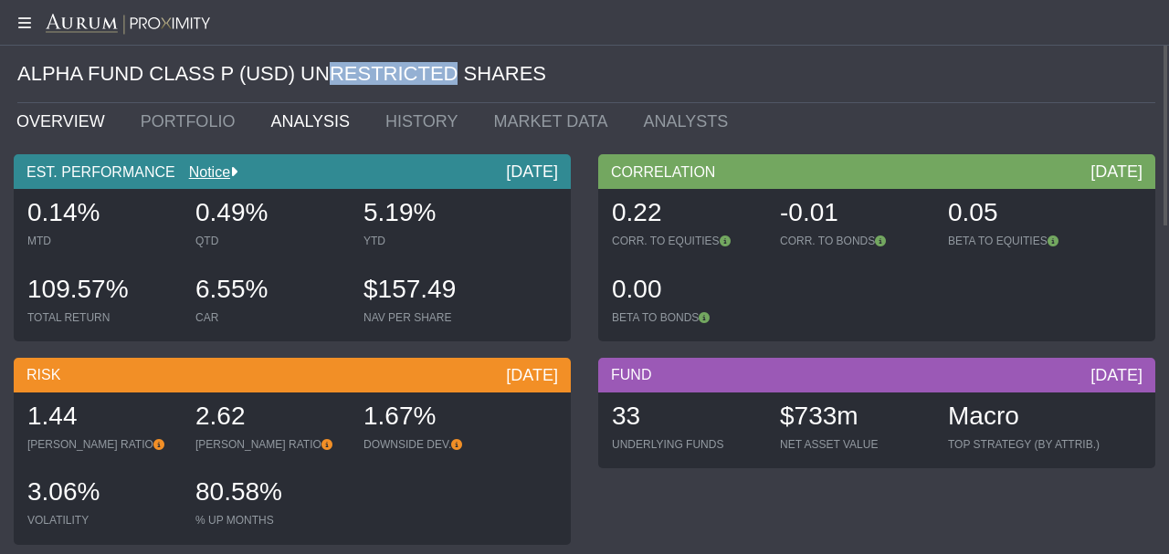
click at [301, 128] on link "ANALYSIS" at bounding box center [314, 121] width 115 height 37
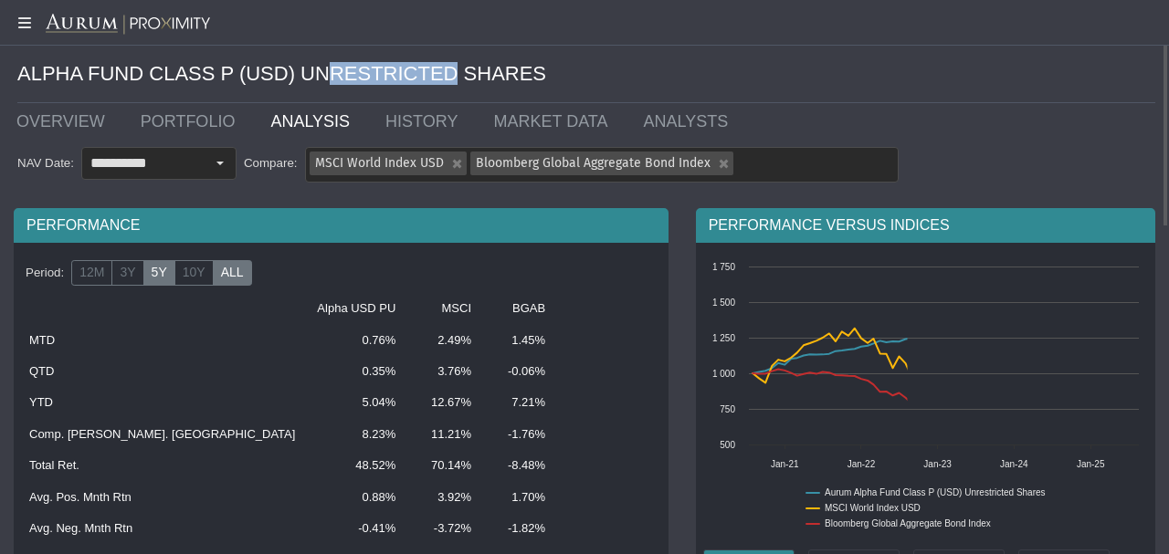
click at [228, 274] on label "ALL" at bounding box center [232, 273] width 39 height 26
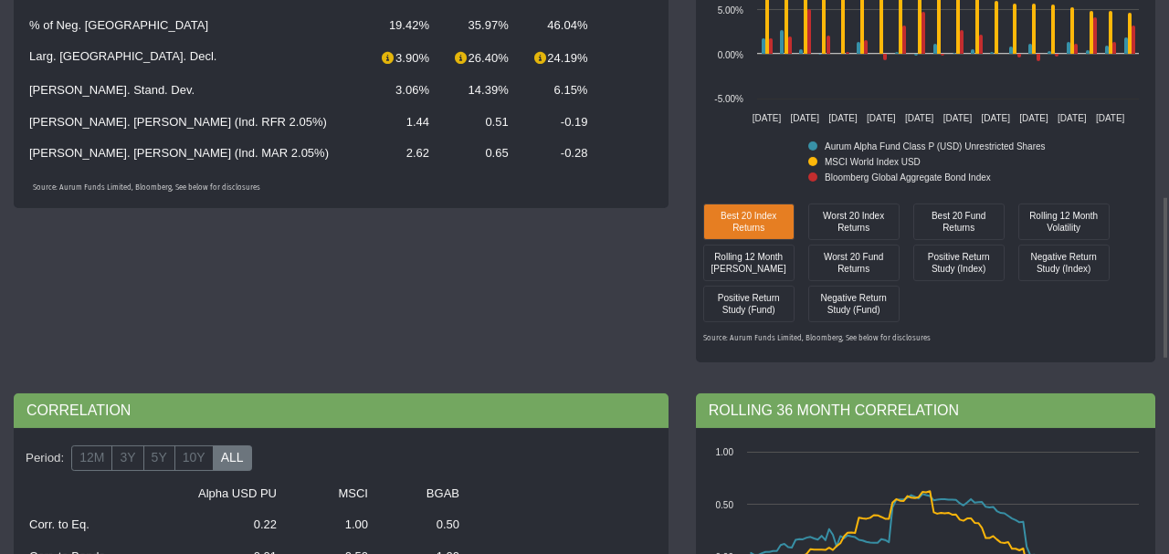
scroll to position [664, 0]
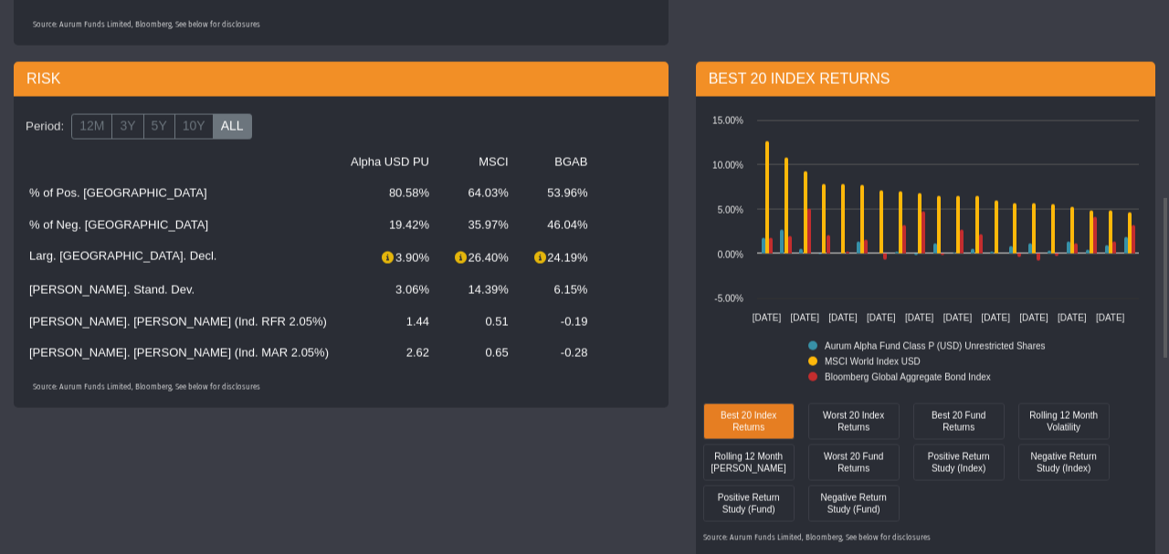
drag, startPoint x: 289, startPoint y: 323, endPoint x: 253, endPoint y: 320, distance: 36.7
click at [340, 320] on td "1.44" at bounding box center [390, 321] width 100 height 31
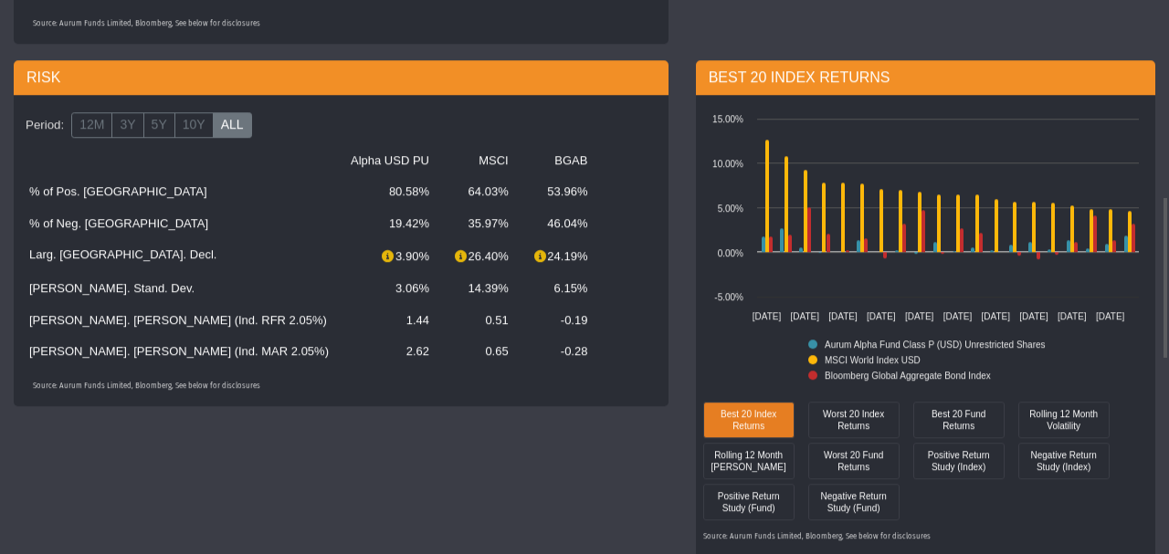
drag, startPoint x: 340, startPoint y: 325, endPoint x: 384, endPoint y: 321, distance: 44.9
click at [387, 321] on td "0.51" at bounding box center [479, 320] width 79 height 31
click at [340, 350] on td "2.62" at bounding box center [390, 351] width 100 height 31
drag, startPoint x: 262, startPoint y: 354, endPoint x: 290, endPoint y: 354, distance: 28.3
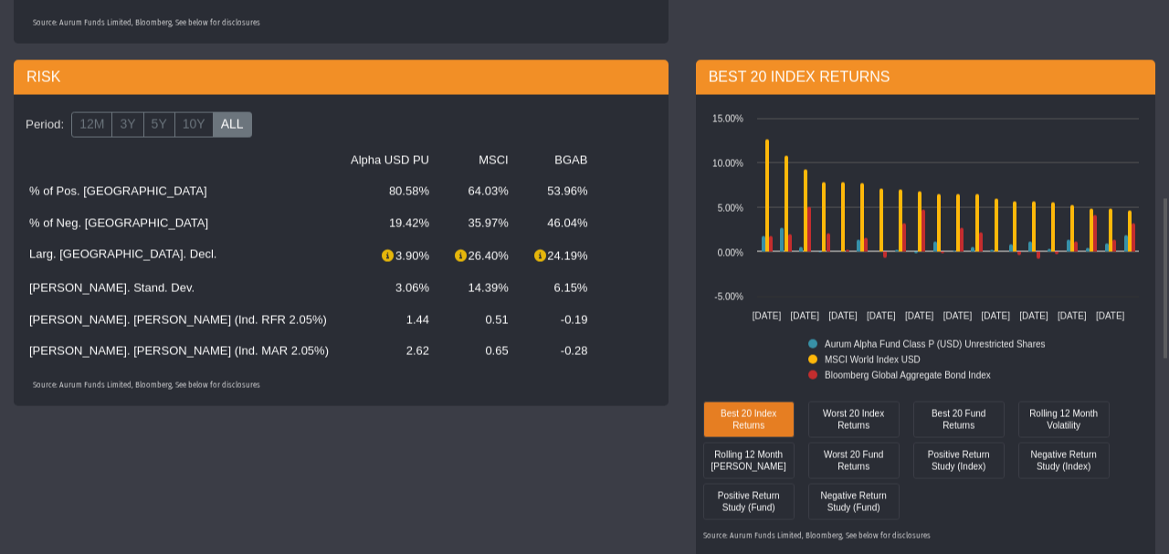
click at [340, 354] on td "2.62" at bounding box center [390, 351] width 100 height 31
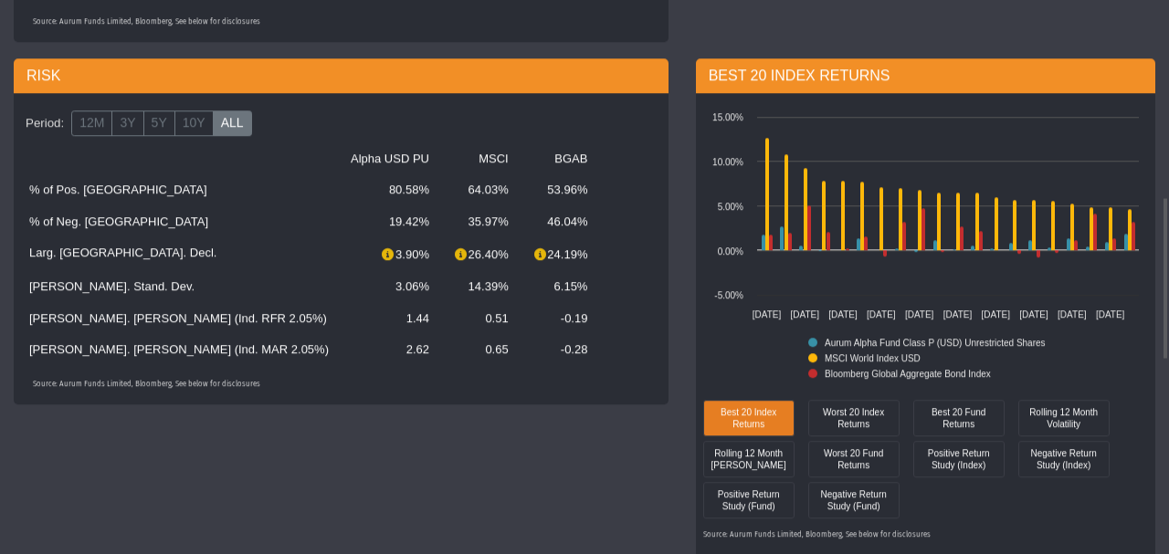
drag, startPoint x: 358, startPoint y: 354, endPoint x: 382, endPoint y: 362, distance: 24.8
click at [387, 352] on td "0.65" at bounding box center [479, 349] width 79 height 31
click at [382, 368] on div "Period: 12M 3Y 5Y 10Y ALL Alpha USD PU MSCI BGAB % of Pos. Rtns 80.58% 64.03% 5…" at bounding box center [341, 248] width 655 height 311
drag, startPoint x: 232, startPoint y: 250, endPoint x: 499, endPoint y: 292, distance: 269.9
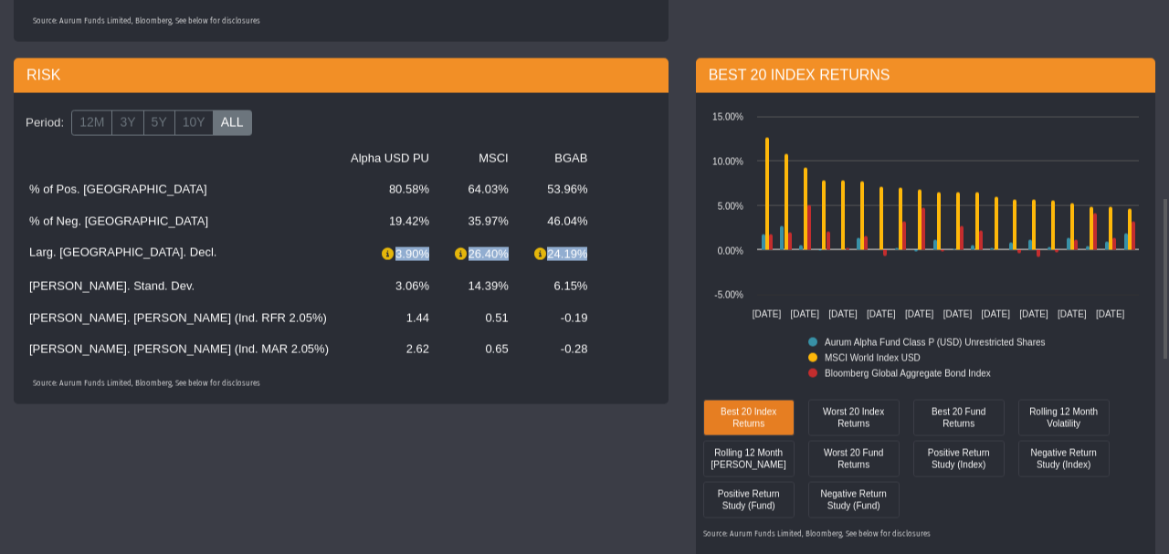
click at [387, 268] on tr "Larg. [GEOGRAPHIC_DATA]. Decl. 3.90% 26.40% 24.19%" at bounding box center [341, 254] width 646 height 34
click at [387, 360] on td at bounding box center [614, 349] width 33 height 31
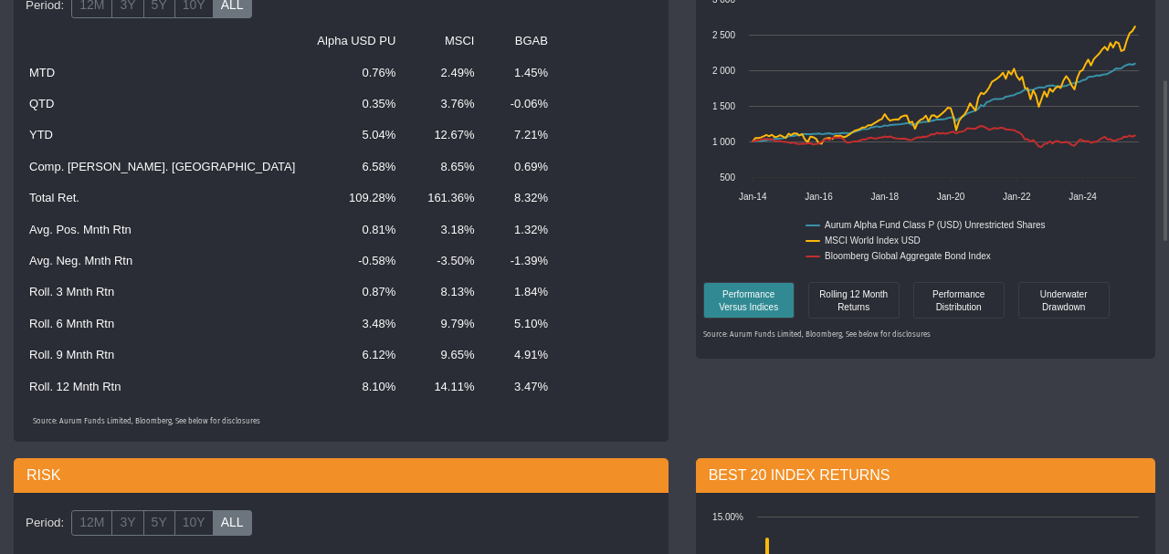
scroll to position [226, 0]
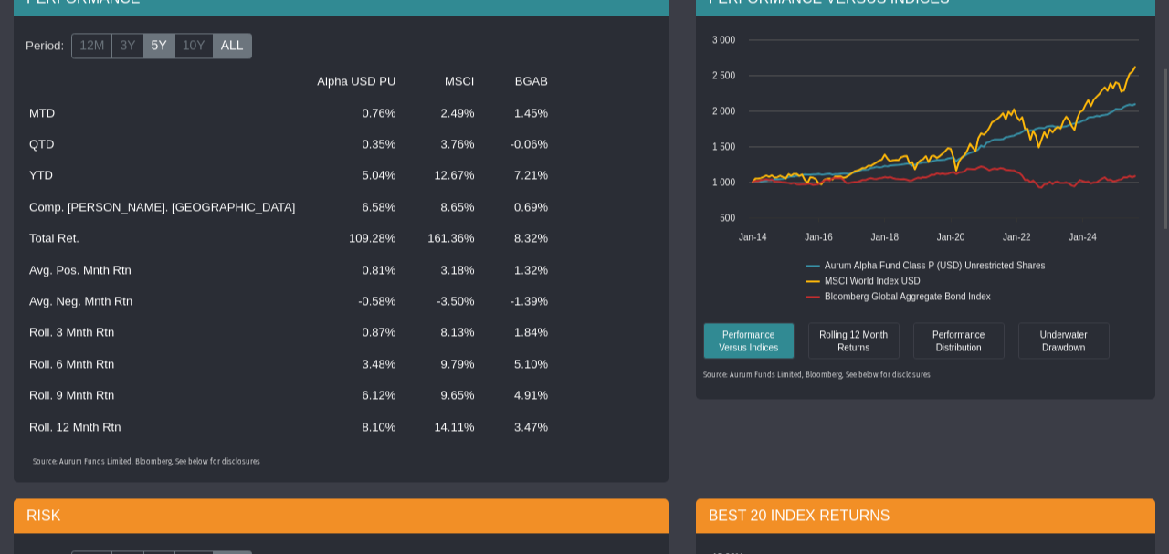
click at [146, 51] on label "5Y" at bounding box center [159, 47] width 32 height 26
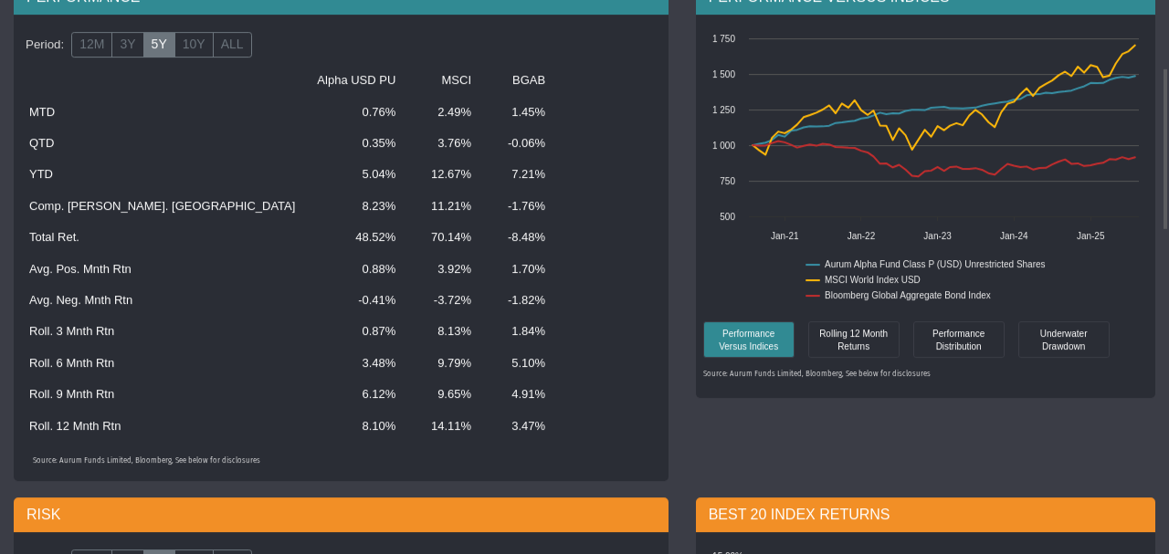
scroll to position [228, 0]
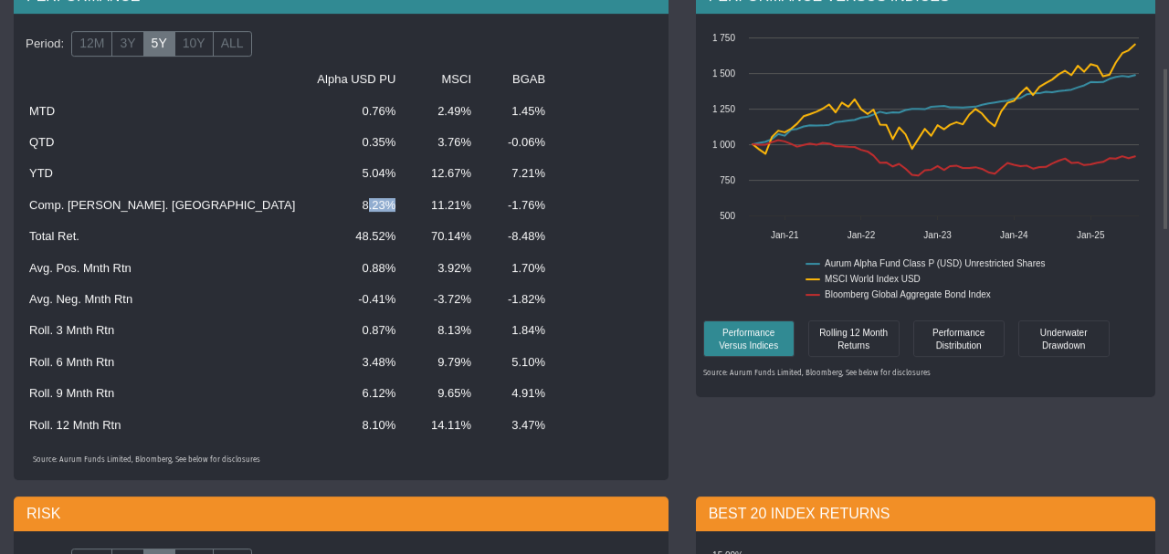
drag, startPoint x: 242, startPoint y: 211, endPoint x: 295, endPoint y: 212, distance: 53.0
click at [295, 212] on tr "Comp. [PERSON_NAME]. Rtn 8.23% 11.21% -1.76%" at bounding box center [341, 205] width 646 height 31
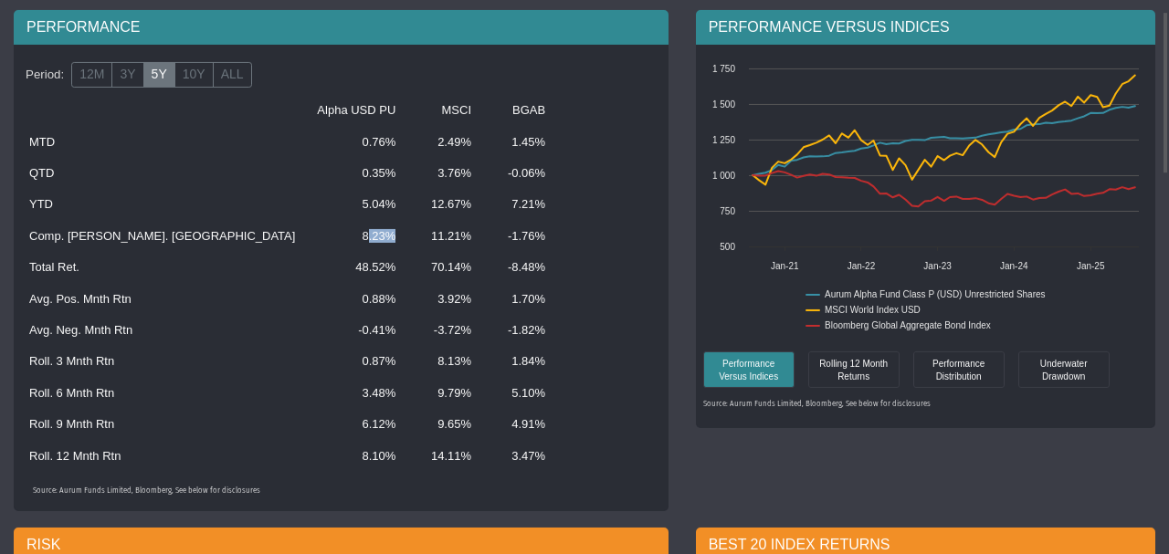
scroll to position [0, 0]
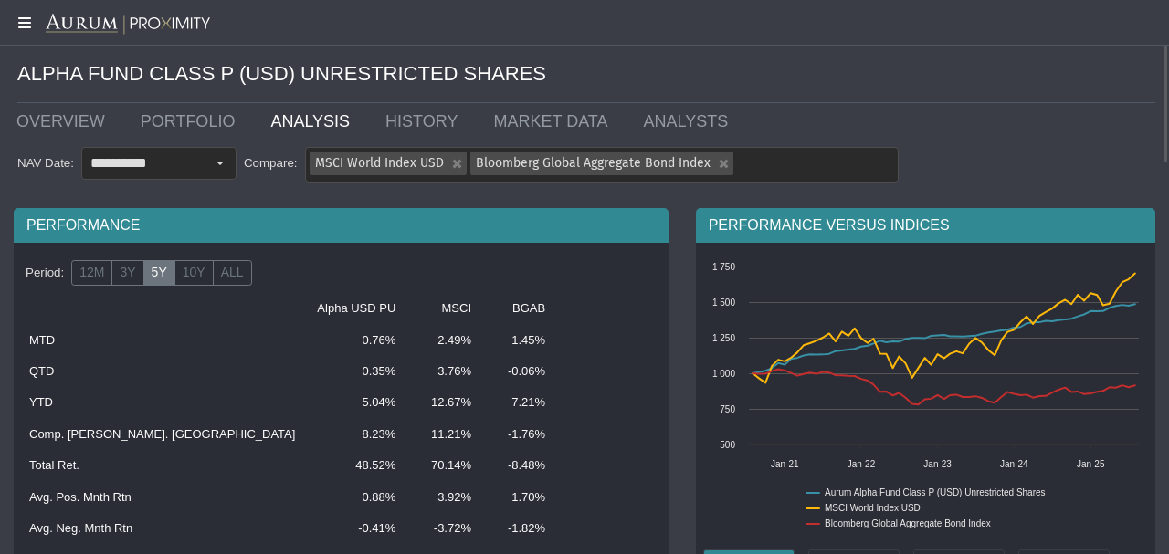
click at [27, 27] on icon at bounding box center [23, 23] width 46 height 15
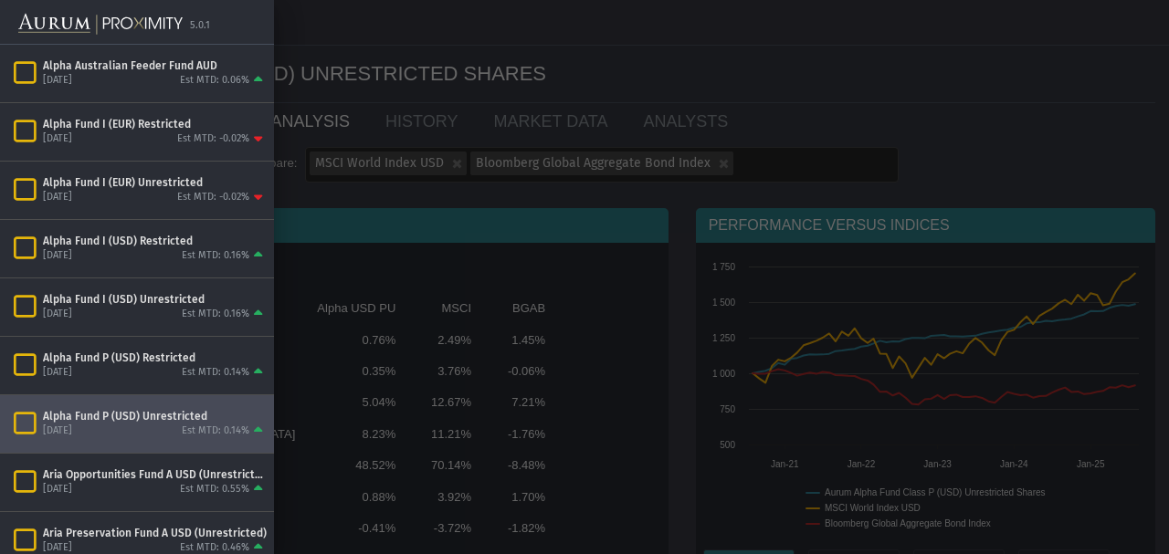
click at [387, 155] on div at bounding box center [584, 277] width 1169 height 554
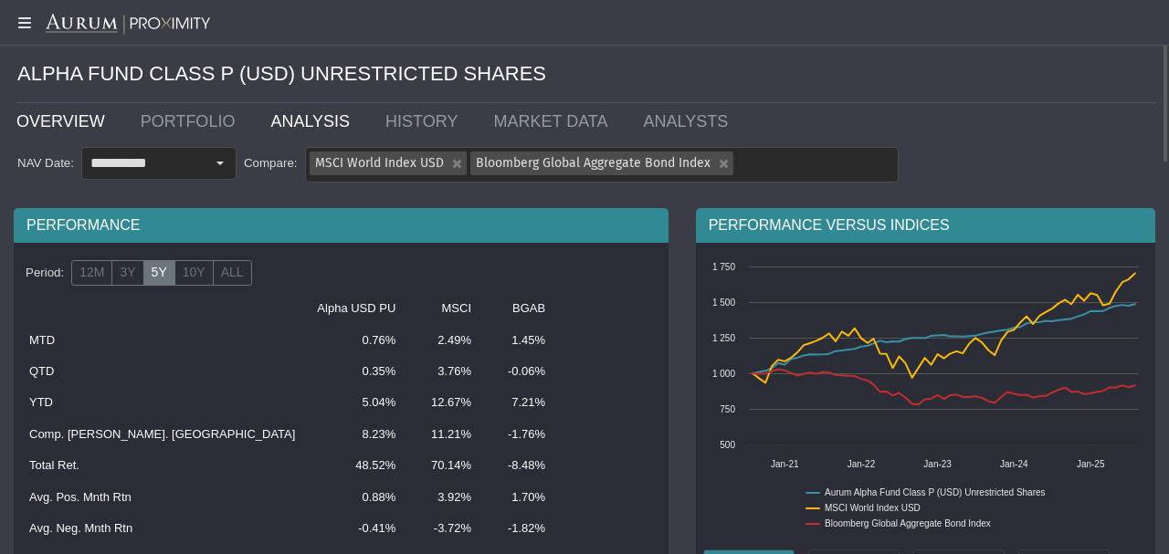
click at [62, 131] on link "OVERVIEW" at bounding box center [65, 121] width 124 height 37
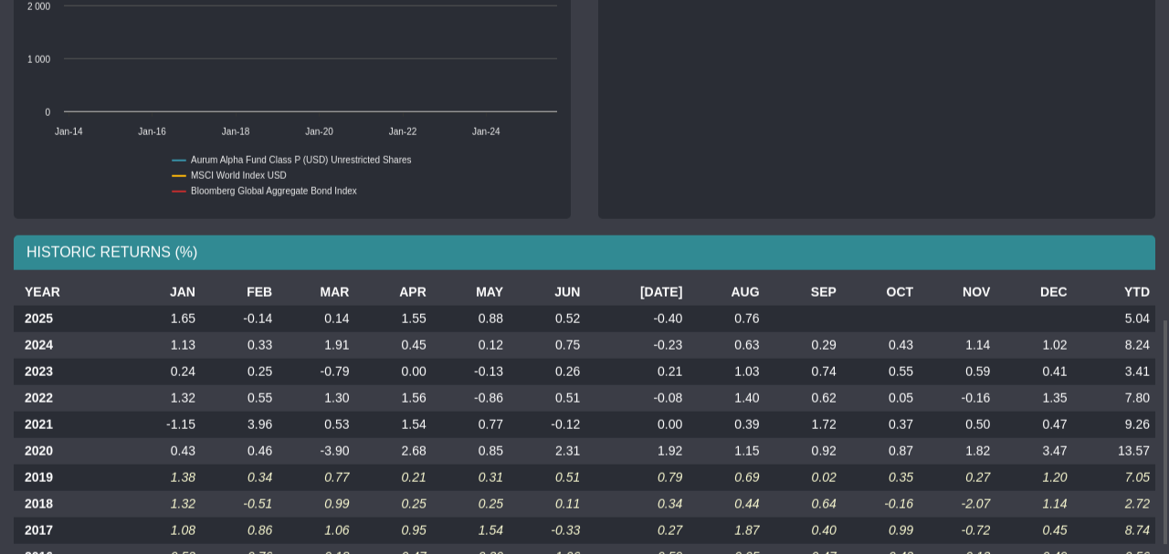
scroll to position [798, 0]
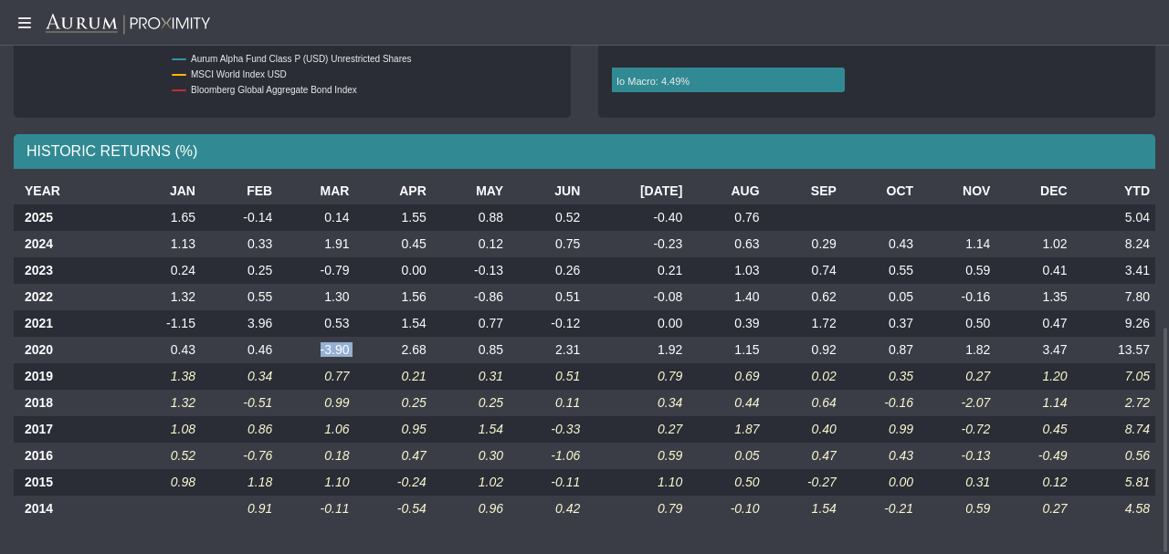
drag, startPoint x: 325, startPoint y: 347, endPoint x: 367, endPoint y: 343, distance: 42.2
click at [367, 343] on tr "2020 0.43 0.46 -3.90 2.68 0.85 2.31 1.92 1.15 0.92 0.87 1.82 3.47 13.57" at bounding box center [584, 350] width 1141 height 26
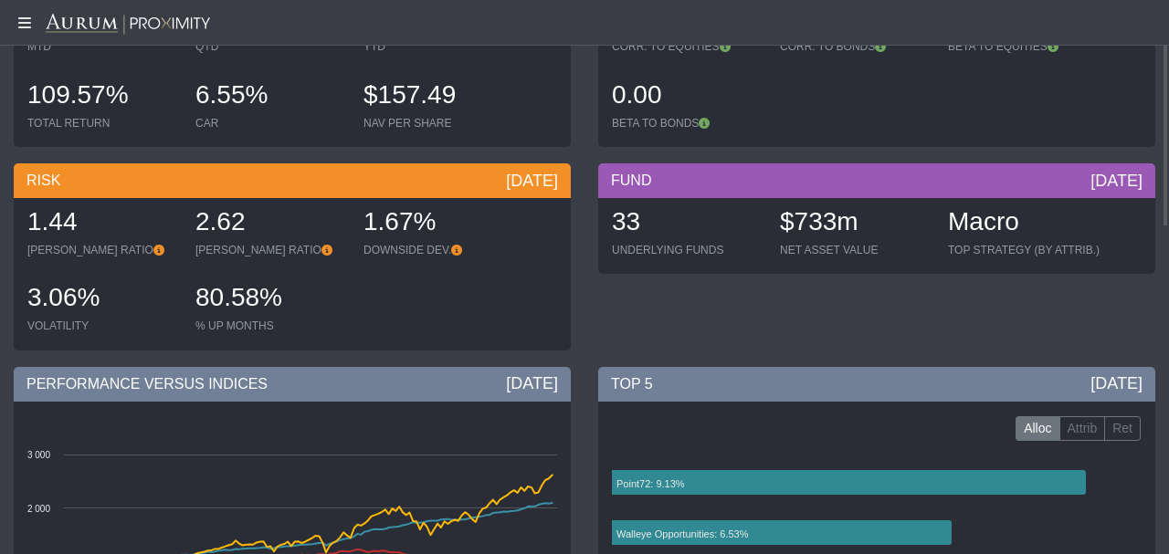
scroll to position [0, 0]
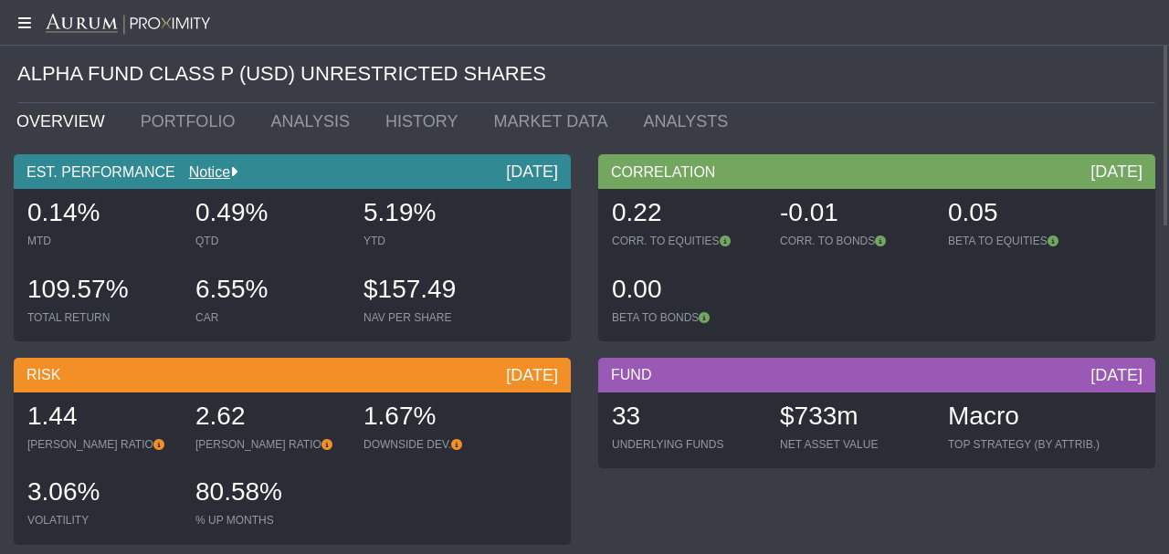
click at [26, 24] on icon at bounding box center [23, 23] width 46 height 15
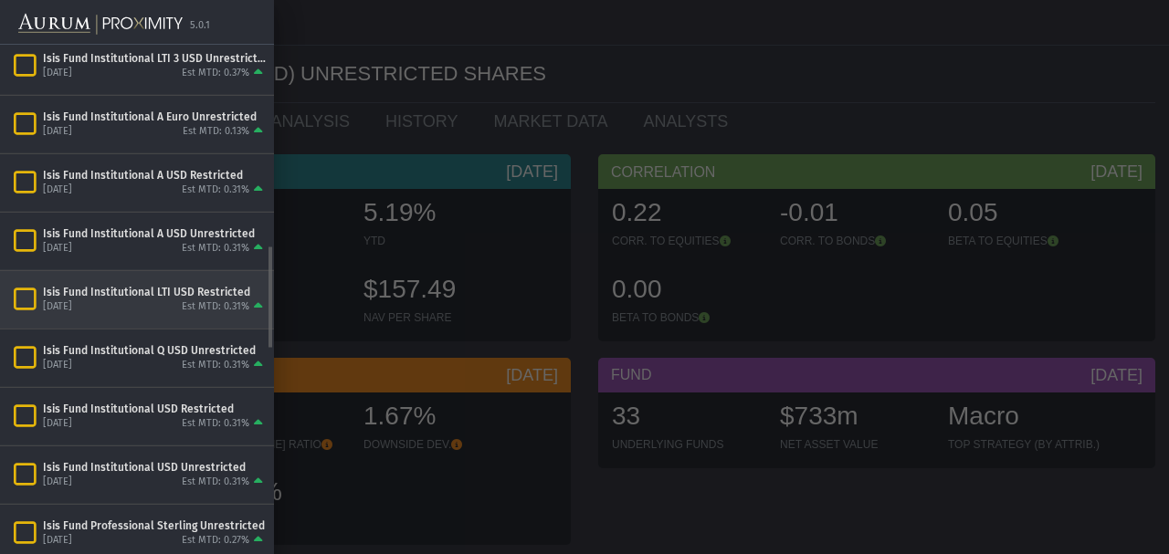
scroll to position [984, 0]
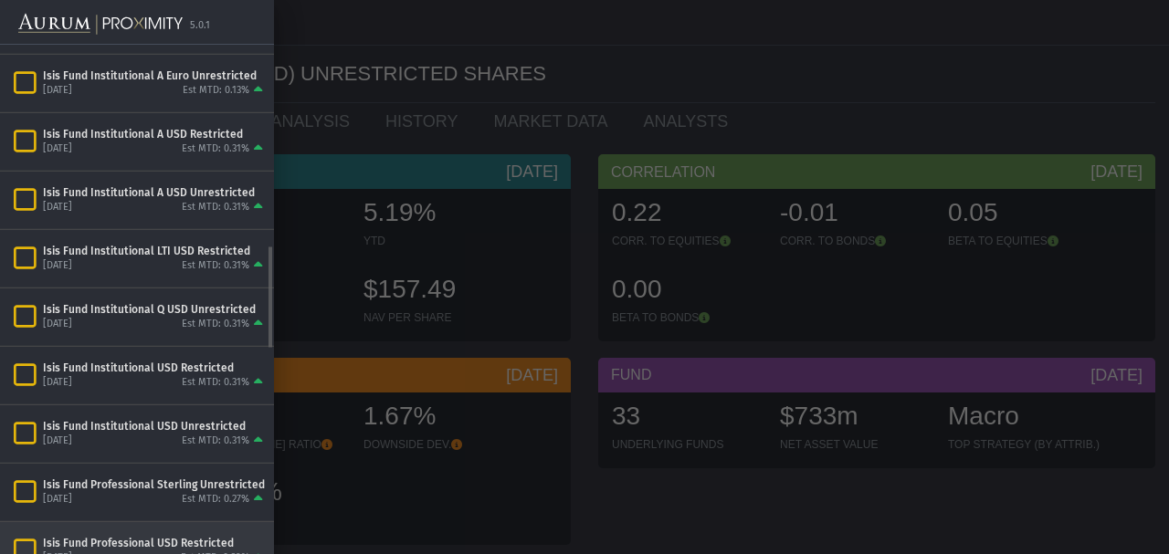
click at [127, 535] on div "Isis Fund Professional USD Restricted" at bounding box center [155, 542] width 224 height 15
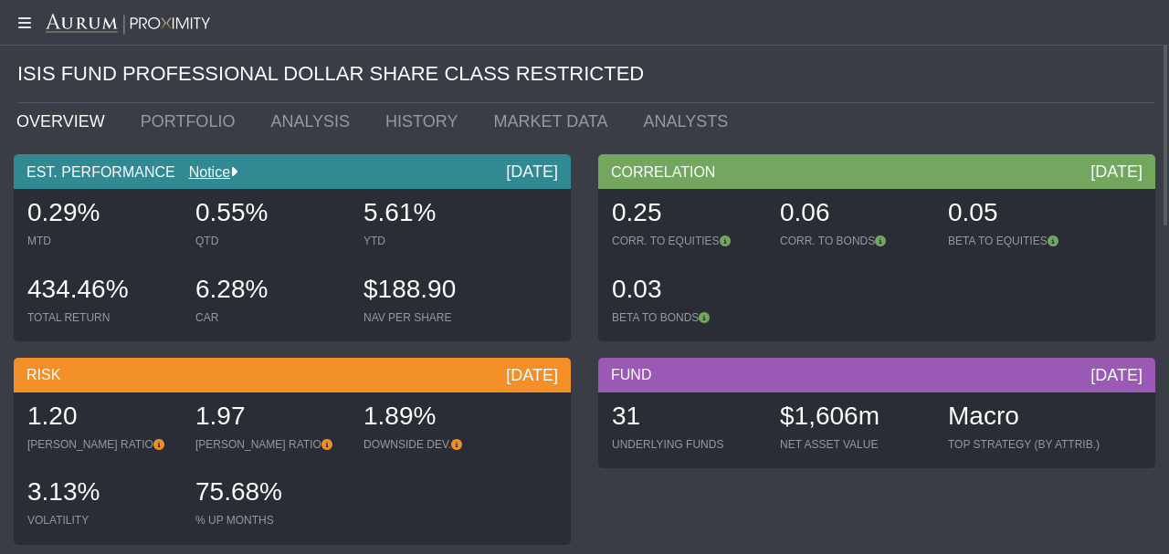
click at [66, 124] on link "OVERVIEW" at bounding box center [65, 121] width 124 height 37
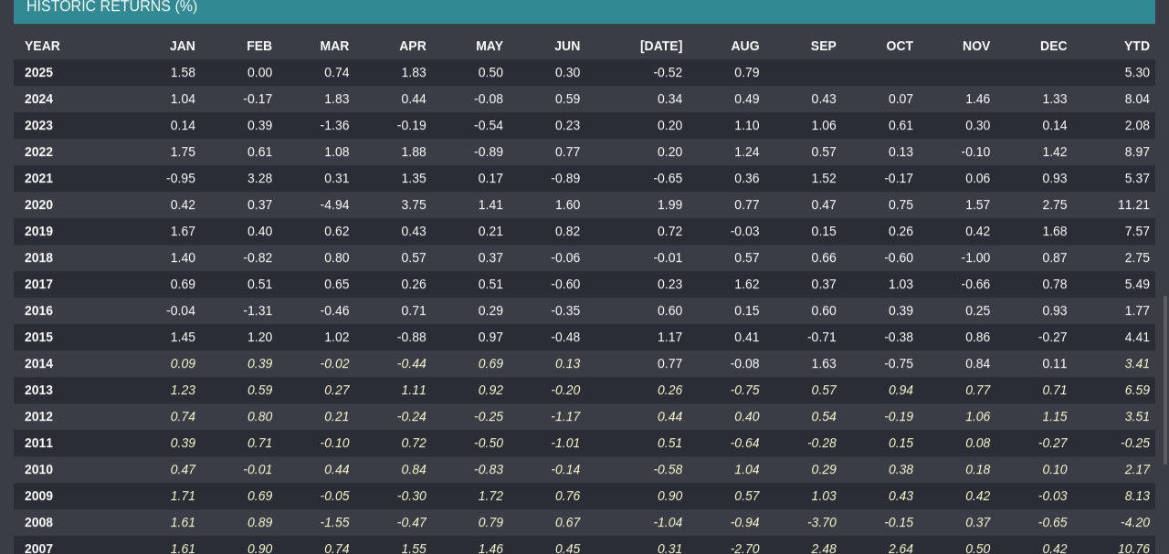
scroll to position [942, 0]
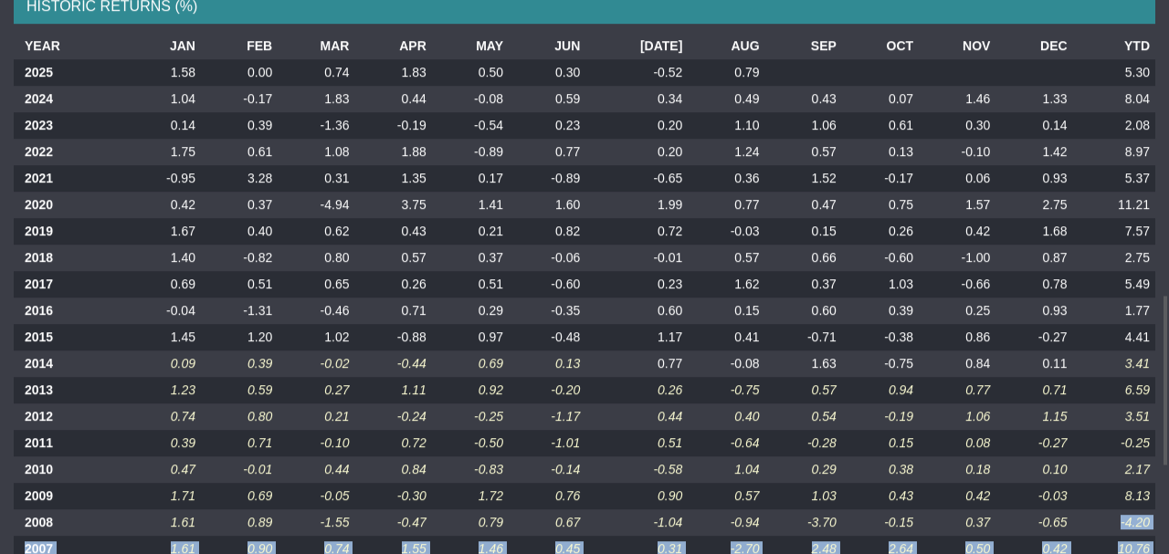
drag, startPoint x: 1120, startPoint y: 528, endPoint x: 1162, endPoint y: 520, distance: 43.7
click at [387, 520] on div "Pull down to refresh... Release to refresh... Refreshing... ISIS FUND PROFESSIO…" at bounding box center [584, 277] width 1169 height 554
click at [387, 522] on td "-4.20" at bounding box center [1114, 523] width 82 height 26
click at [387, 521] on td "-4.20" at bounding box center [1114, 522] width 82 height 26
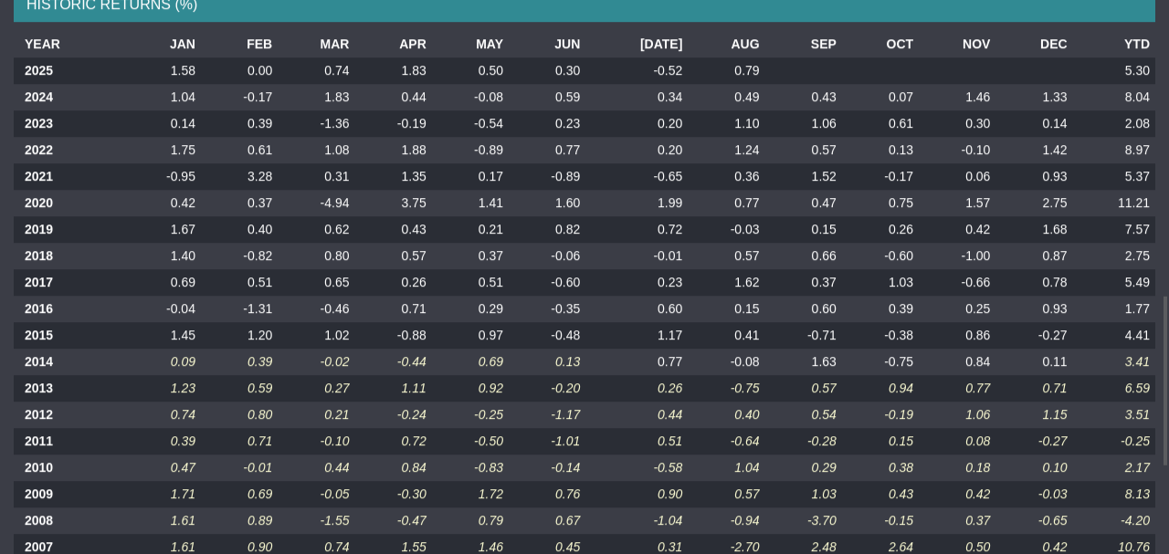
click at [387, 524] on td "-4.20" at bounding box center [1114, 521] width 82 height 26
drag, startPoint x: 1140, startPoint y: 442, endPoint x: 1149, endPoint y: 437, distance: 10.6
click at [387, 437] on td "-0.25" at bounding box center [1114, 440] width 82 height 26
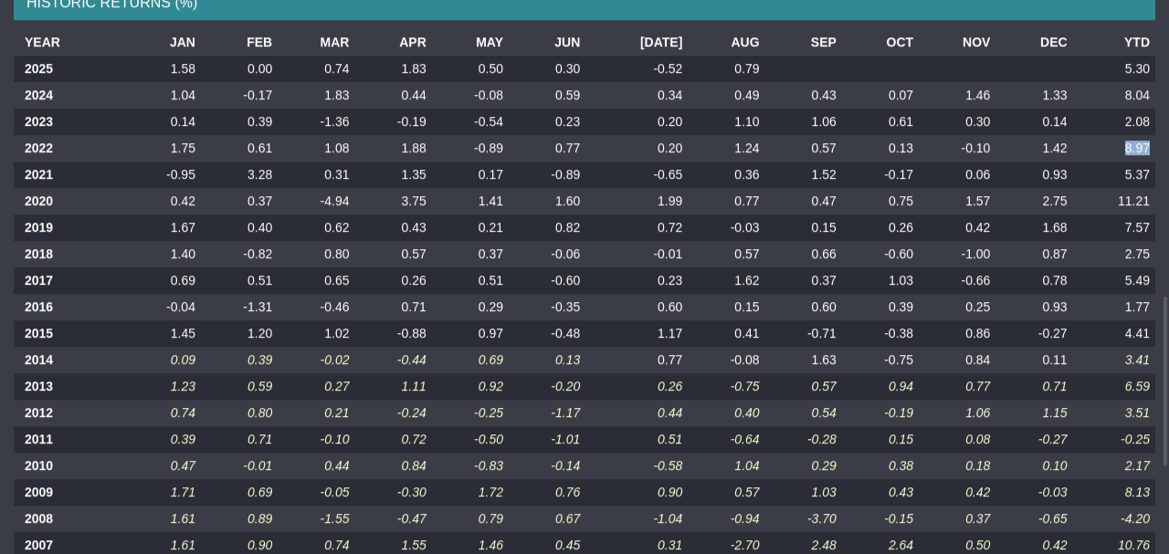
drag, startPoint x: 1123, startPoint y: 148, endPoint x: 1147, endPoint y: 146, distance: 23.8
click at [387, 146] on td "8.97" at bounding box center [1114, 148] width 82 height 26
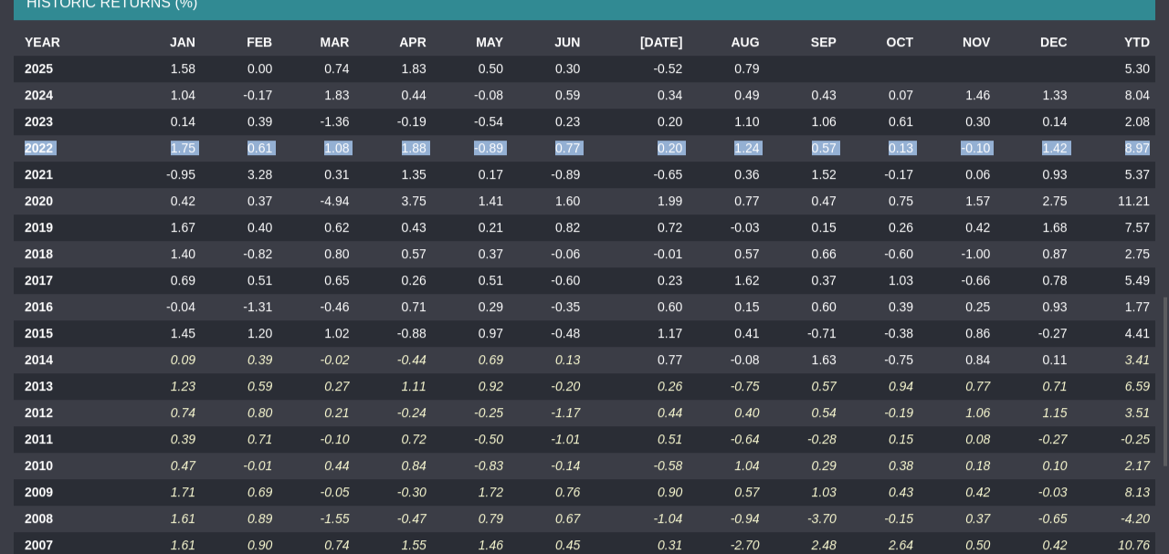
drag, startPoint x: 58, startPoint y: 149, endPoint x: 1148, endPoint y: 151, distance: 1089.4
click at [387, 151] on tr "2022 1.75 0.61 1.08 1.88 -0.89 0.77 0.20 1.24 0.57 0.13 -0.10 1.42 8.97" at bounding box center [584, 148] width 1141 height 26
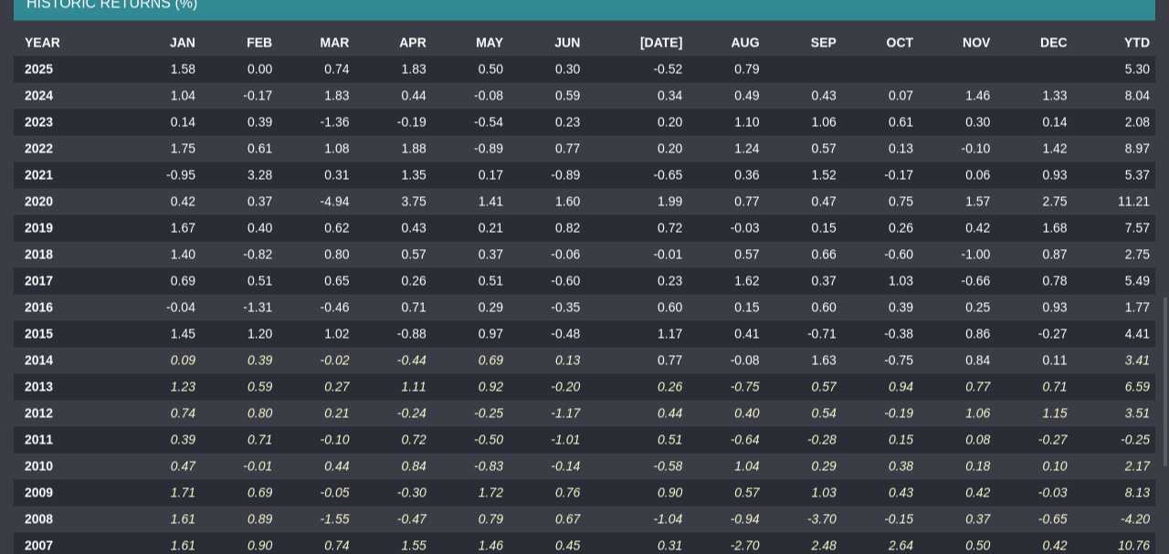
scroll to position [947, 0]
click at [387, 503] on td "1.03" at bounding box center [803, 492] width 77 height 26
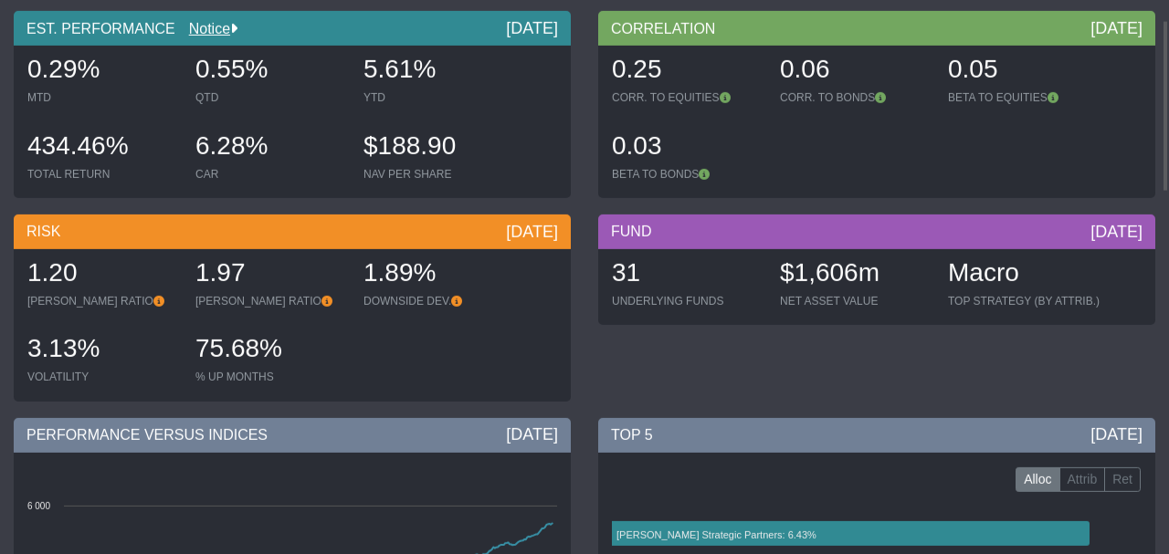
scroll to position [0, 0]
